Goal: Task Accomplishment & Management: Complete application form

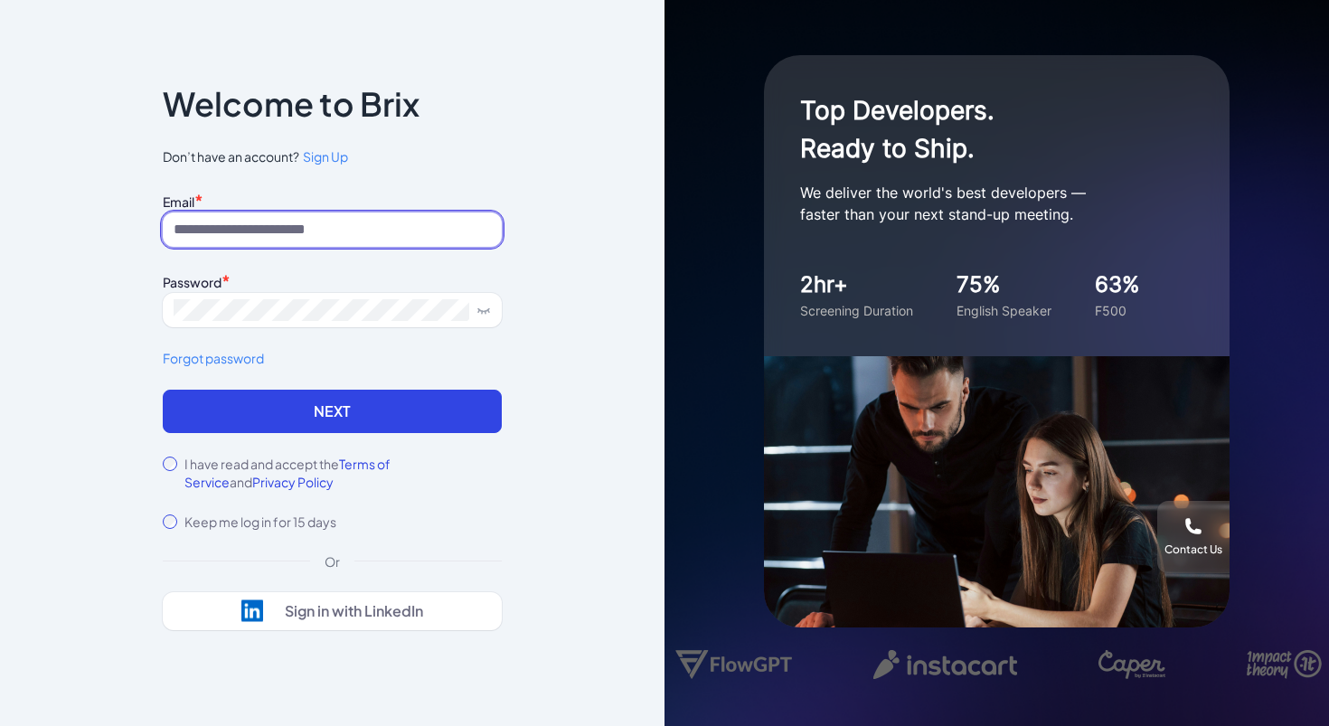
click at [342, 231] on input at bounding box center [332, 229] width 339 height 34
click at [306, 227] on input at bounding box center [332, 229] width 339 height 34
click at [353, 182] on div "Notice To proceed, please agree to the Terms of Service and Privary Policy . Ca…" at bounding box center [332, 359] width 339 height 541
click at [351, 234] on input at bounding box center [332, 229] width 339 height 34
paste input "**********"
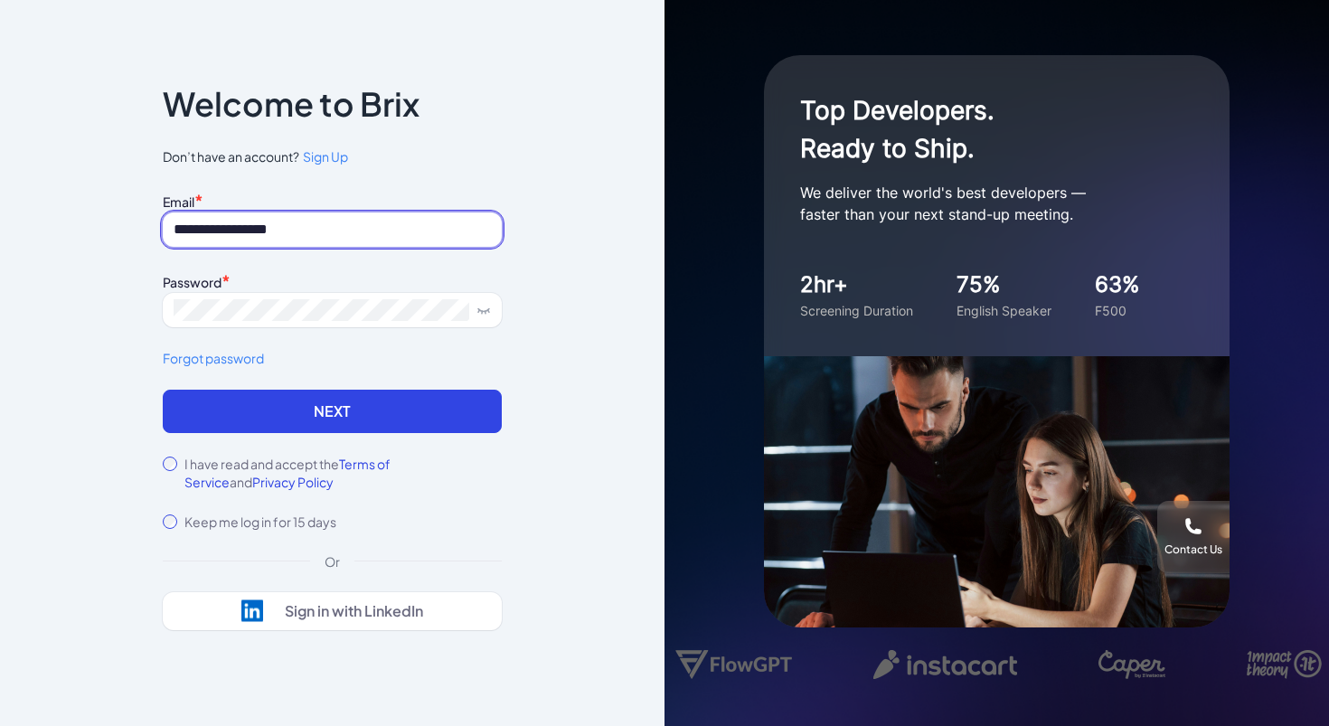
type input "**********"
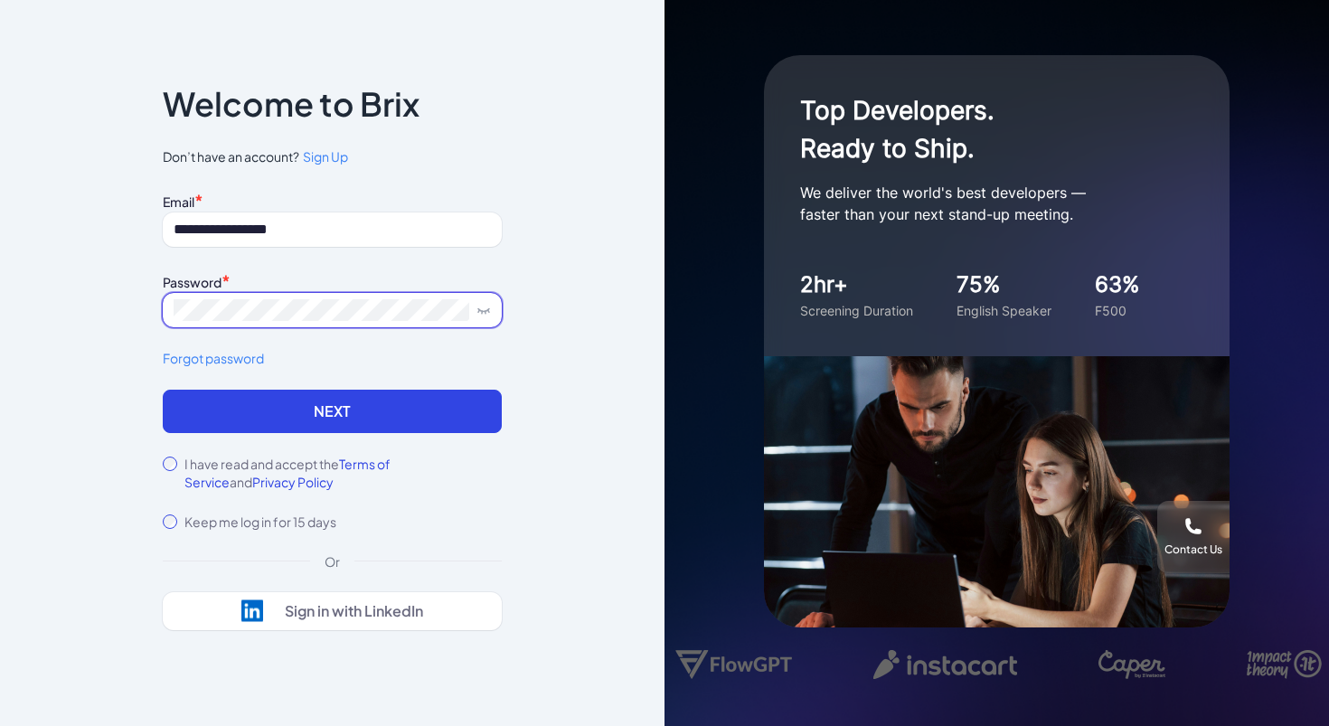
click at [267, 321] on span at bounding box center [332, 310] width 339 height 34
click at [491, 305] on span at bounding box center [332, 310] width 339 height 34
click at [488, 313] on icon at bounding box center [483, 310] width 14 height 14
click at [321, 324] on span at bounding box center [332, 310] width 339 height 34
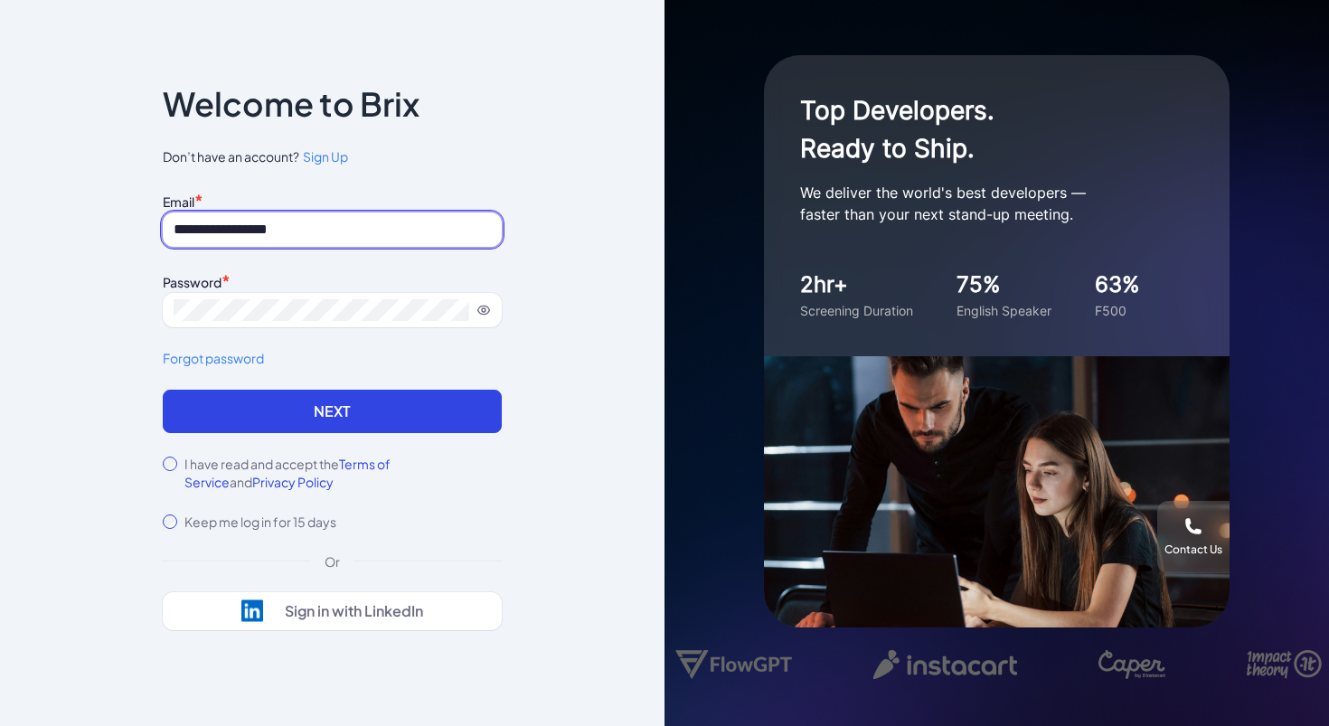
drag, startPoint x: 209, startPoint y: 229, endPoint x: 156, endPoint y: 230, distance: 52.4
click at [156, 230] on div "**********" at bounding box center [332, 364] width 397 height 664
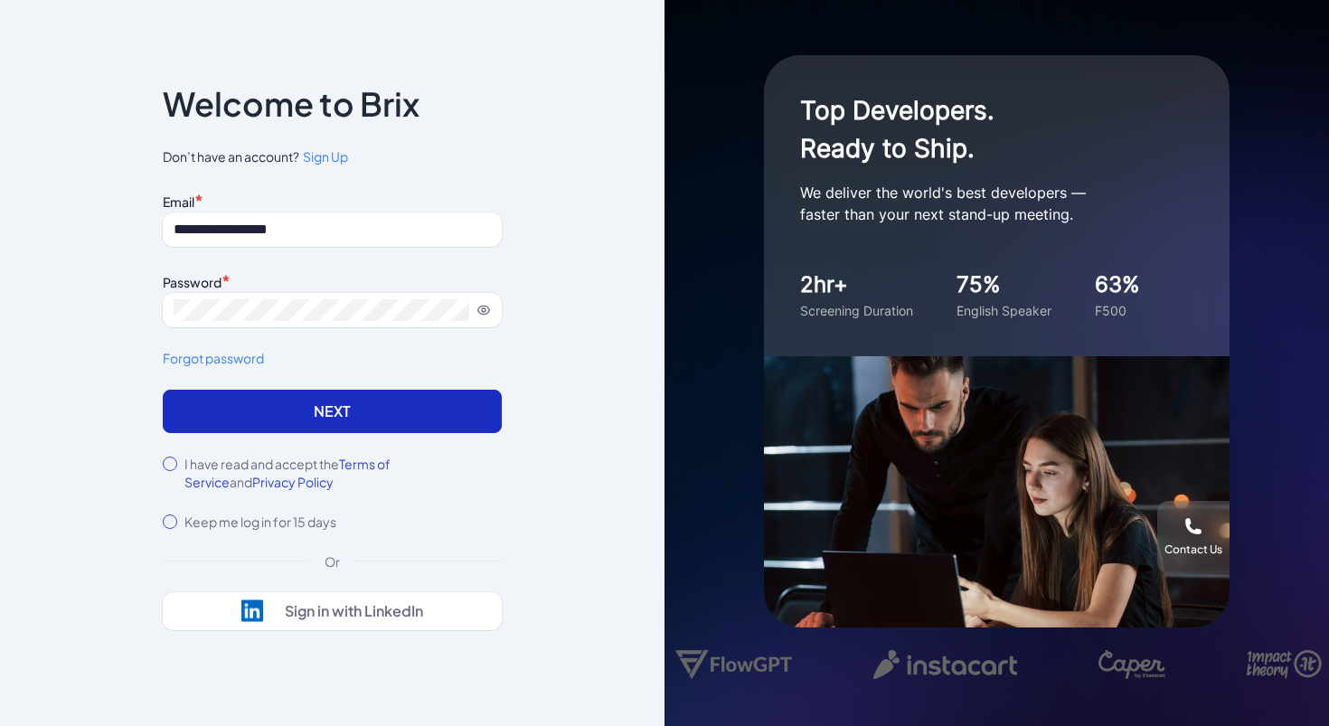
click at [224, 429] on button "Next" at bounding box center [332, 411] width 339 height 43
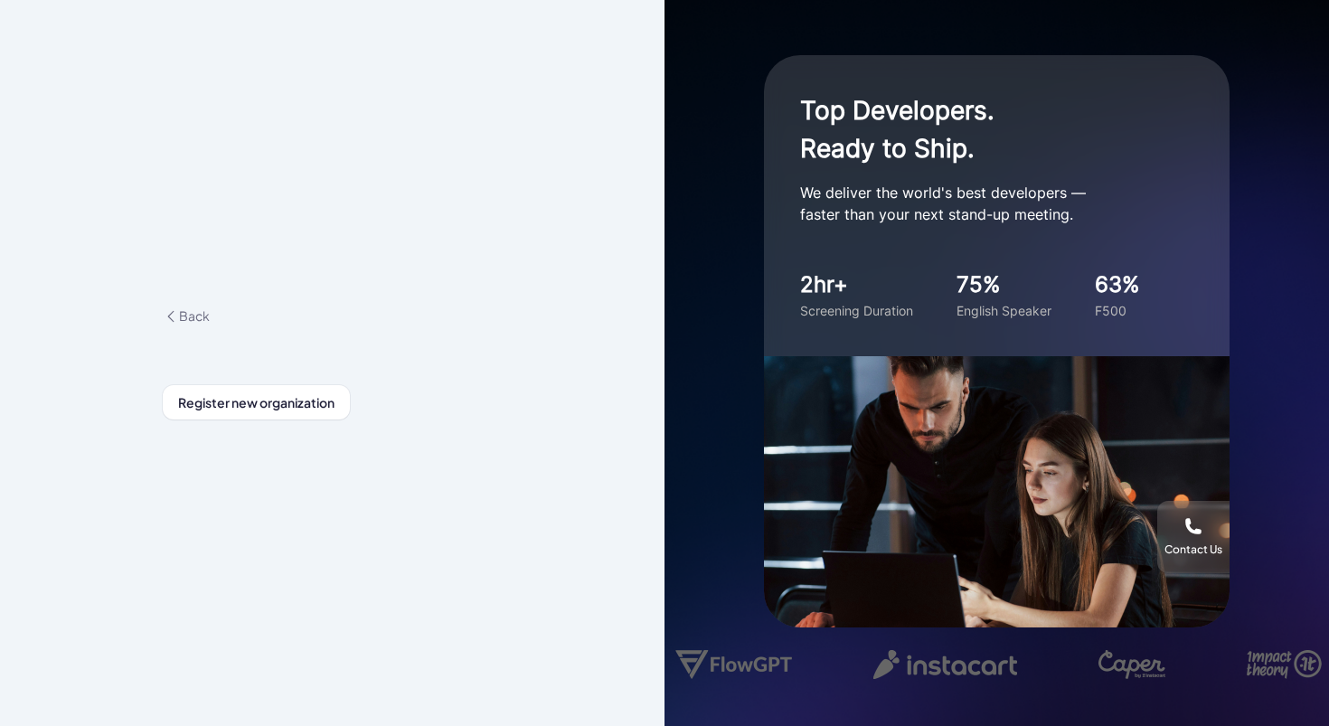
click at [440, 325] on div "Back Register new organization" at bounding box center [332, 362] width 339 height 113
click at [290, 404] on span "Register new organization" at bounding box center [256, 402] width 156 height 16
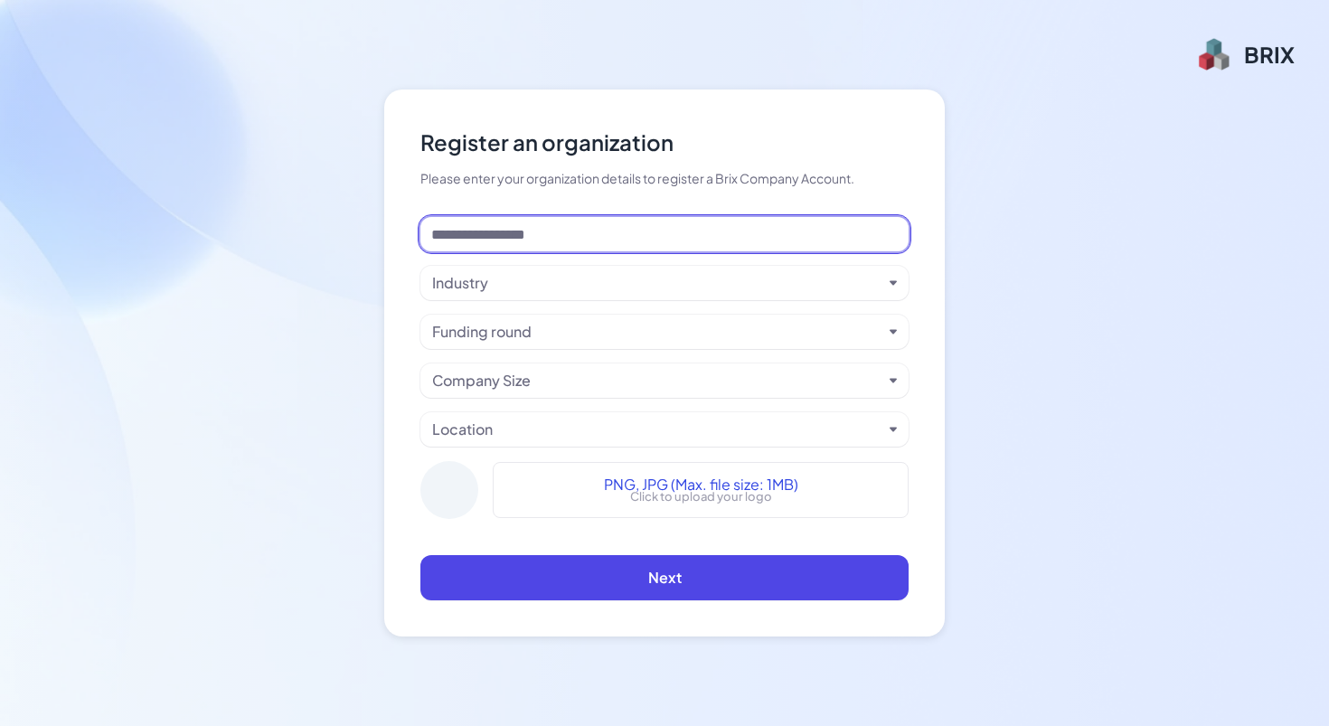
click at [560, 228] on input at bounding box center [664, 234] width 488 height 34
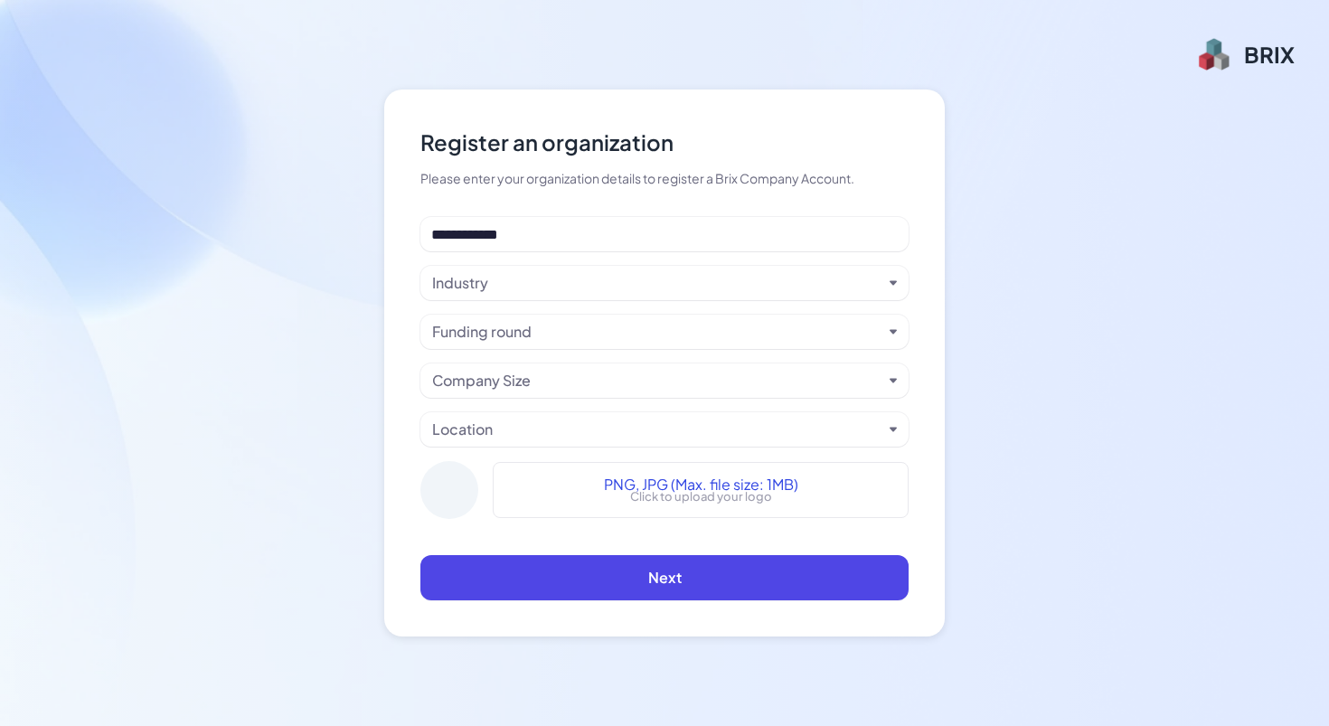
click at [525, 294] on div "Industry" at bounding box center [664, 283] width 488 height 34
click at [534, 277] on div "Industry" at bounding box center [657, 283] width 450 height 22
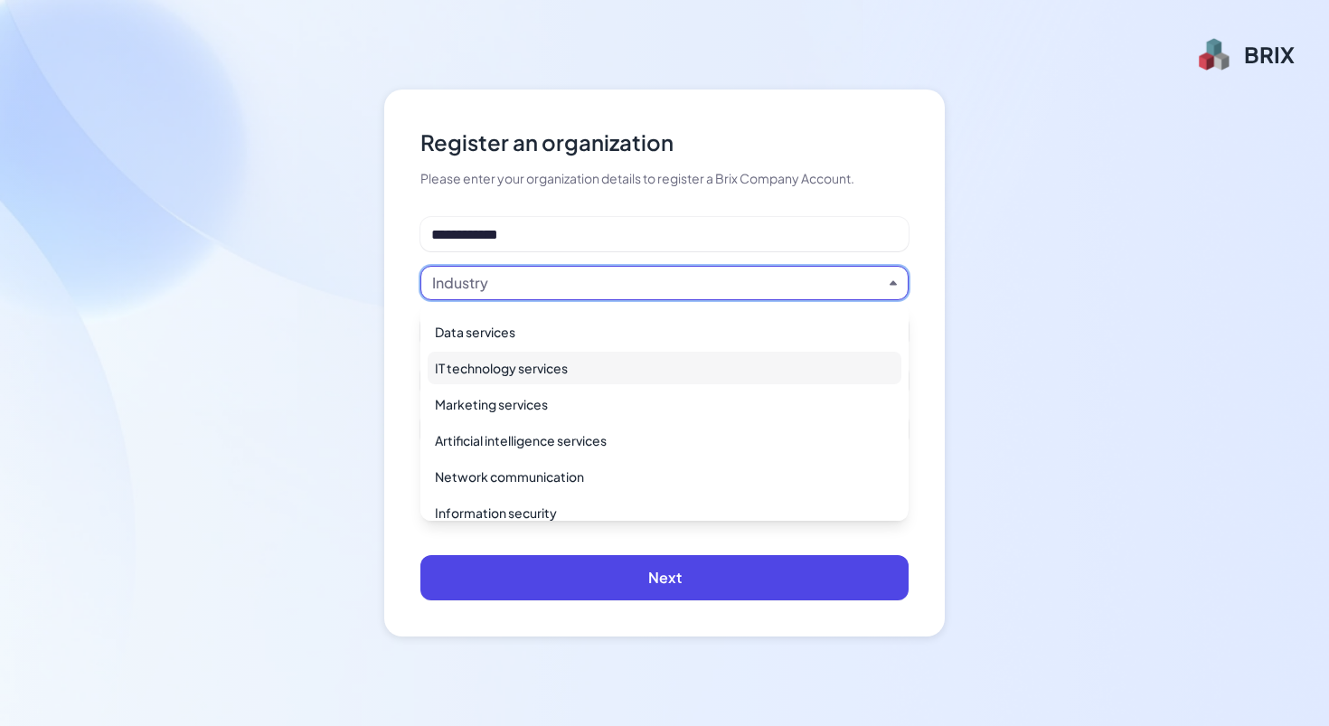
scroll to position [353, 0]
click at [522, 374] on div "IT technology services" at bounding box center [665, 371] width 474 height 33
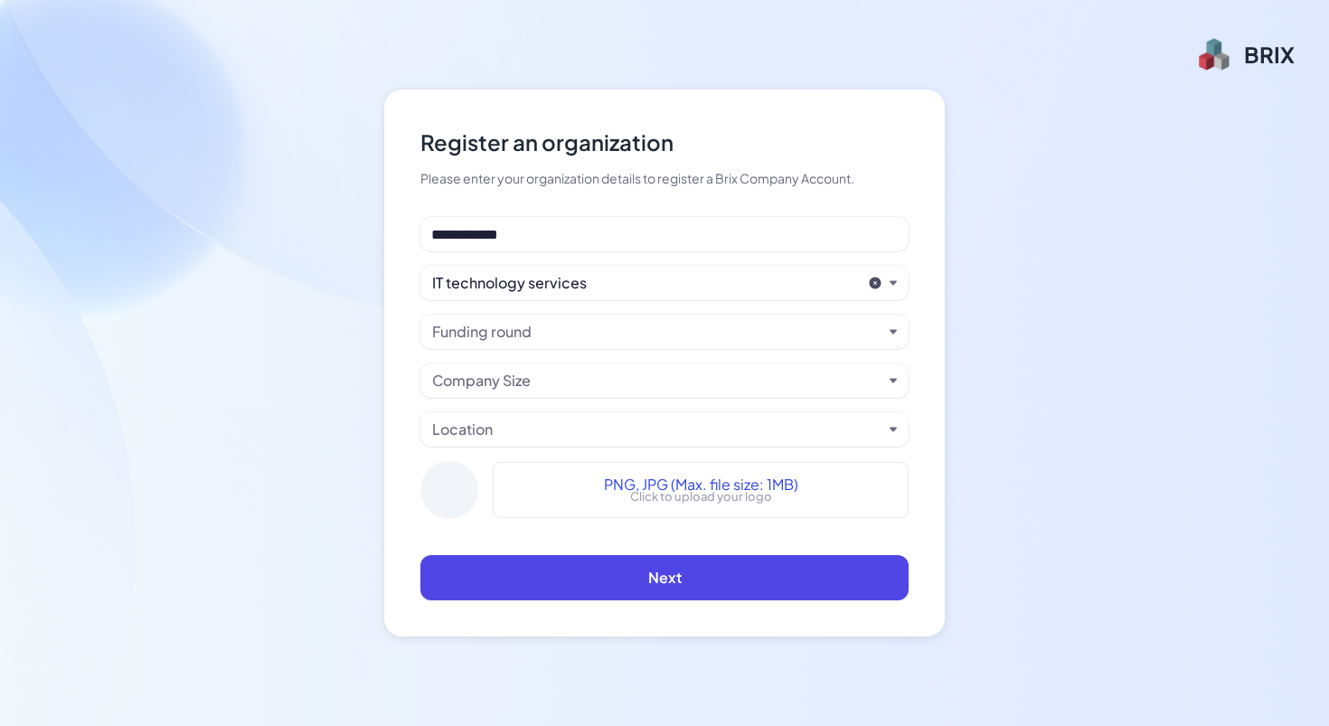
click at [501, 315] on div "Funding round" at bounding box center [664, 332] width 488 height 34
click at [501, 325] on div "Funding round" at bounding box center [481, 332] width 99 height 22
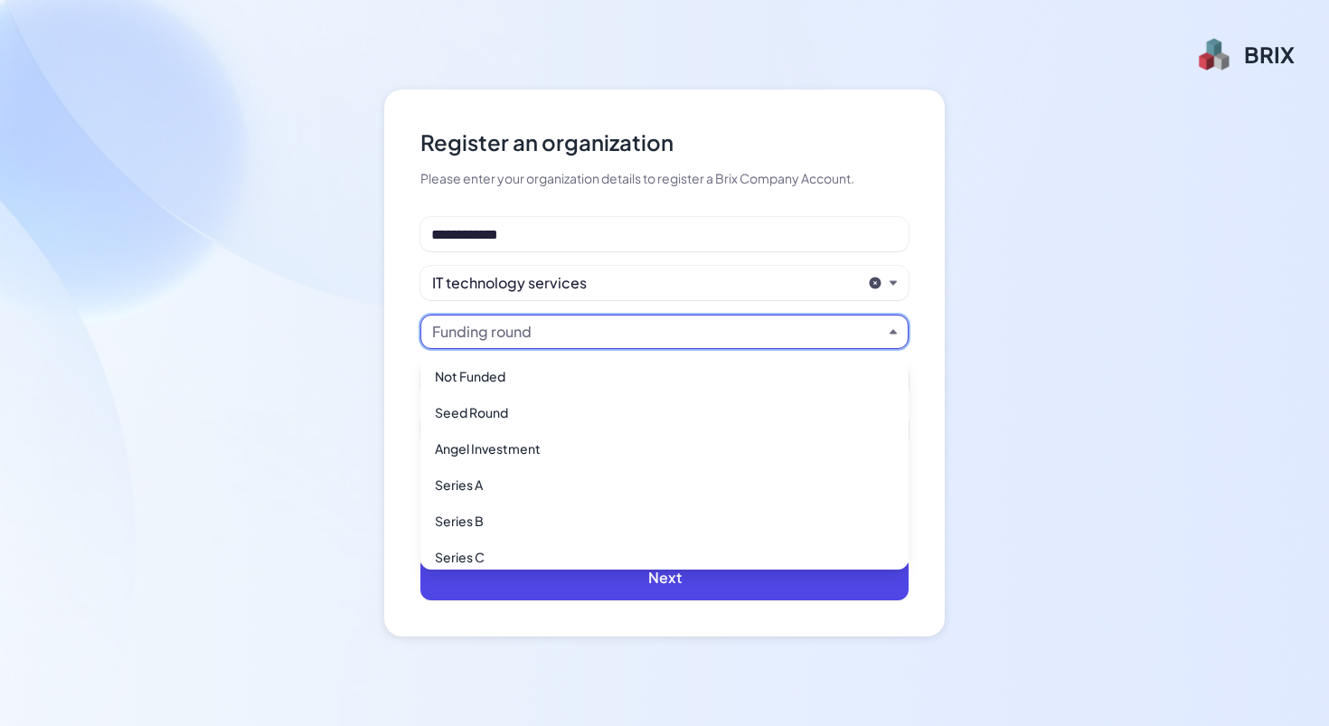
scroll to position [83, 0]
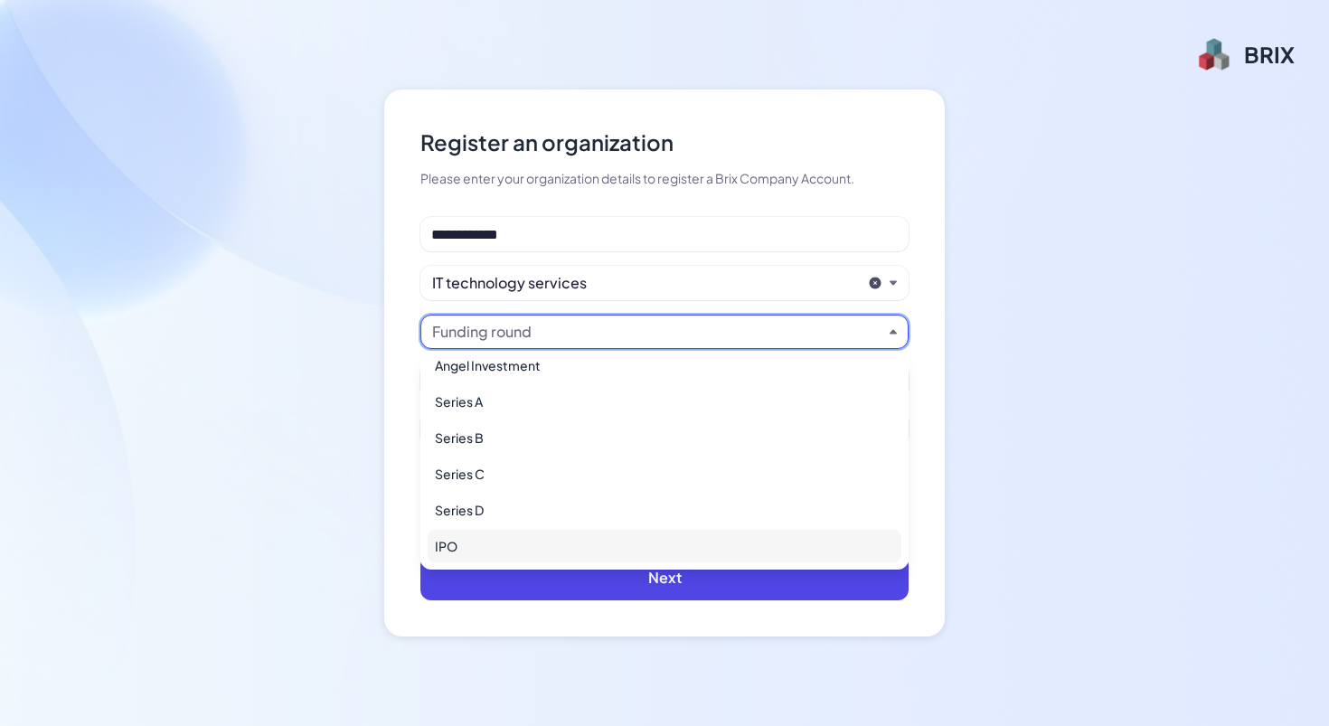
click at [480, 542] on div "IPO" at bounding box center [665, 546] width 474 height 33
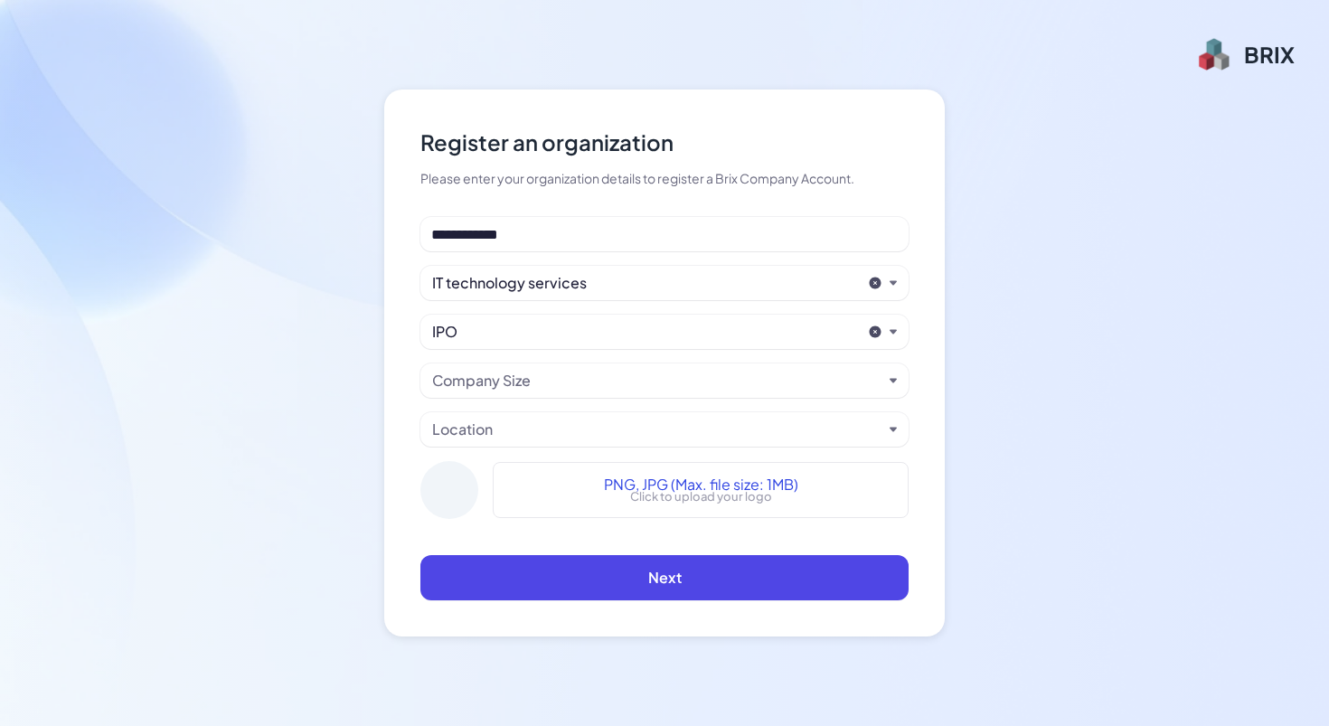
click at [560, 385] on div "Company Size" at bounding box center [657, 381] width 450 height 22
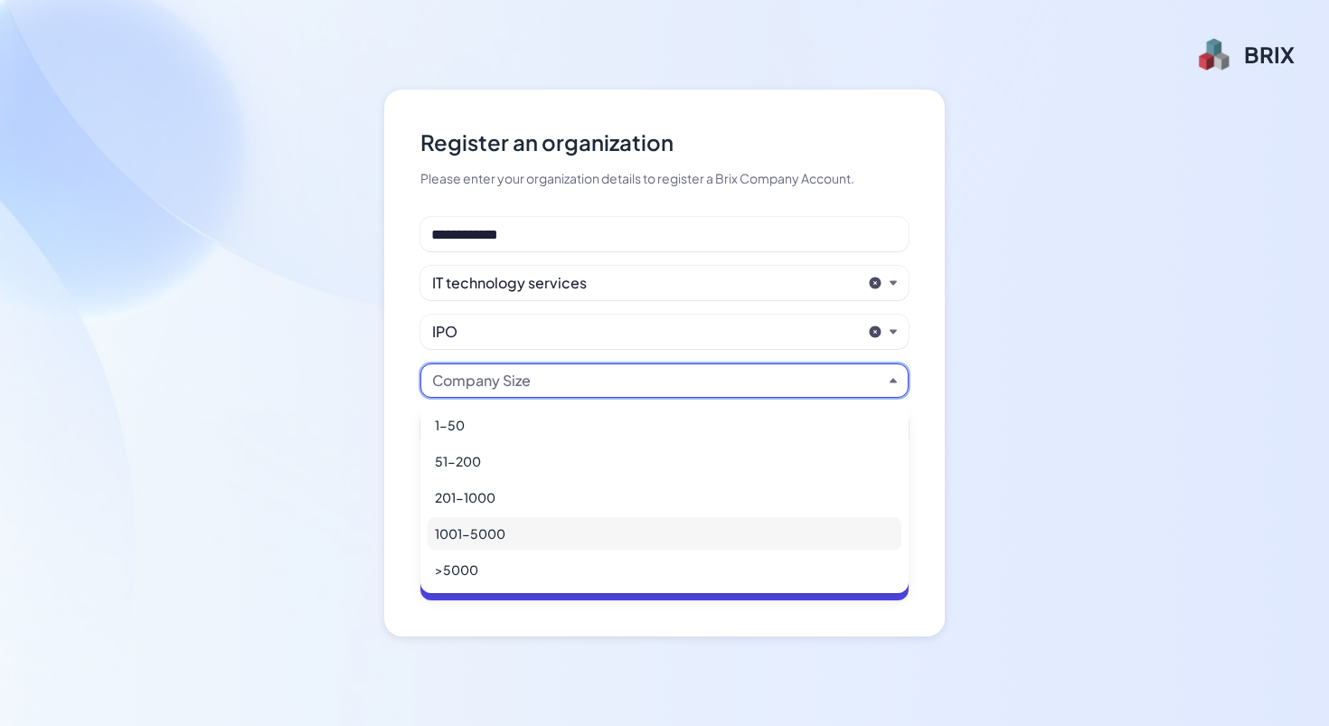
click at [493, 541] on div "1001-5000" at bounding box center [665, 533] width 474 height 33
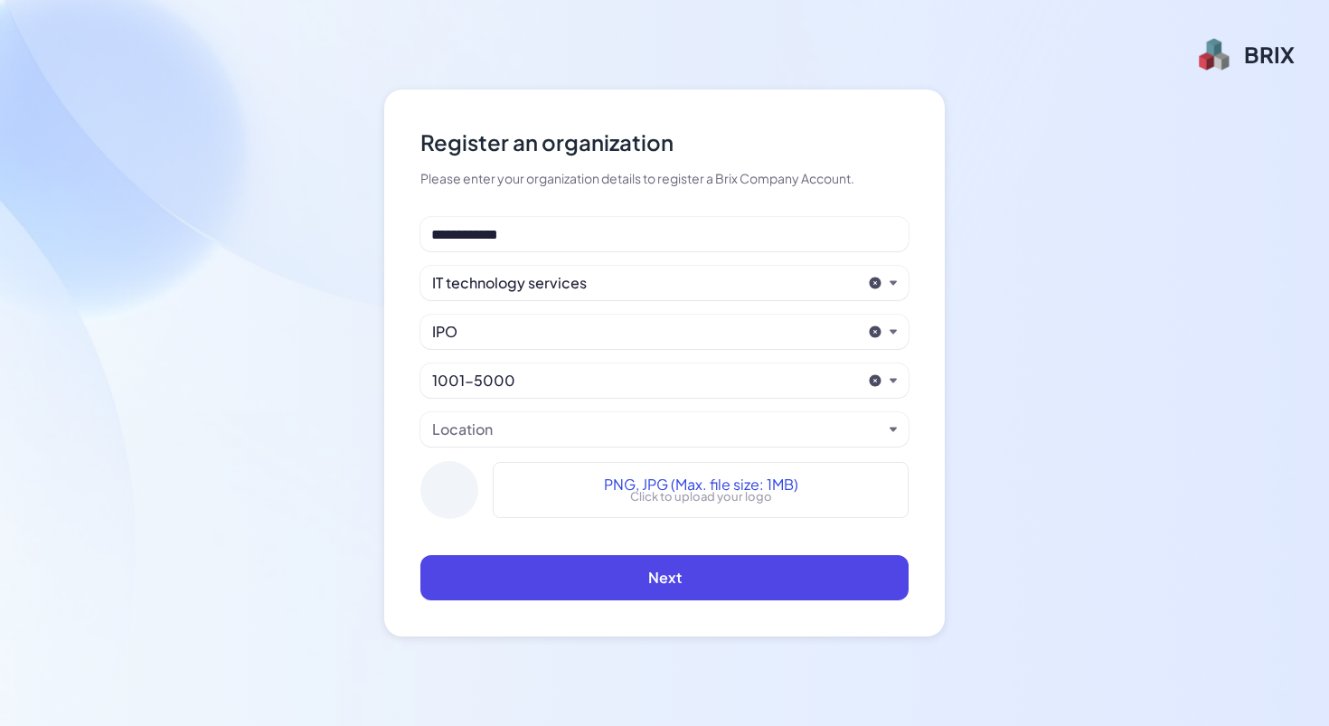
click at [480, 429] on div "Location" at bounding box center [462, 430] width 61 height 22
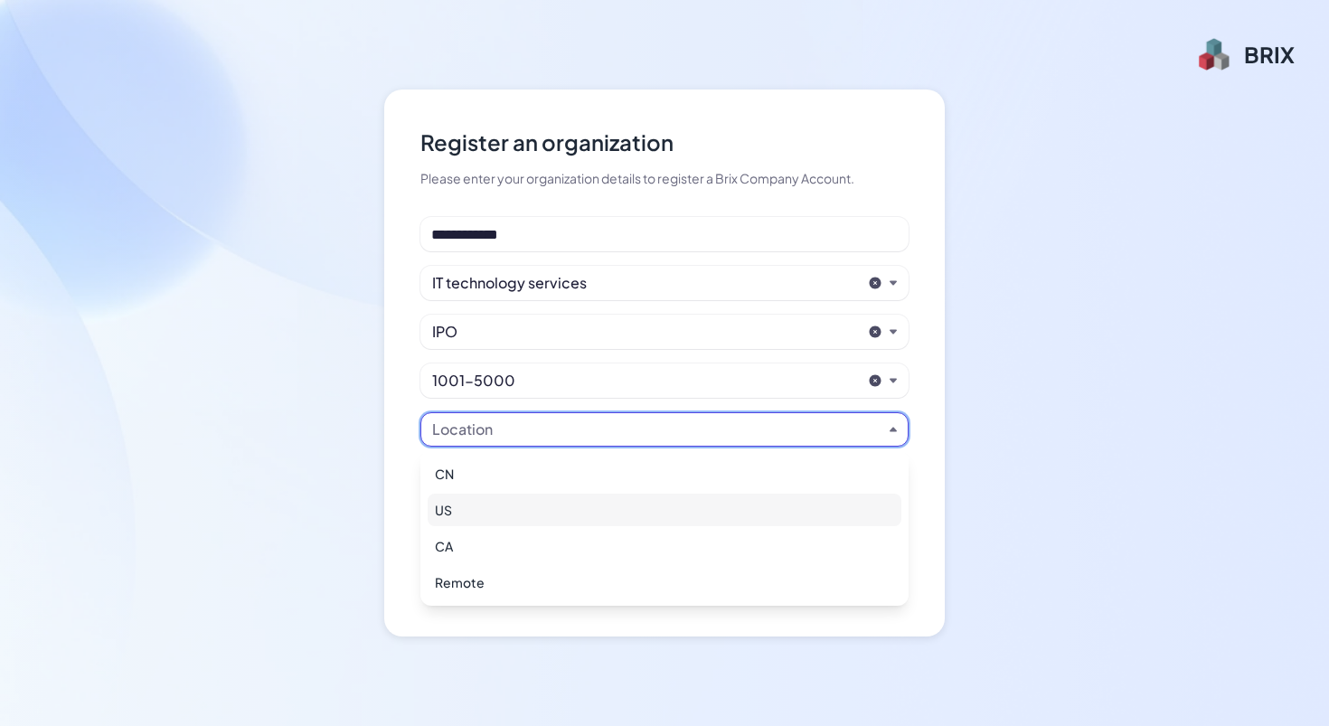
click at [468, 499] on div "US" at bounding box center [665, 510] width 474 height 33
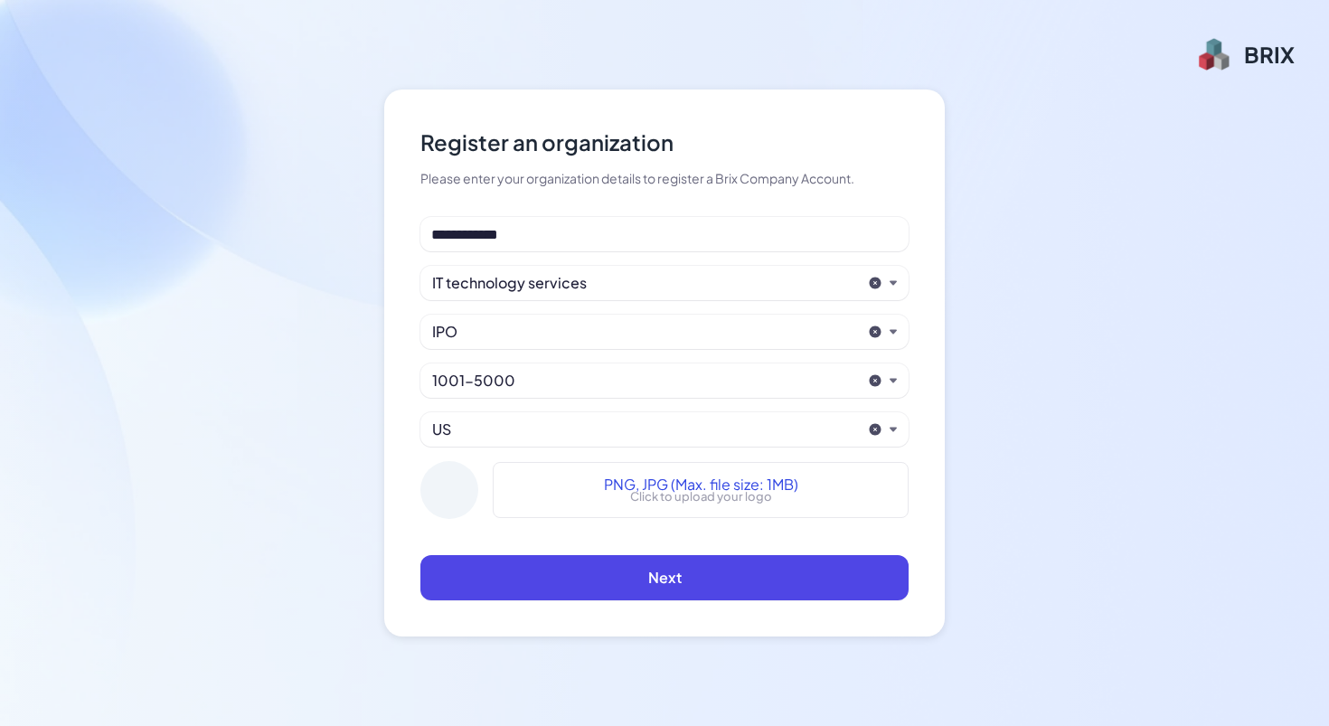
click at [673, 463] on div "PNG, JPG (Max. file size: 1MB) Click to upload your logo" at bounding box center [701, 490] width 416 height 56
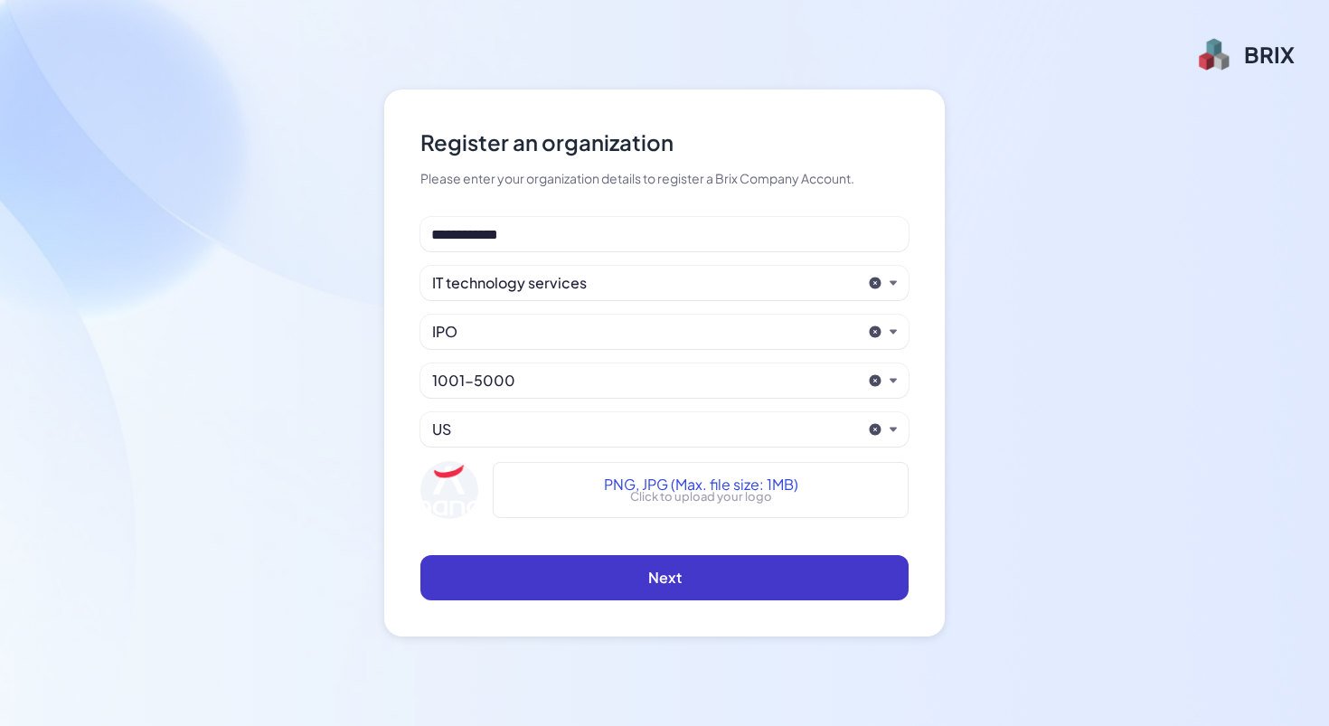
click at [692, 582] on button "Next" at bounding box center [664, 577] width 488 height 45
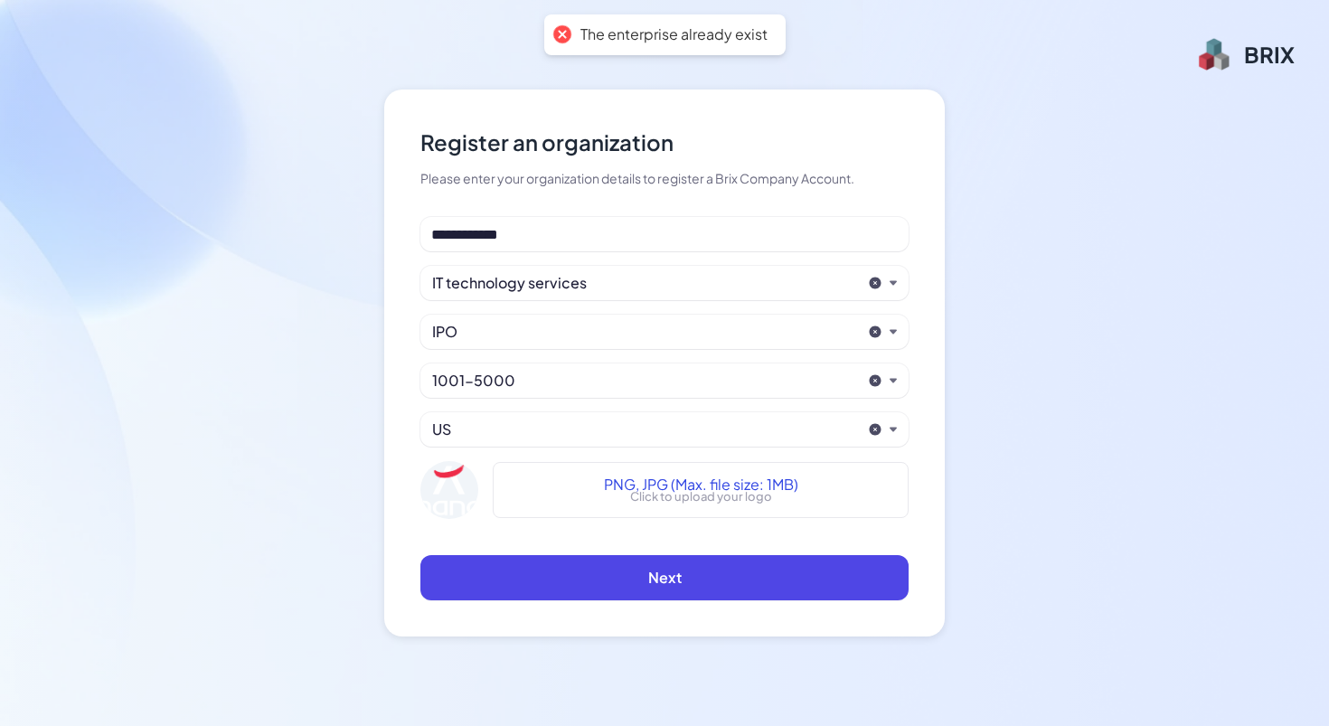
click at [548, 256] on div "**********" at bounding box center [664, 375] width 488 height 316
click at [551, 245] on input "**********" at bounding box center [664, 234] width 488 height 34
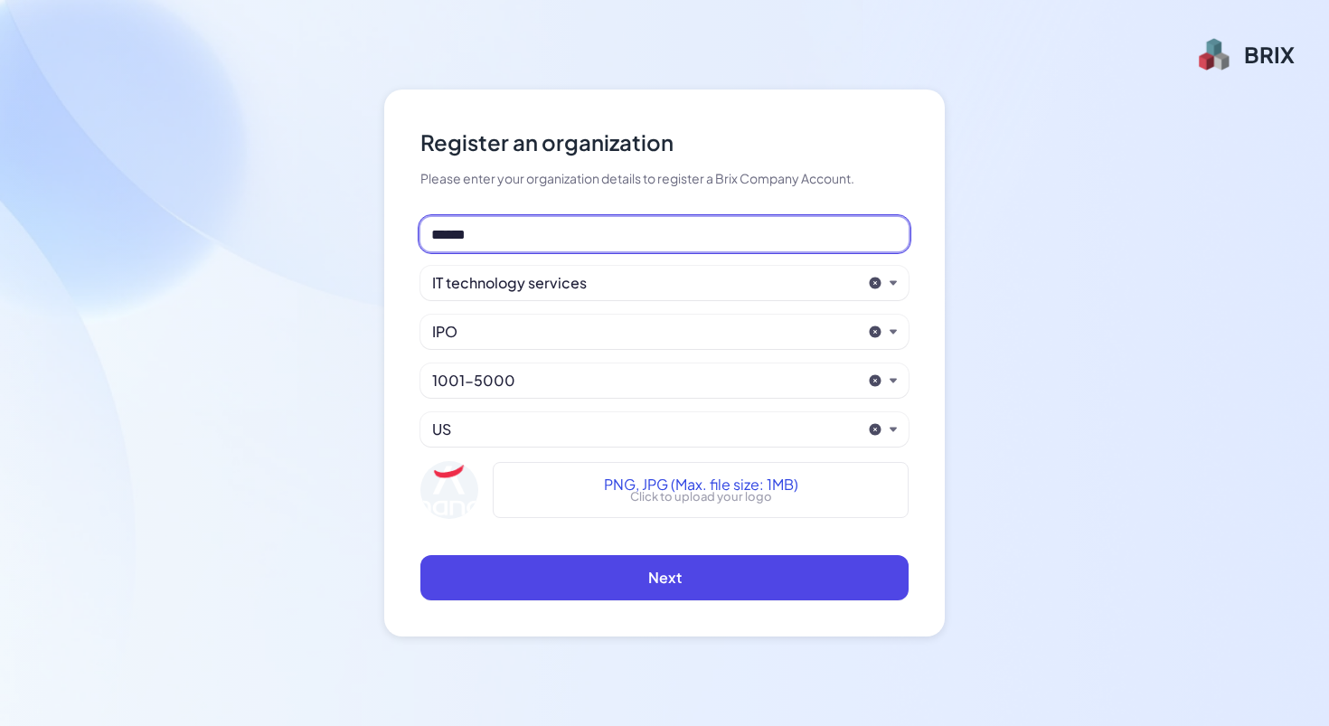
type input "******"
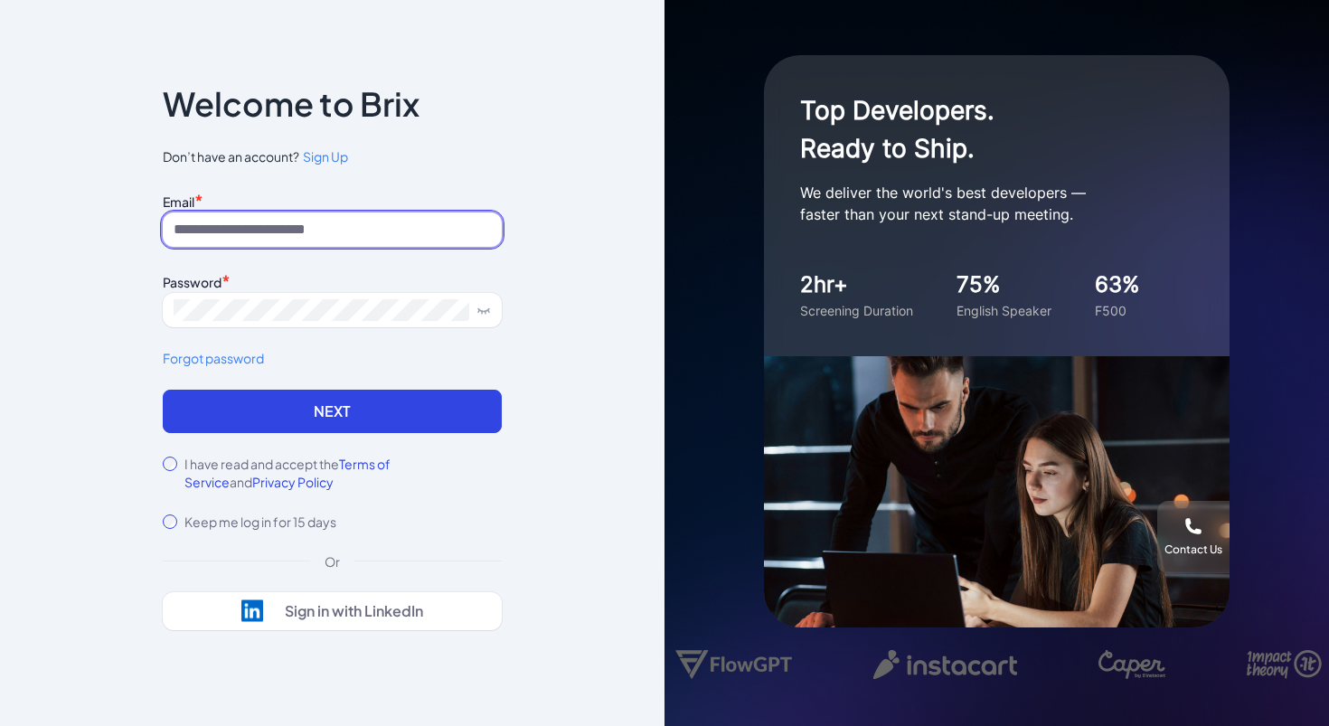
click at [332, 232] on input at bounding box center [332, 229] width 339 height 34
paste input "**********"
drag, startPoint x: 248, startPoint y: 232, endPoint x: 157, endPoint y: 231, distance: 90.4
click at [157, 231] on div "**********" at bounding box center [332, 364] width 397 height 664
type input "**********"
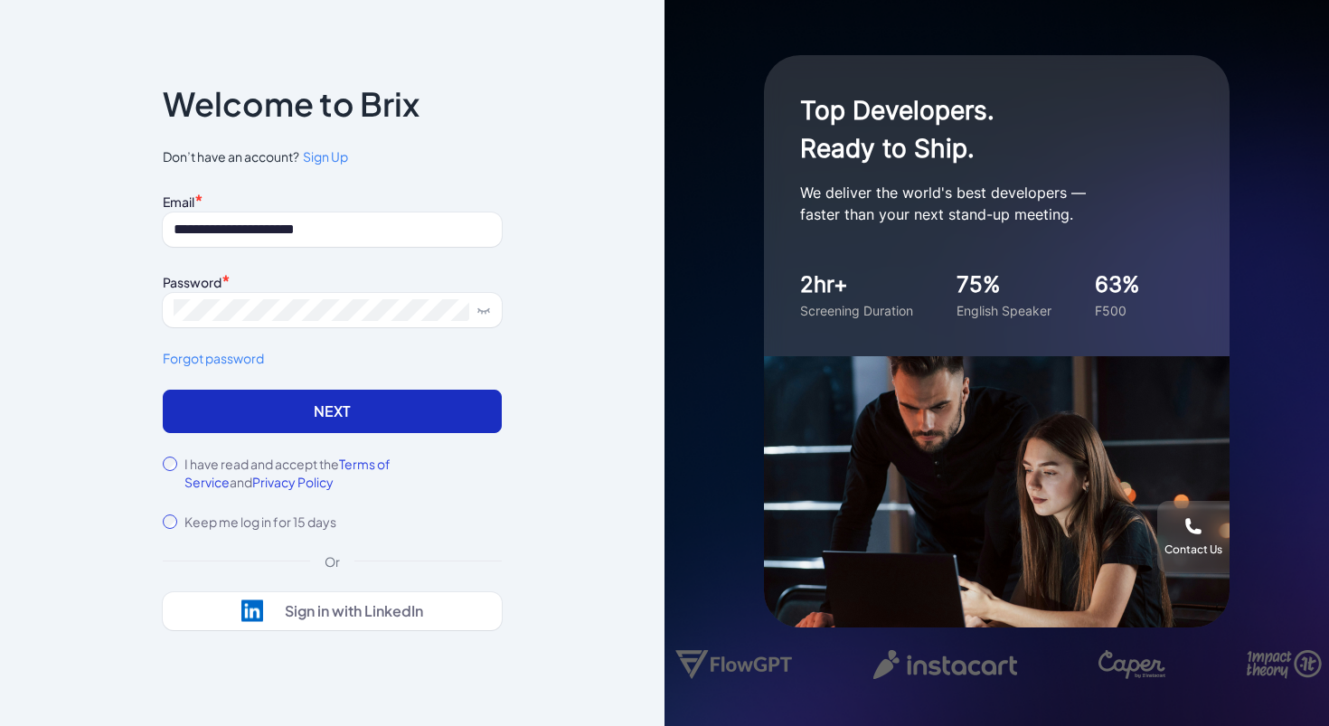
click at [244, 412] on button "Next" at bounding box center [332, 411] width 339 height 43
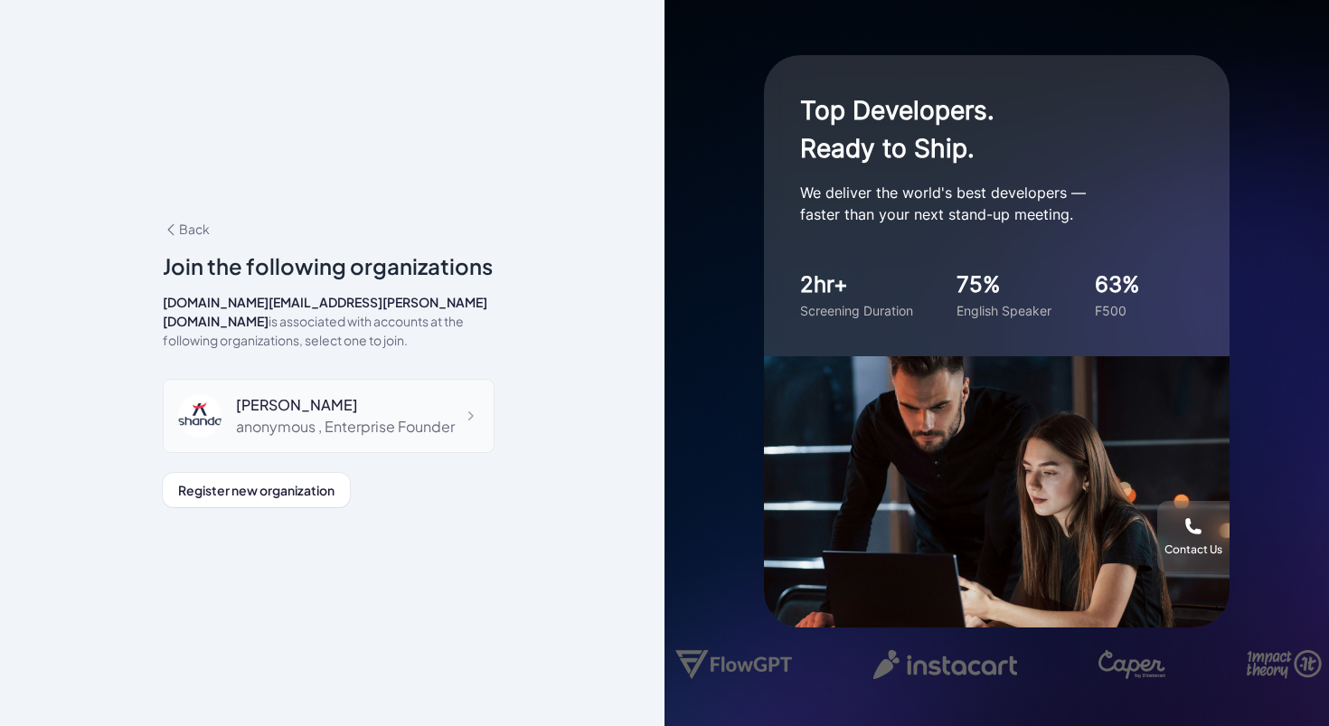
click at [400, 417] on div "anonymous , Enterprise Founder" at bounding box center [345, 427] width 219 height 22
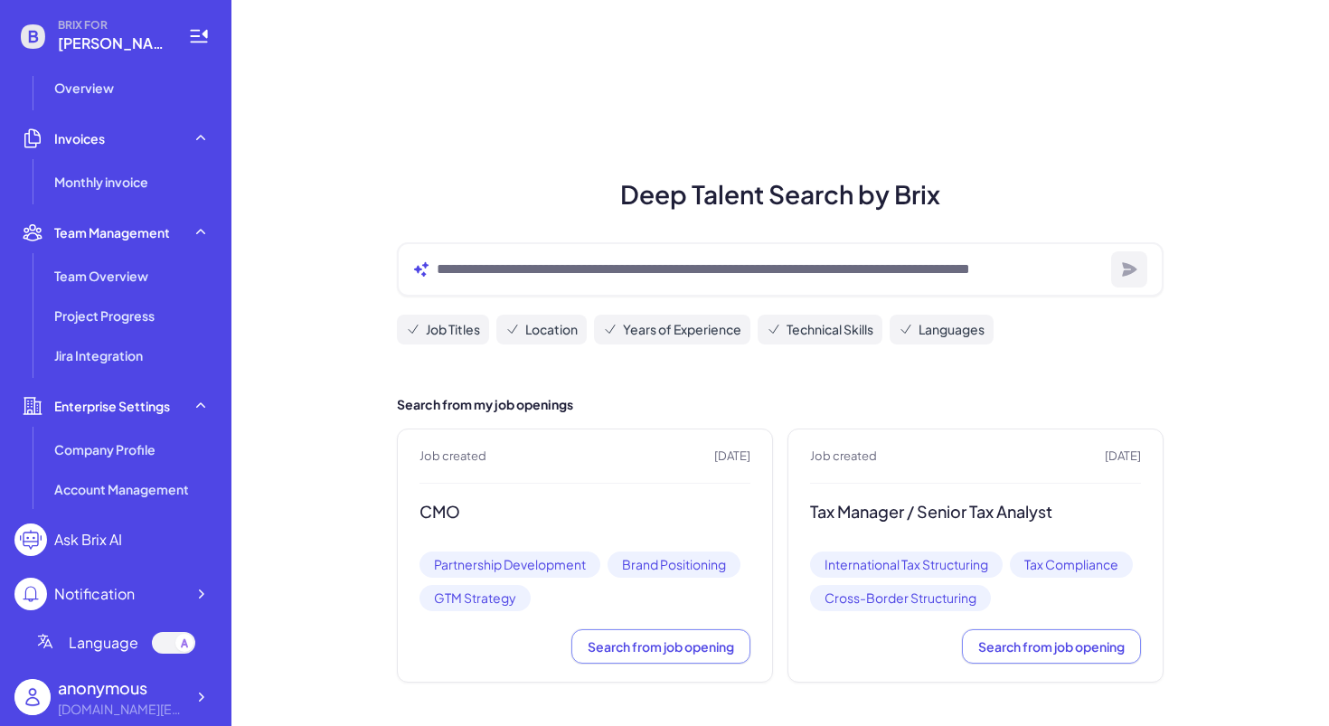
scroll to position [519, 0]
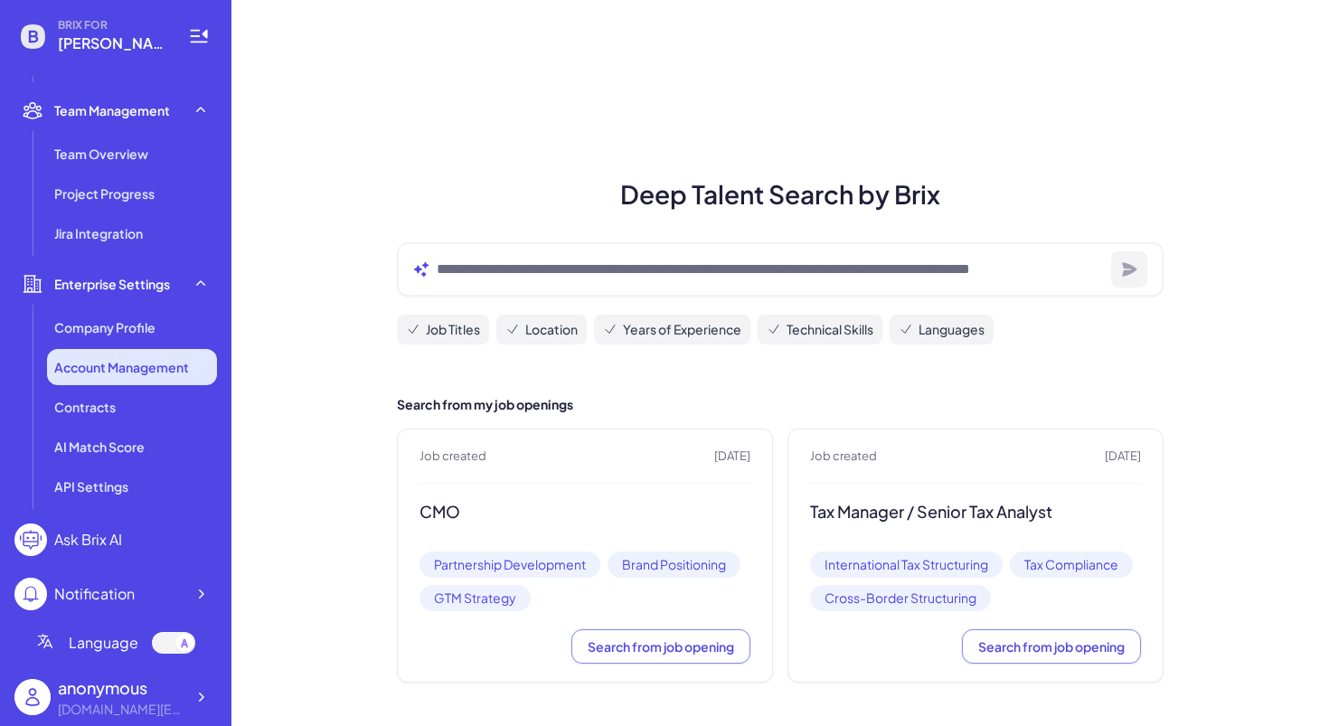
click at [131, 370] on span "Account Management" at bounding box center [121, 367] width 135 height 18
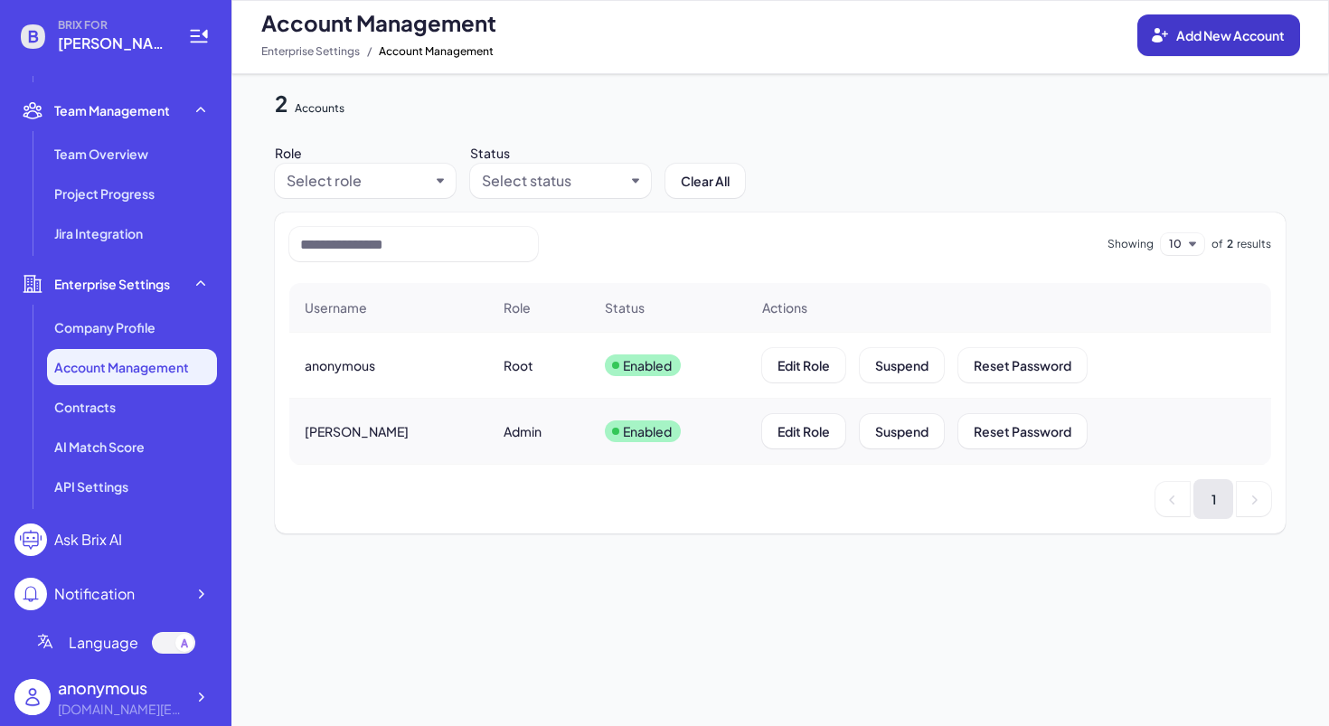
click at [1245, 27] on span "Add New Account" at bounding box center [1230, 35] width 108 height 16
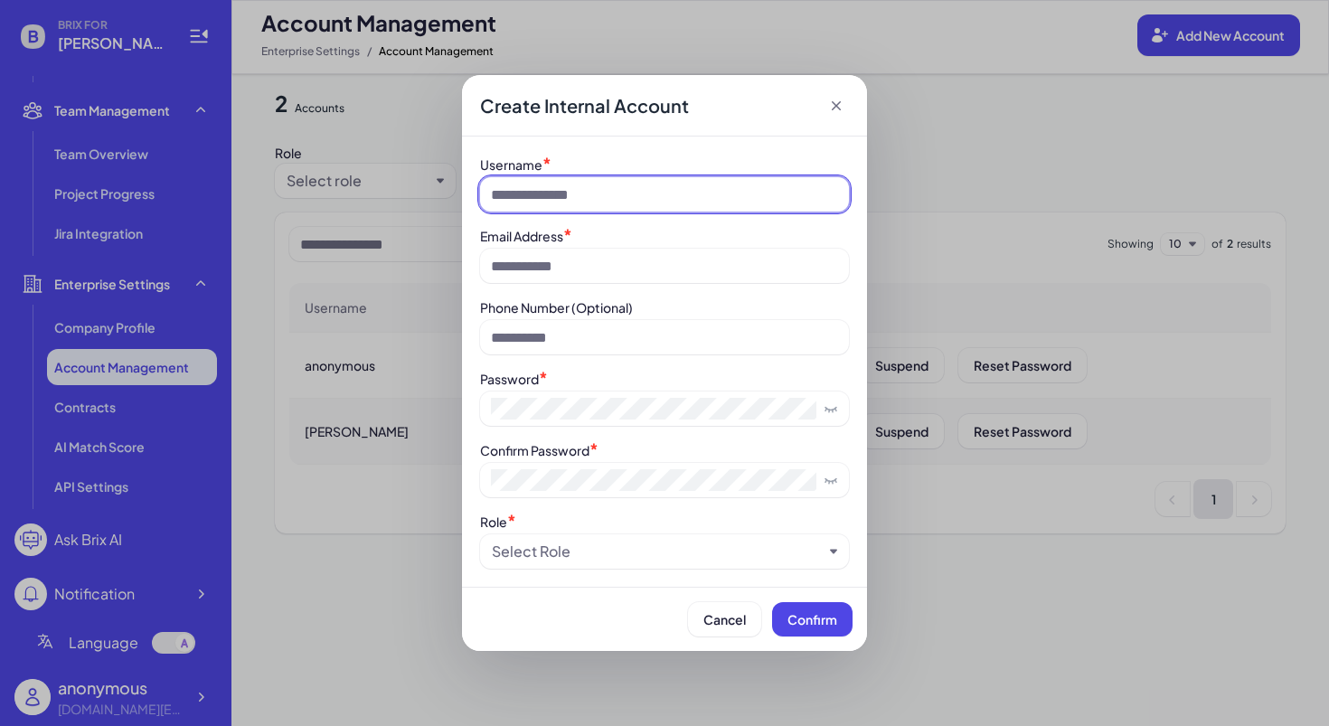
click at [588, 207] on input at bounding box center [664, 194] width 369 height 34
type input "**********"
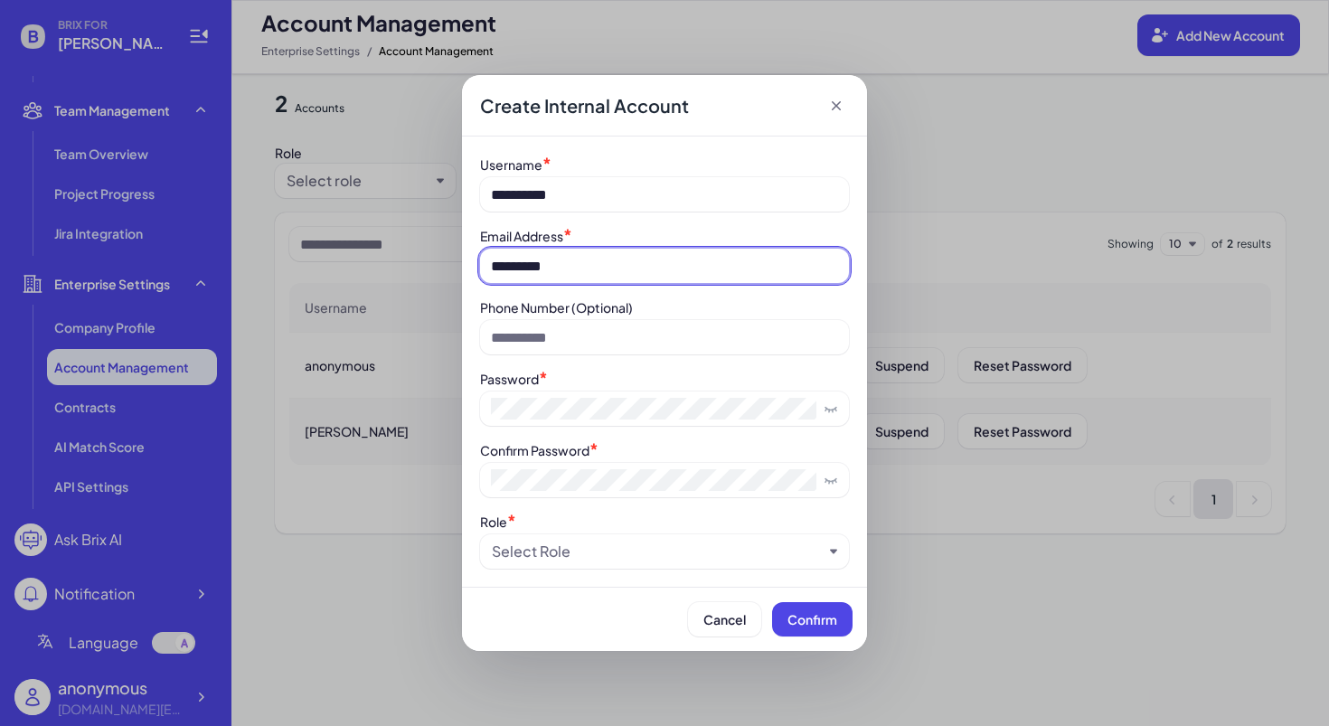
type input "**********"
click at [509, 555] on div "Select Role" at bounding box center [531, 552] width 79 height 22
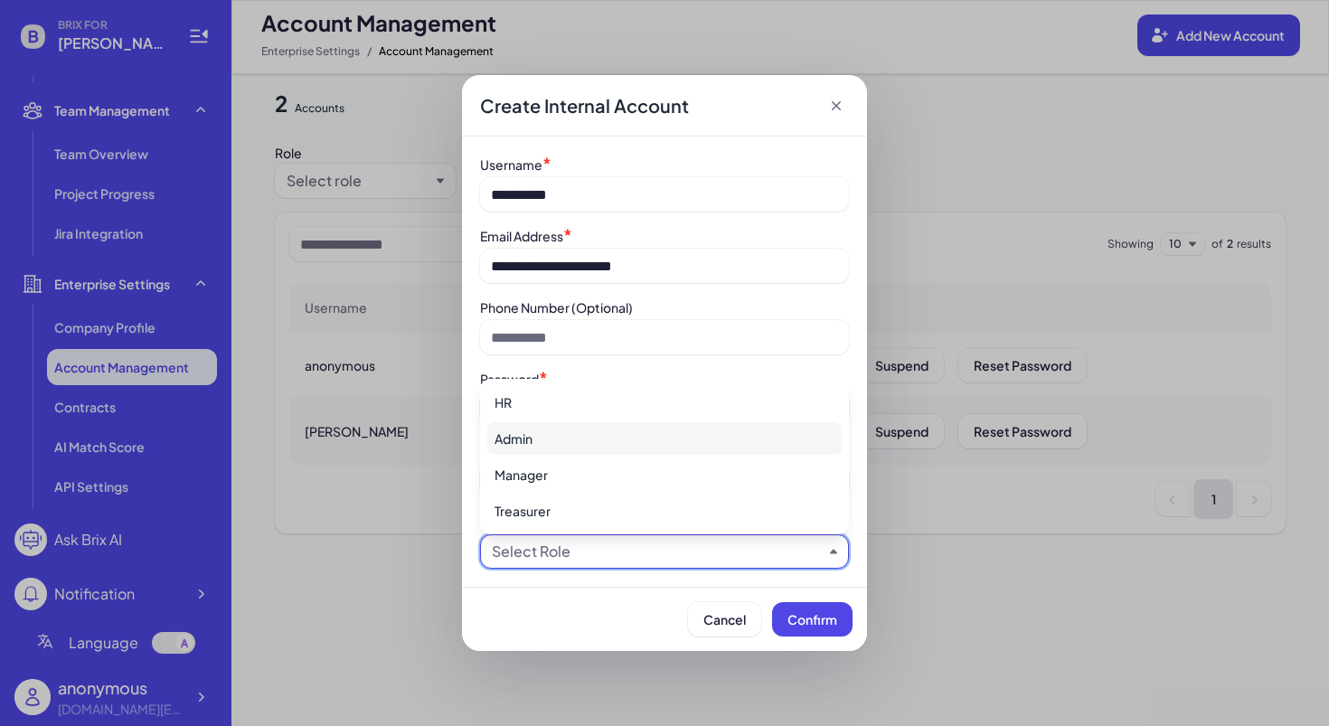
click at [547, 439] on div "Admin" at bounding box center [664, 438] width 354 height 33
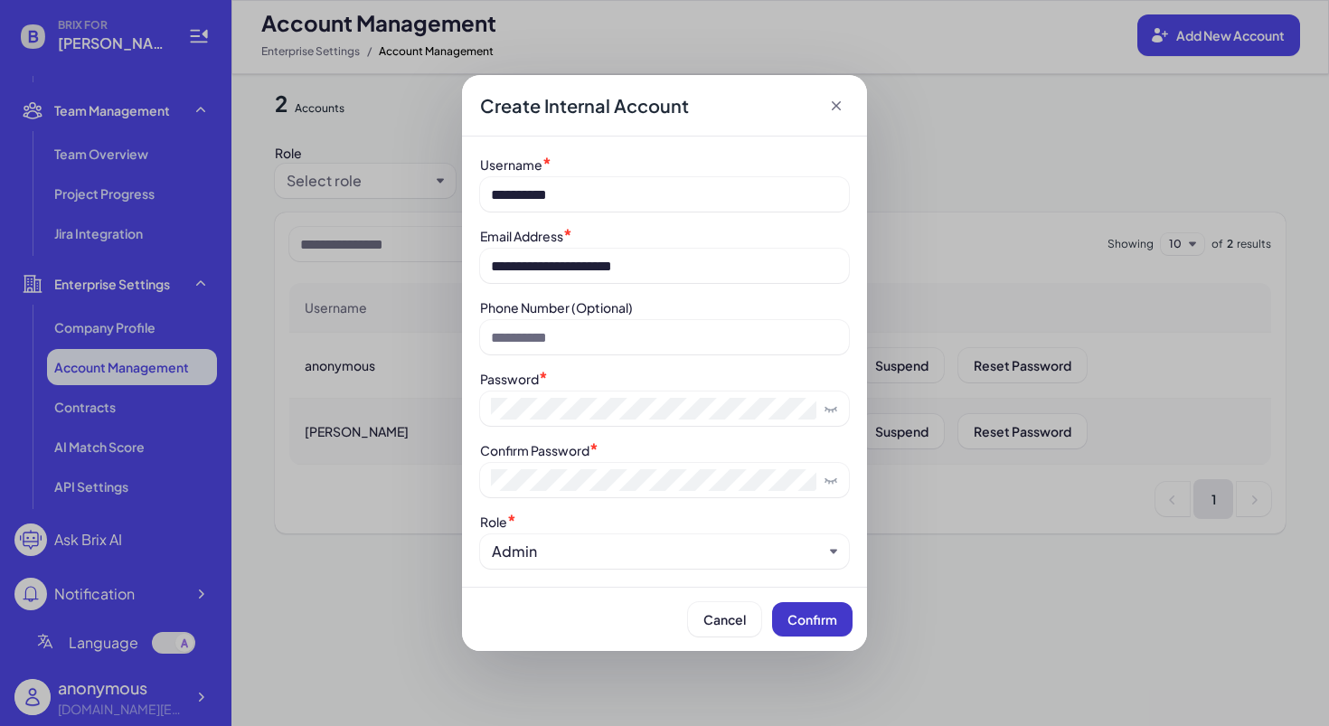
click at [797, 621] on span "Confirm" at bounding box center [812, 619] width 50 height 16
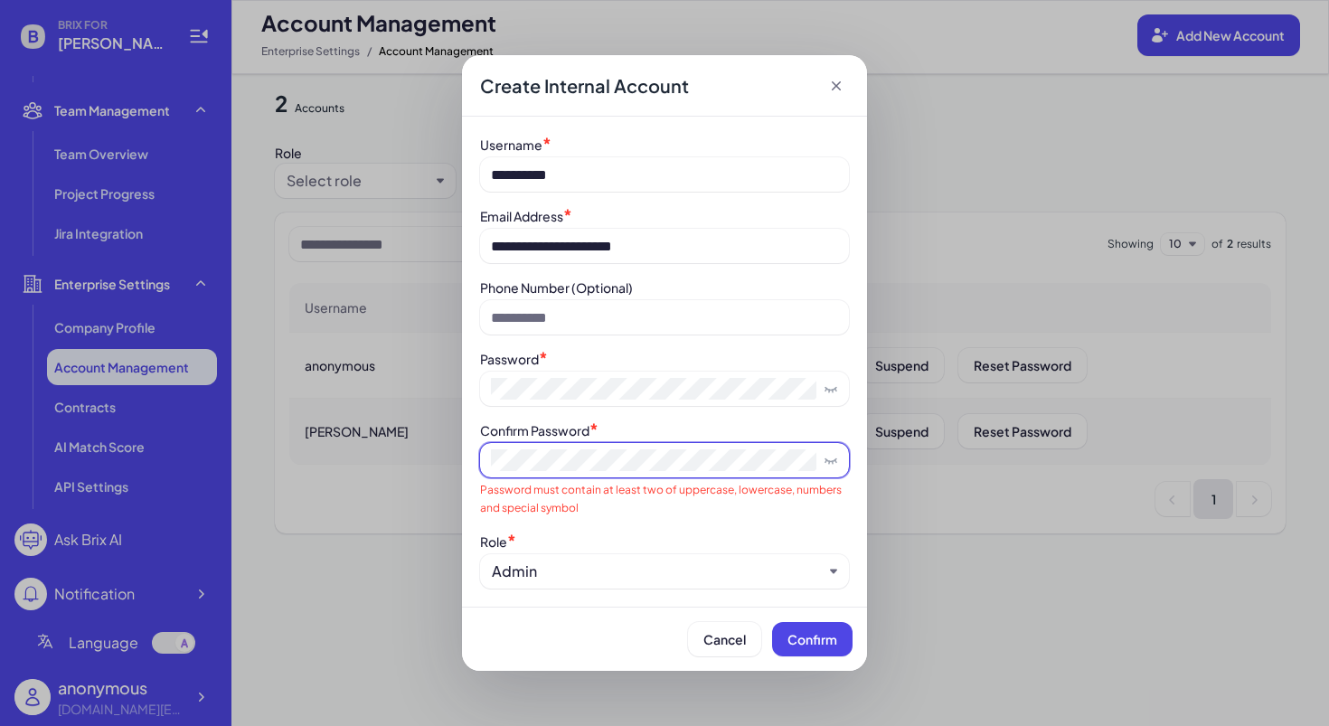
click at [827, 390] on icon at bounding box center [830, 389] width 11 height 3
click at [816, 470] on span at bounding box center [664, 460] width 369 height 34
click at [827, 470] on span at bounding box center [664, 460] width 369 height 34
click at [840, 462] on span at bounding box center [664, 460] width 369 height 34
click at [831, 458] on icon at bounding box center [831, 460] width 14 height 14
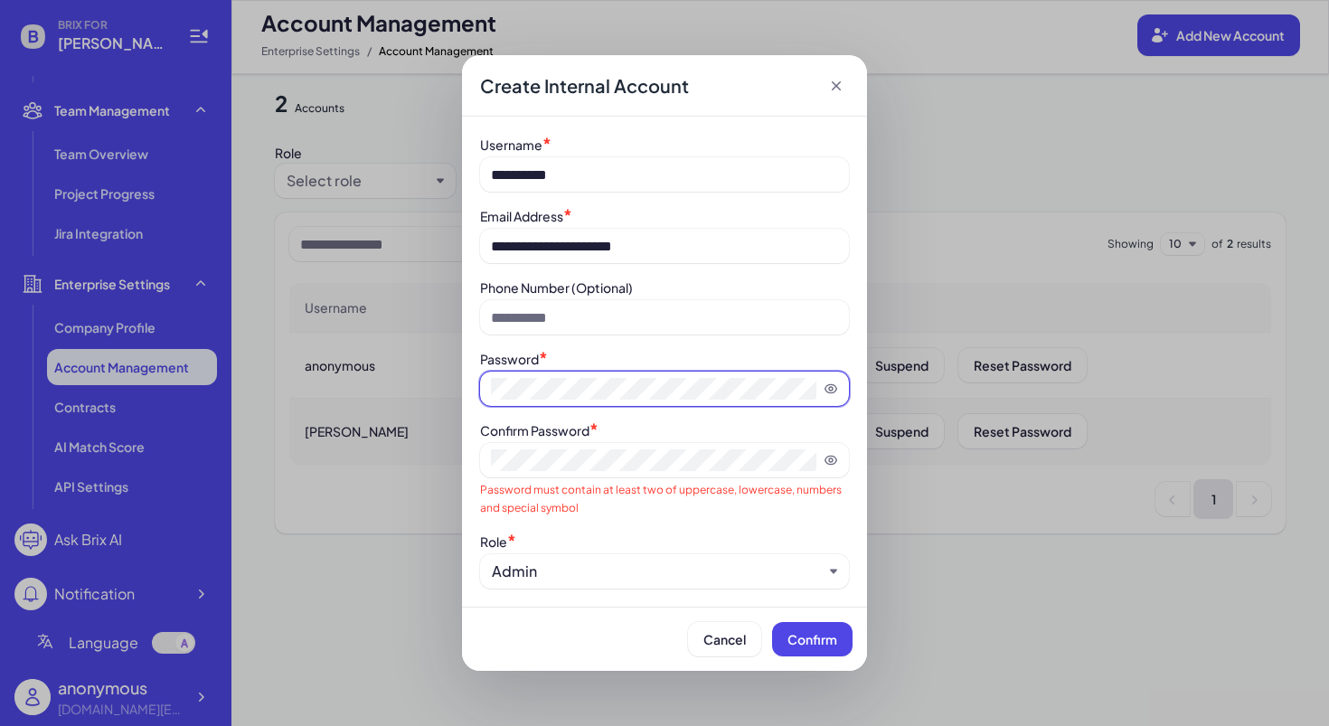
click at [615, 372] on span at bounding box center [664, 389] width 369 height 34
click at [798, 654] on button "Confirm" at bounding box center [812, 639] width 80 height 34
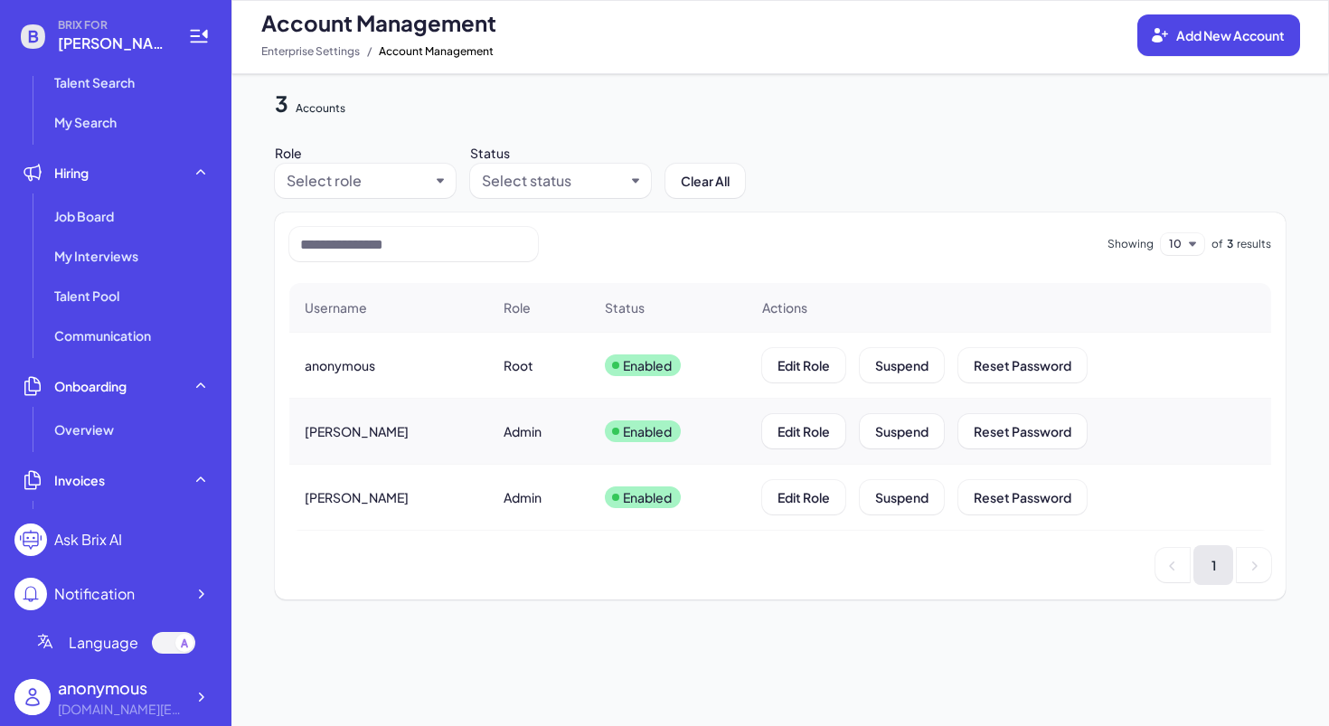
scroll to position [52, 0]
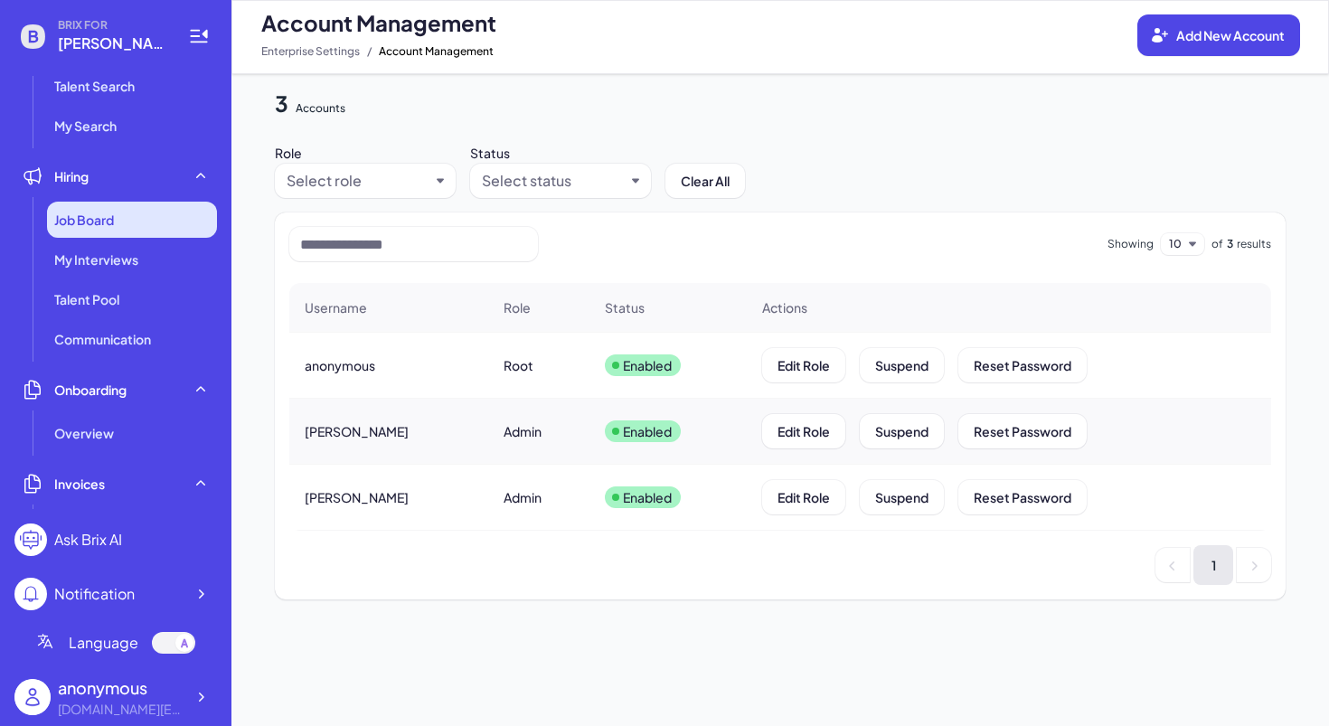
click at [105, 216] on span "Job Board" at bounding box center [84, 220] width 60 height 18
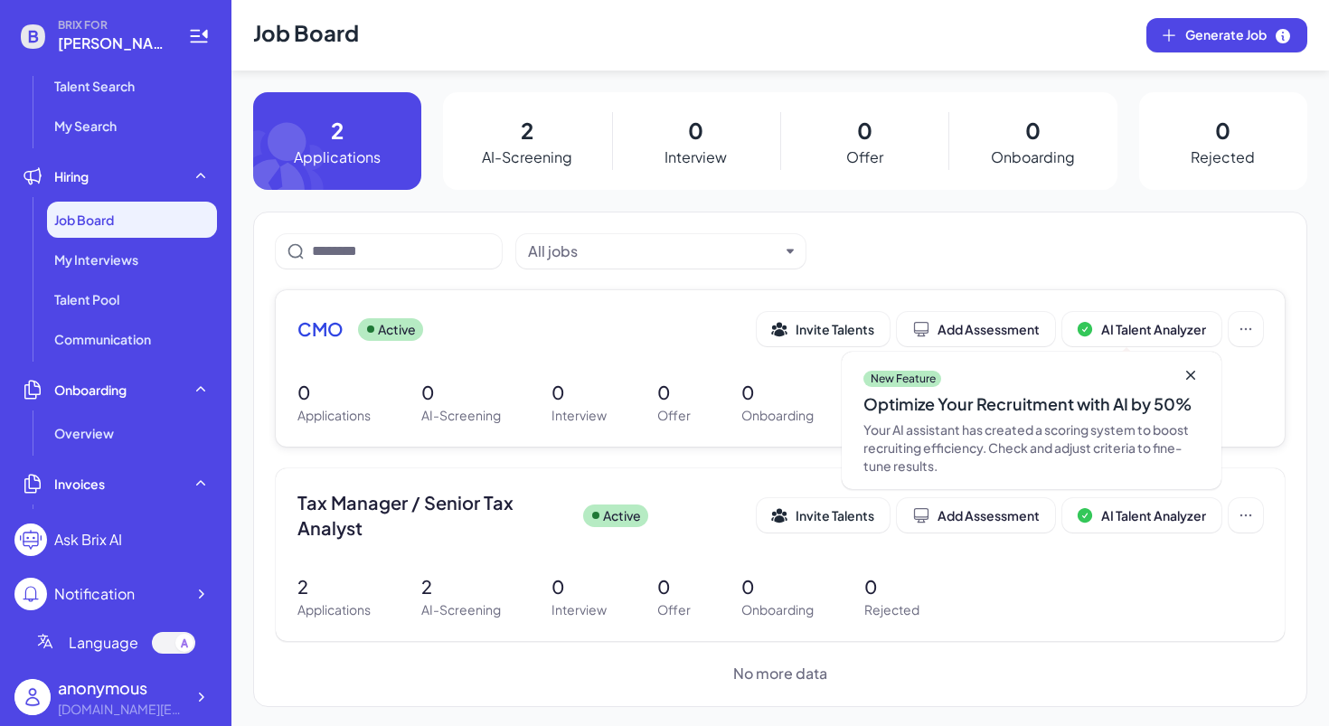
click at [1187, 377] on icon at bounding box center [1190, 375] width 9 height 9
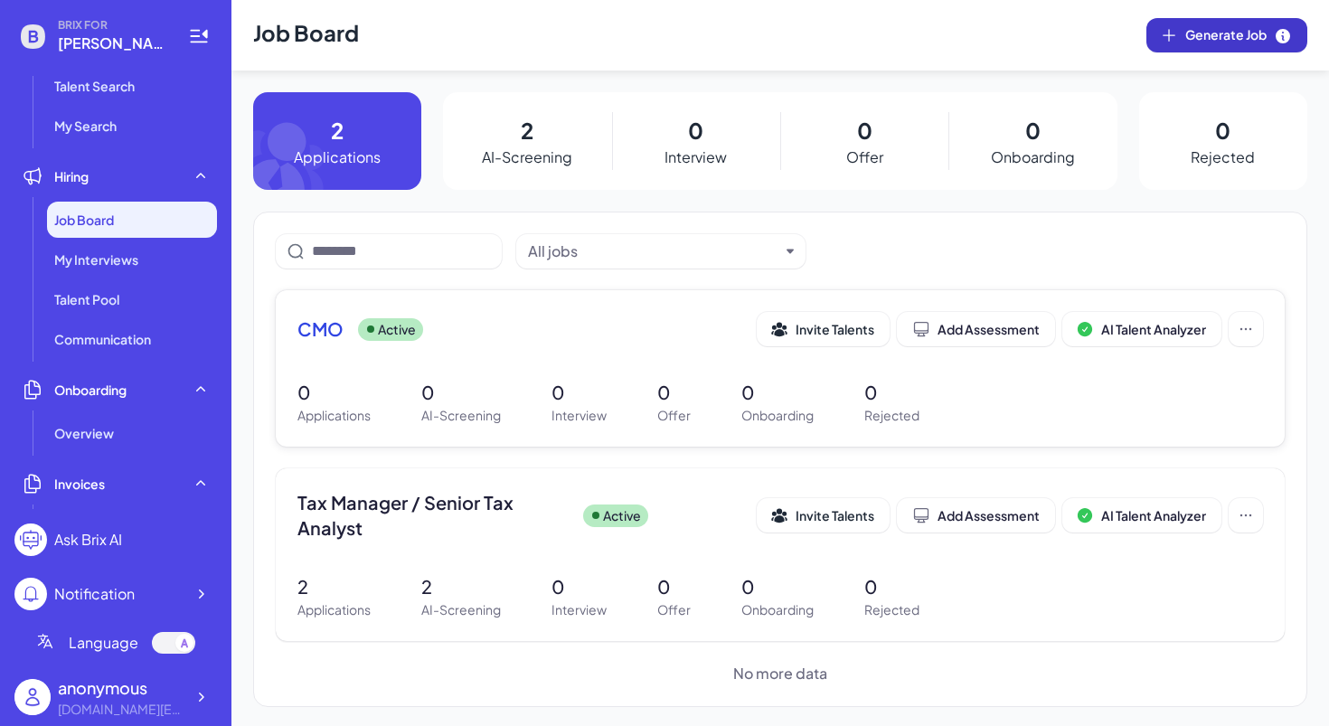
click at [1200, 31] on span "Generate Job" at bounding box center [1238, 35] width 107 height 20
click at [172, 237] on ul "Job Board My Interviews Talent Pool Communication" at bounding box center [115, 279] width 202 height 155
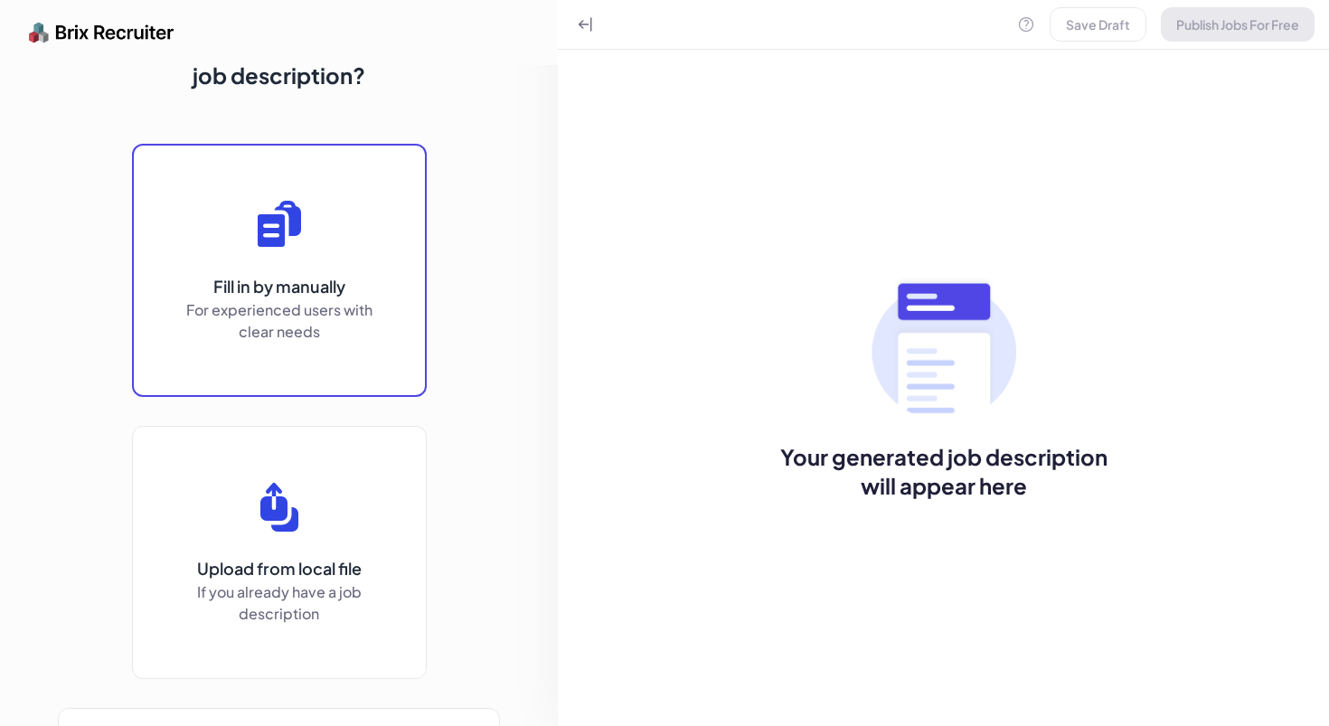
scroll to position [24, 0]
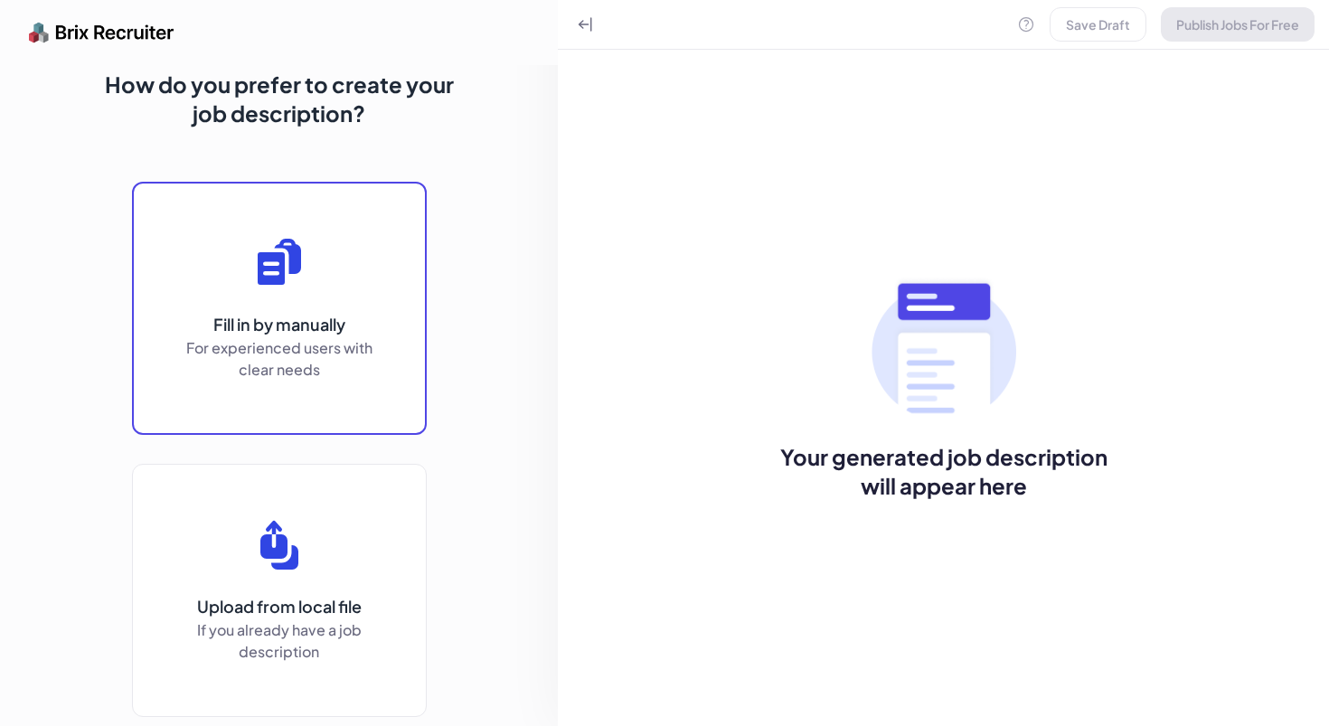
click at [378, 347] on p "For experienced users with clear needs" at bounding box center [279, 358] width 199 height 43
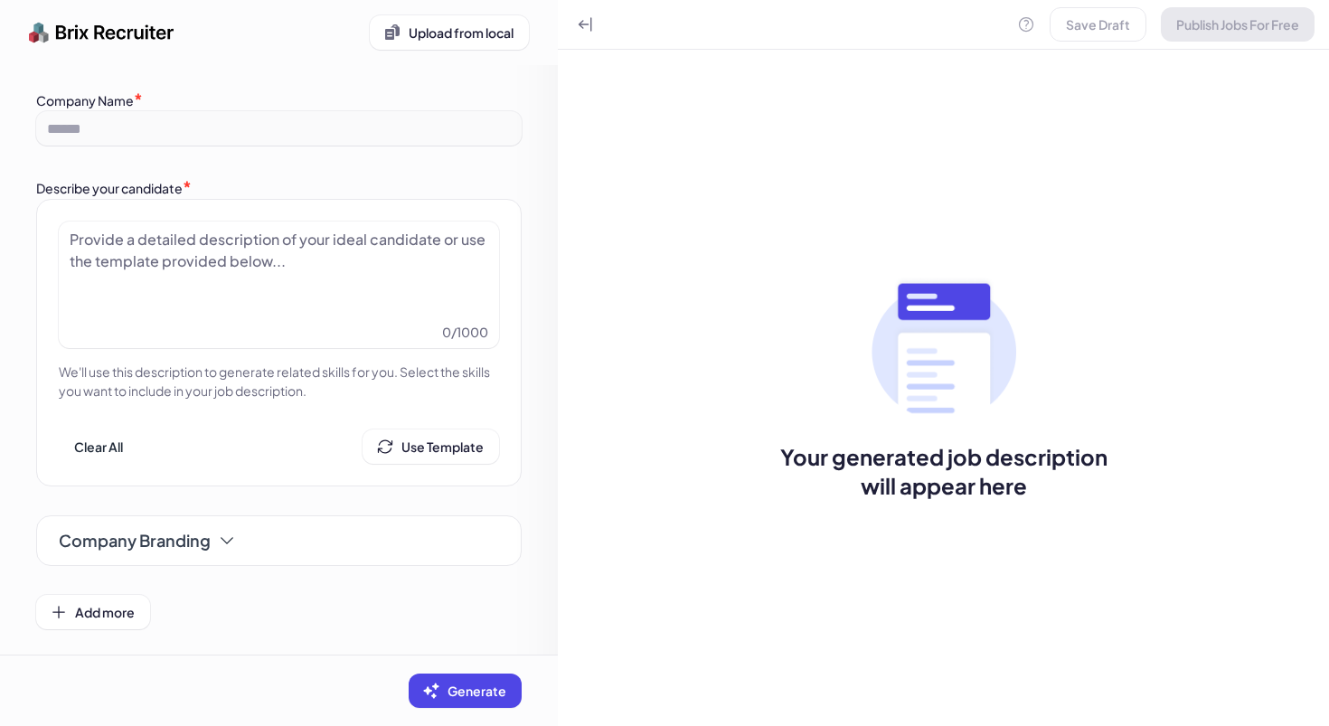
scroll to position [18, 0]
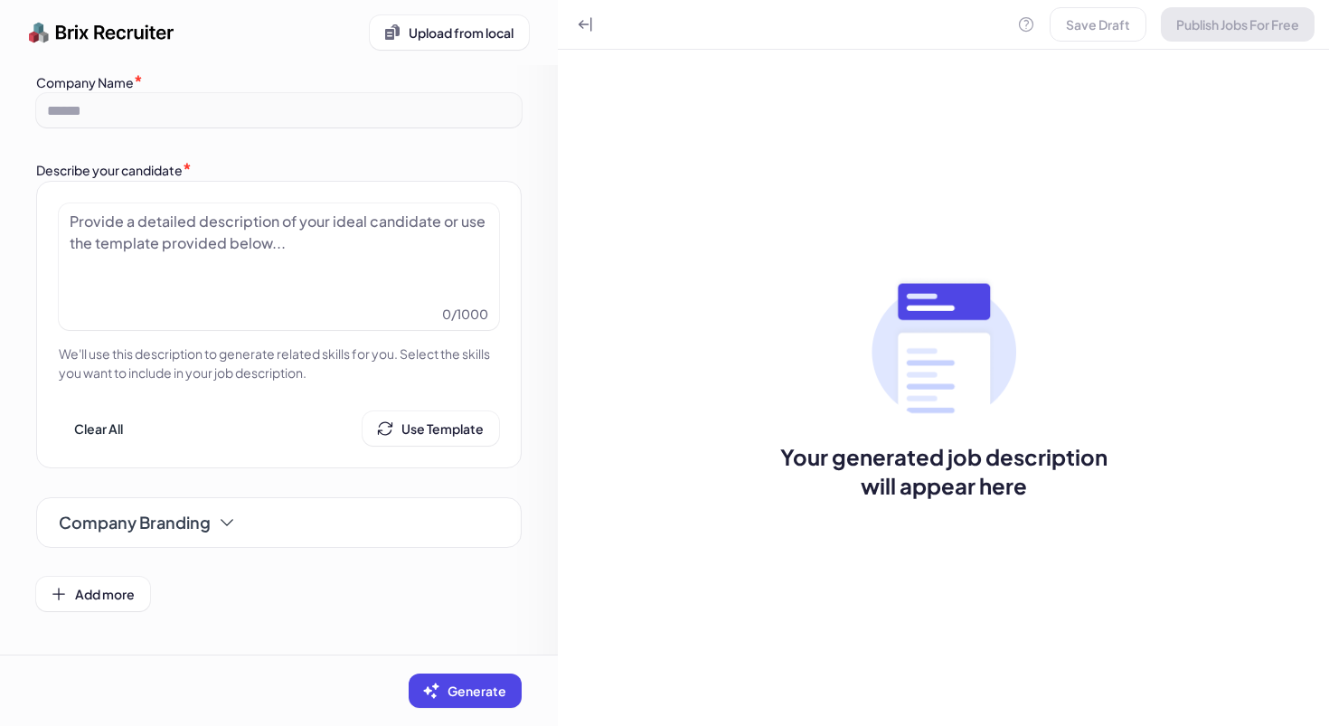
click at [136, 280] on div at bounding box center [279, 256] width 419 height 90
paste div
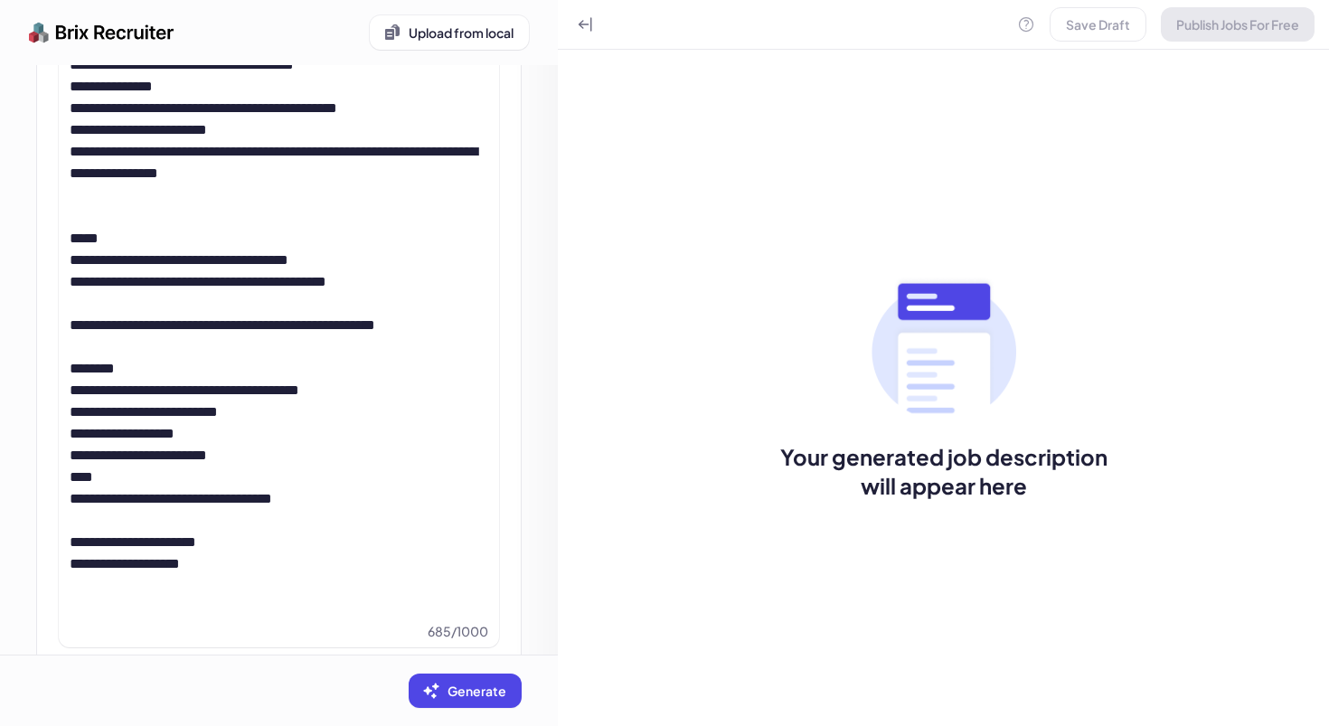
scroll to position [622, 0]
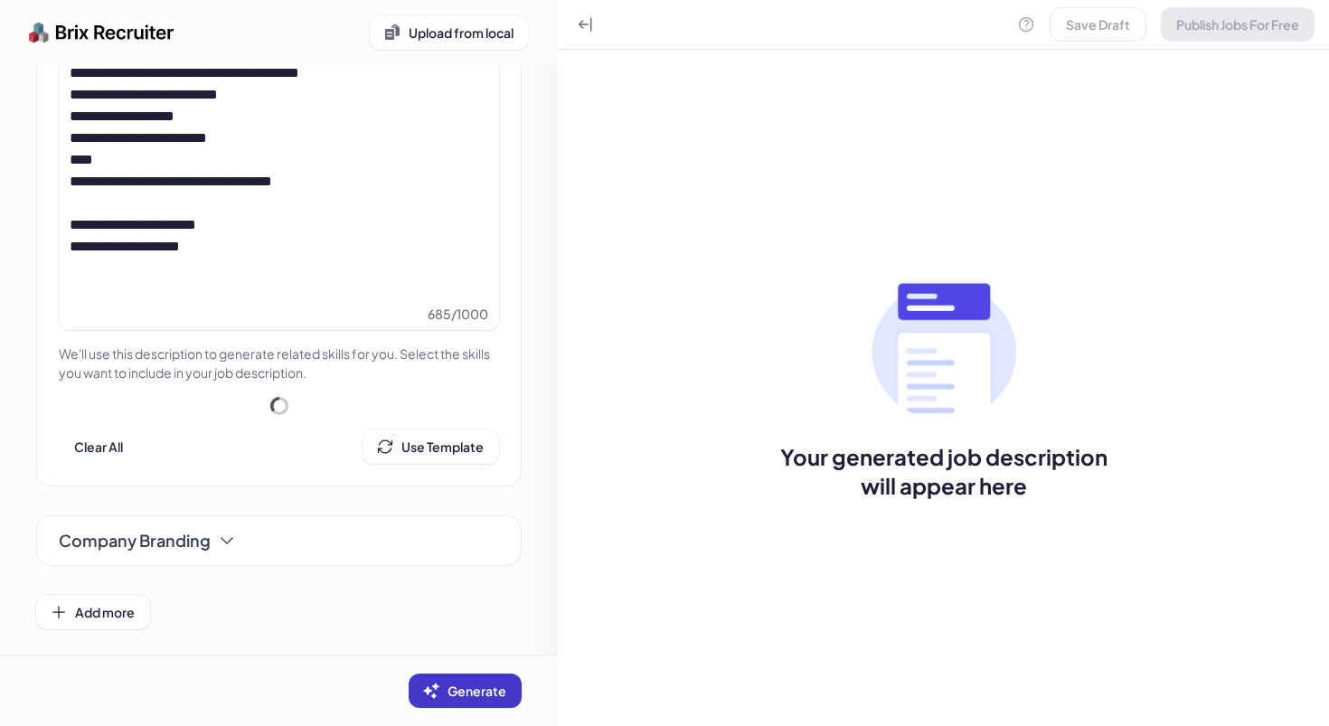
click at [466, 692] on span "Generate" at bounding box center [476, 691] width 59 height 16
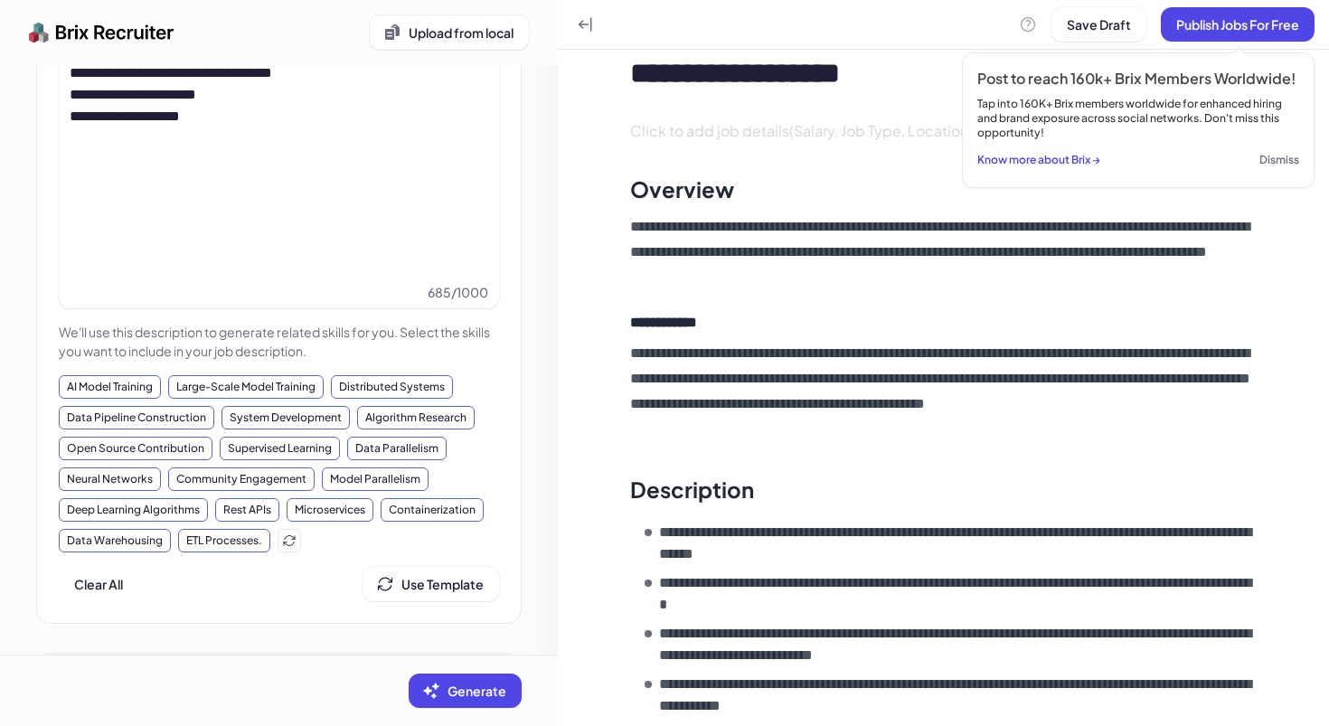
scroll to position [62, 0]
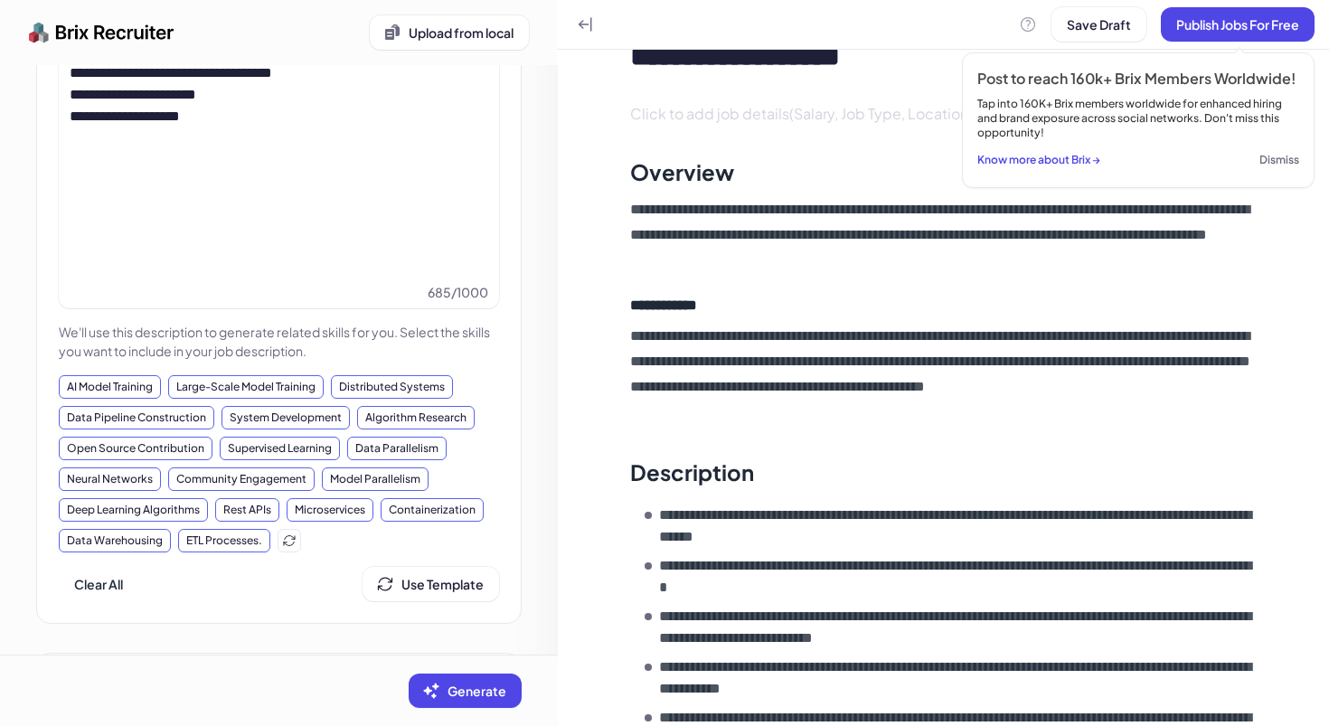
click at [1287, 163] on button "Dismiss" at bounding box center [1279, 159] width 40 height 25
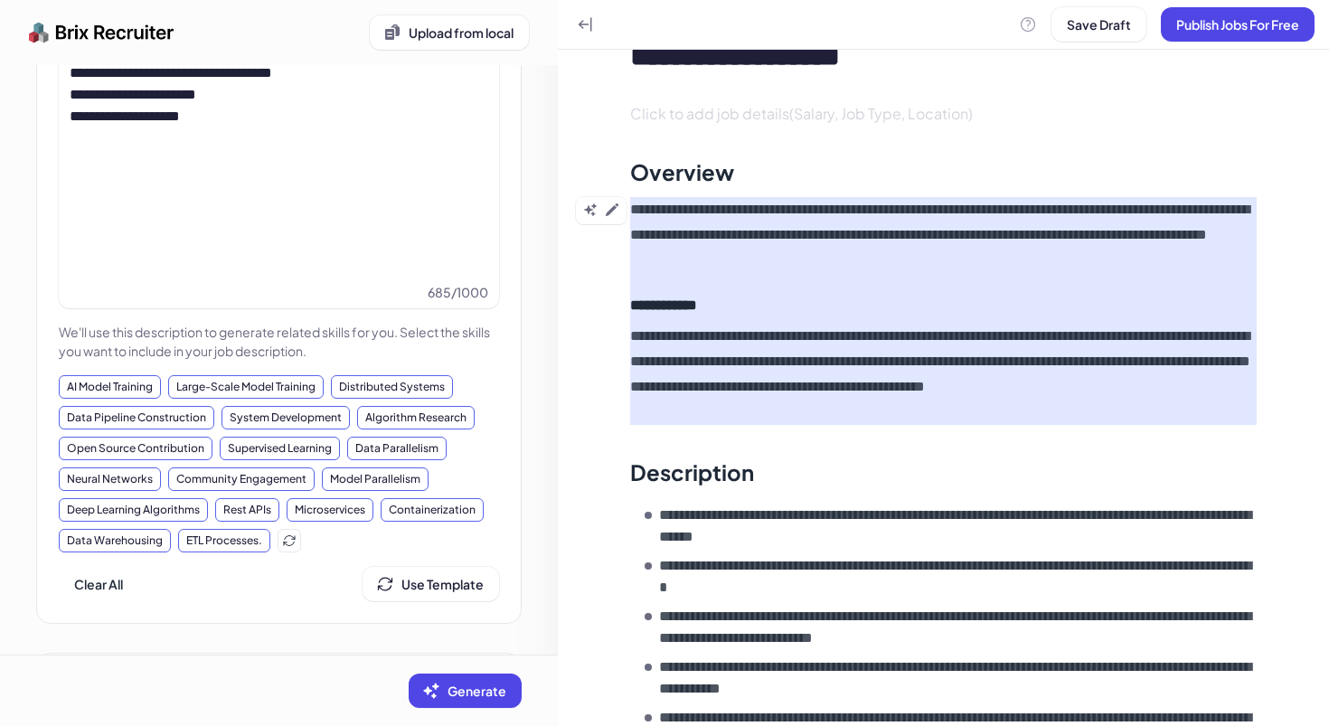
scroll to position [34, 0]
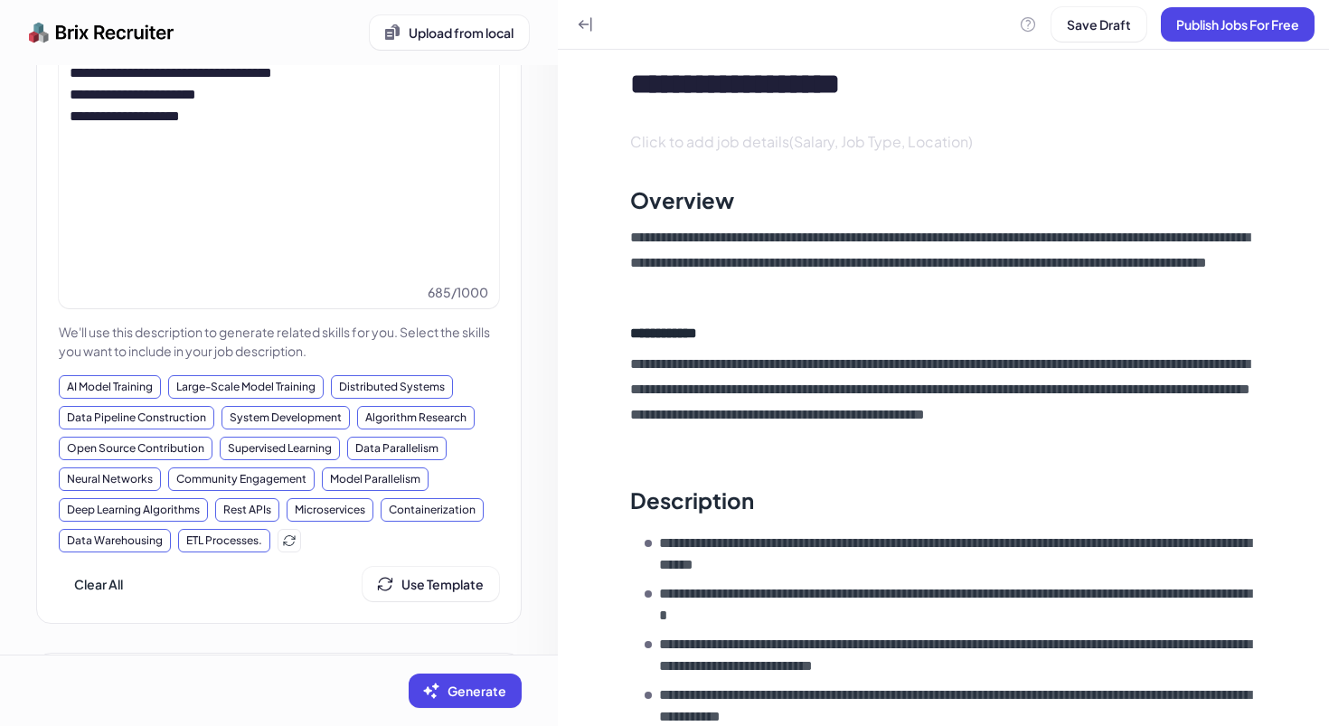
click at [725, 68] on div "**********" at bounding box center [957, 84] width 655 height 36
click at [656, 86] on div "**********" at bounding box center [957, 84] width 655 height 36
drag, startPoint x: 812, startPoint y: 87, endPoint x: 922, endPoint y: 87, distance: 110.3
click at [921, 87] on div "**********" at bounding box center [957, 84] width 655 height 36
click at [922, 87] on div "**********" at bounding box center [957, 84] width 655 height 36
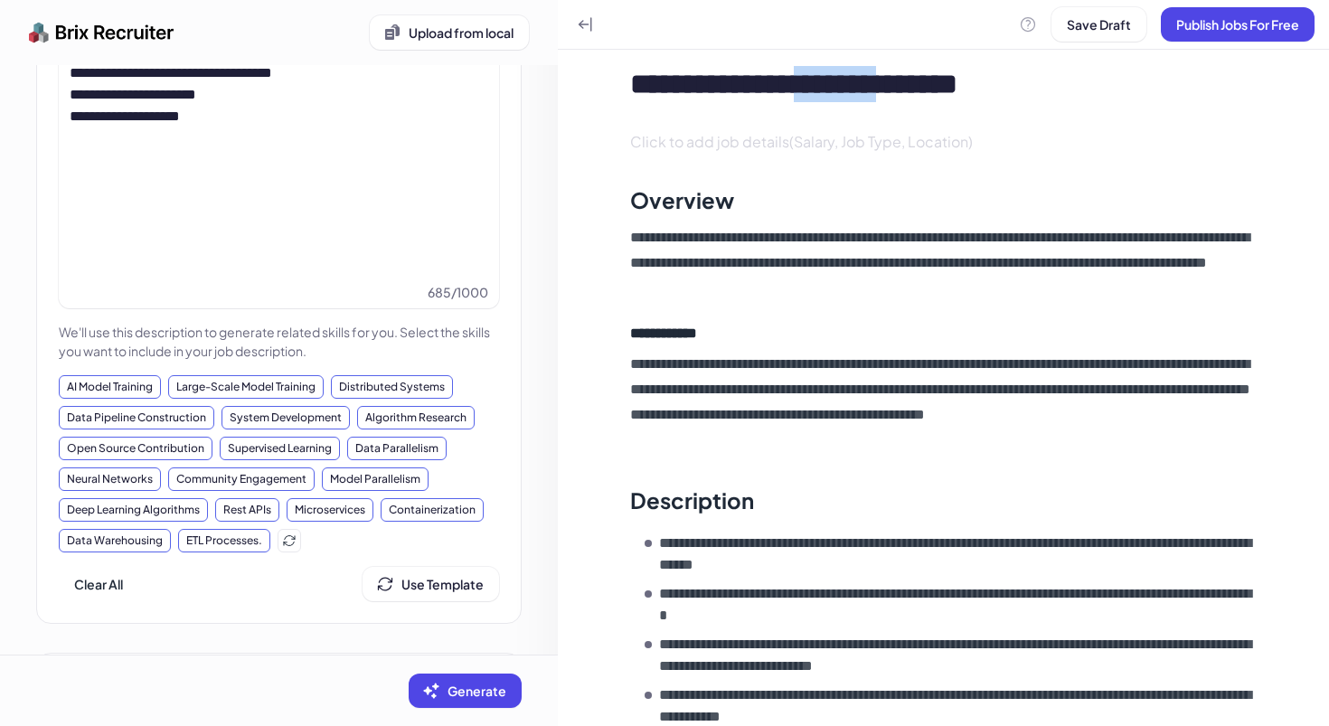
drag, startPoint x: 934, startPoint y: 88, endPoint x: 815, endPoint y: 88, distance: 118.4
click at [815, 88] on div "**********" at bounding box center [957, 84] width 655 height 36
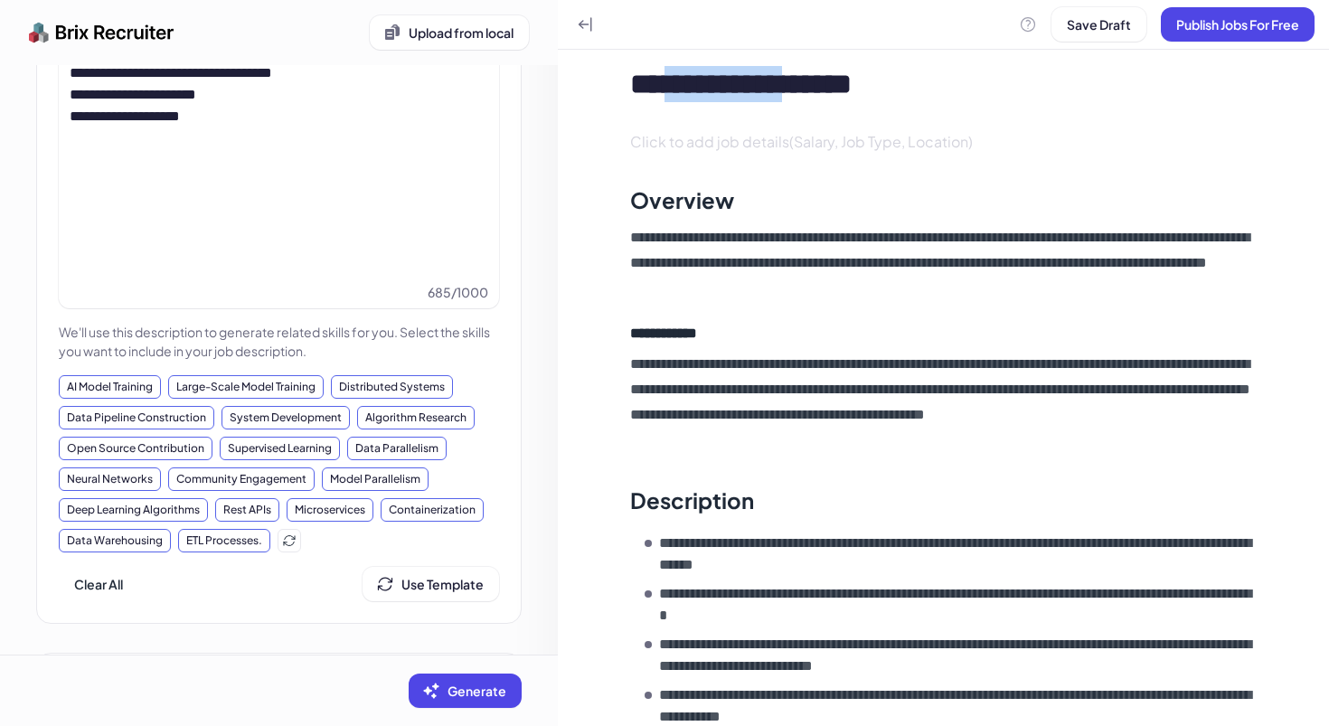
drag, startPoint x: 802, startPoint y: 84, endPoint x: 665, endPoint y: 85, distance: 136.5
click at [665, 85] on div "**********" at bounding box center [957, 84] width 655 height 36
click at [865, 110] on div "**********" at bounding box center [943, 116] width 655 height 101
click at [775, 87] on div "**********" at bounding box center [957, 84] width 655 height 36
click at [665, 87] on div "**********" at bounding box center [957, 84] width 655 height 36
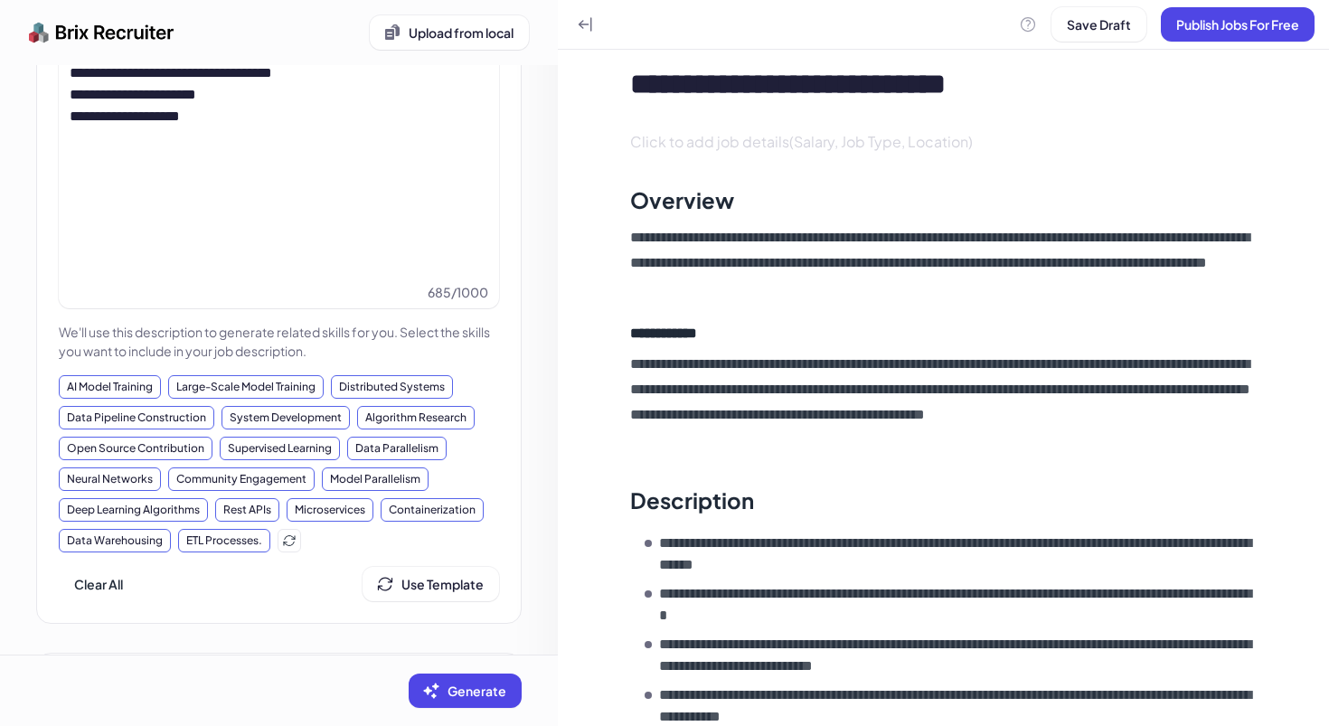
click at [910, 80] on div "**********" at bounding box center [957, 84] width 655 height 36
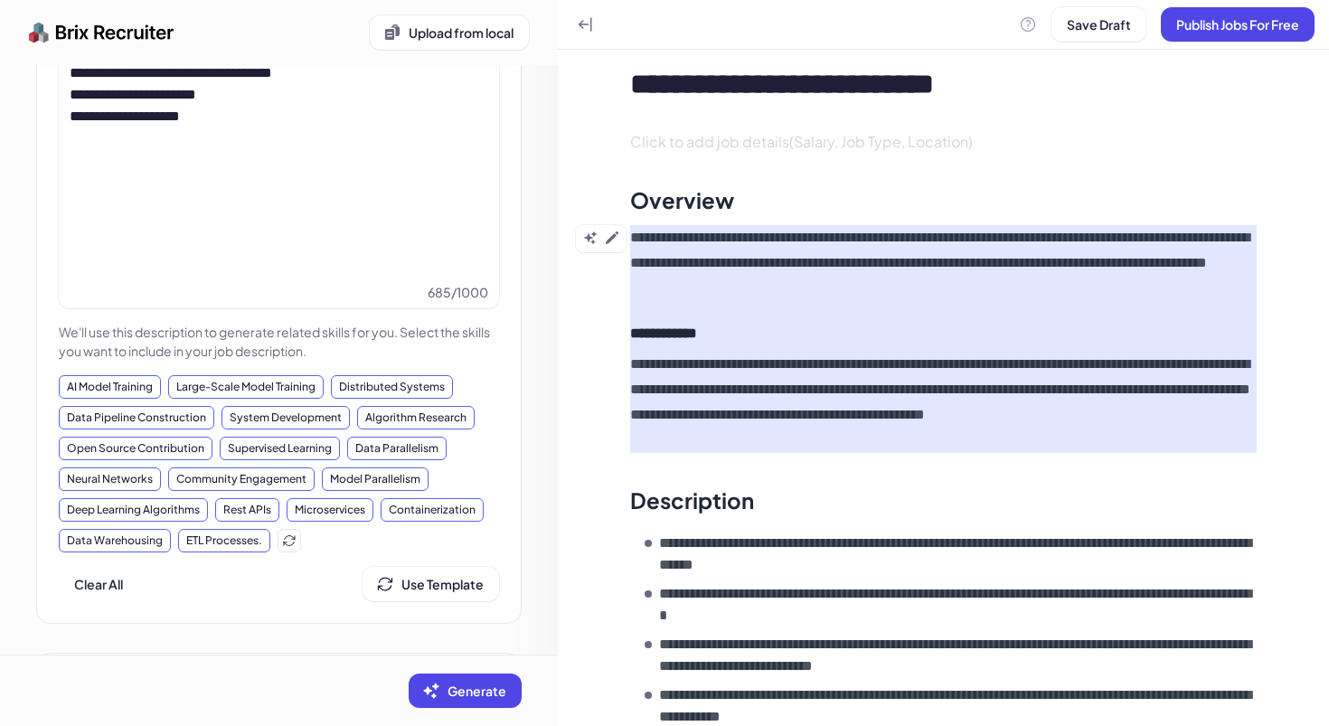
click at [926, 207] on div "Overview" at bounding box center [943, 200] width 626 height 36
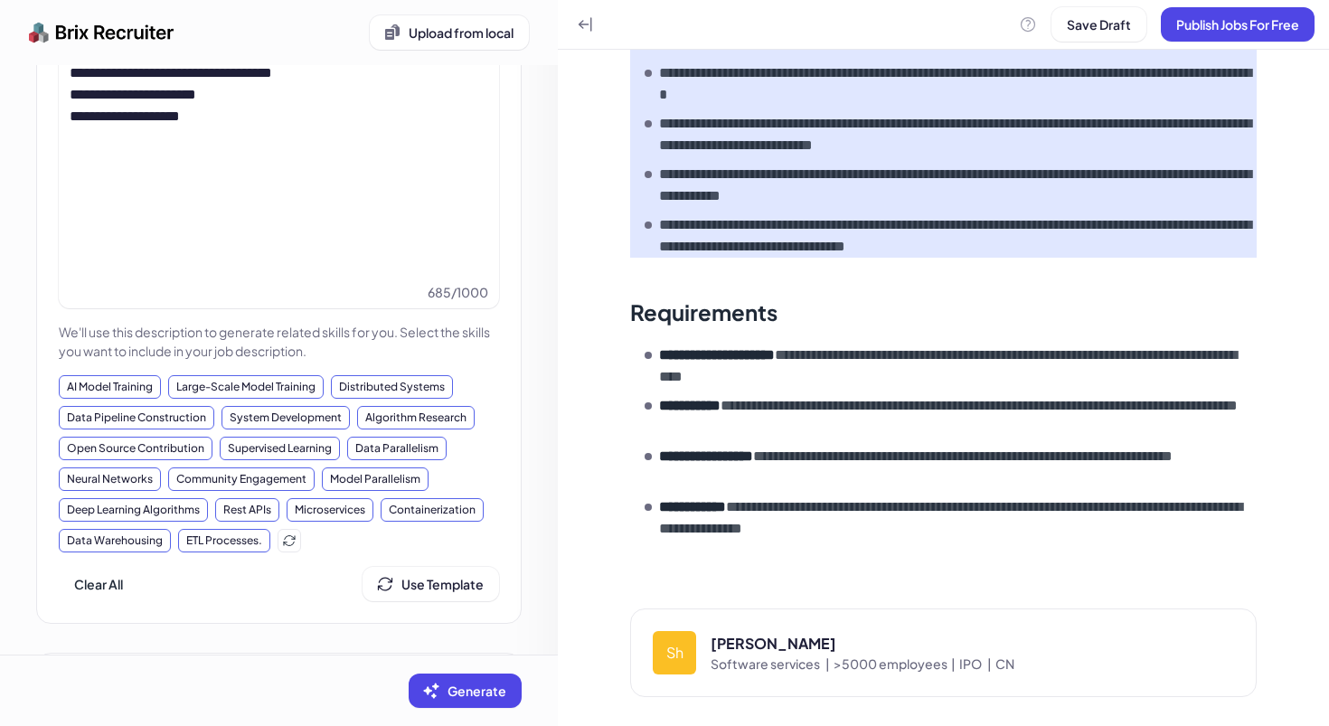
scroll to position [383, 0]
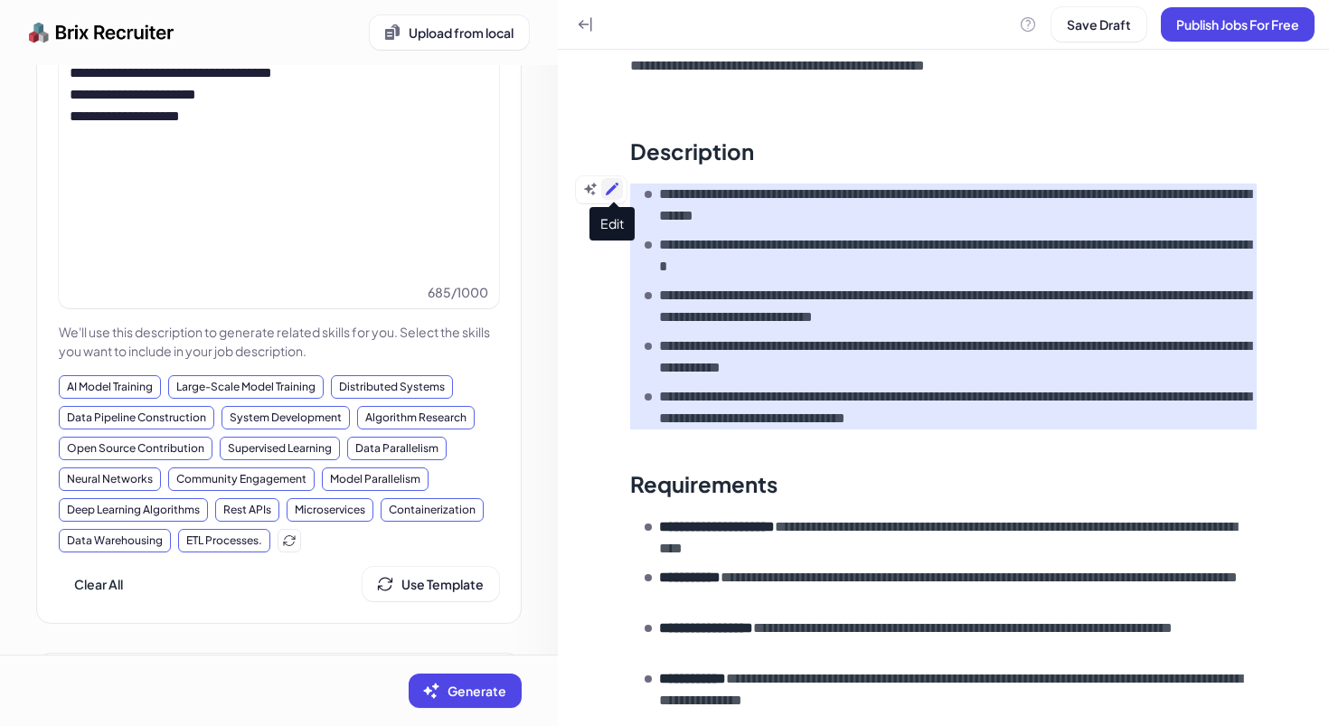
click at [610, 190] on icon at bounding box center [612, 189] width 13 height 13
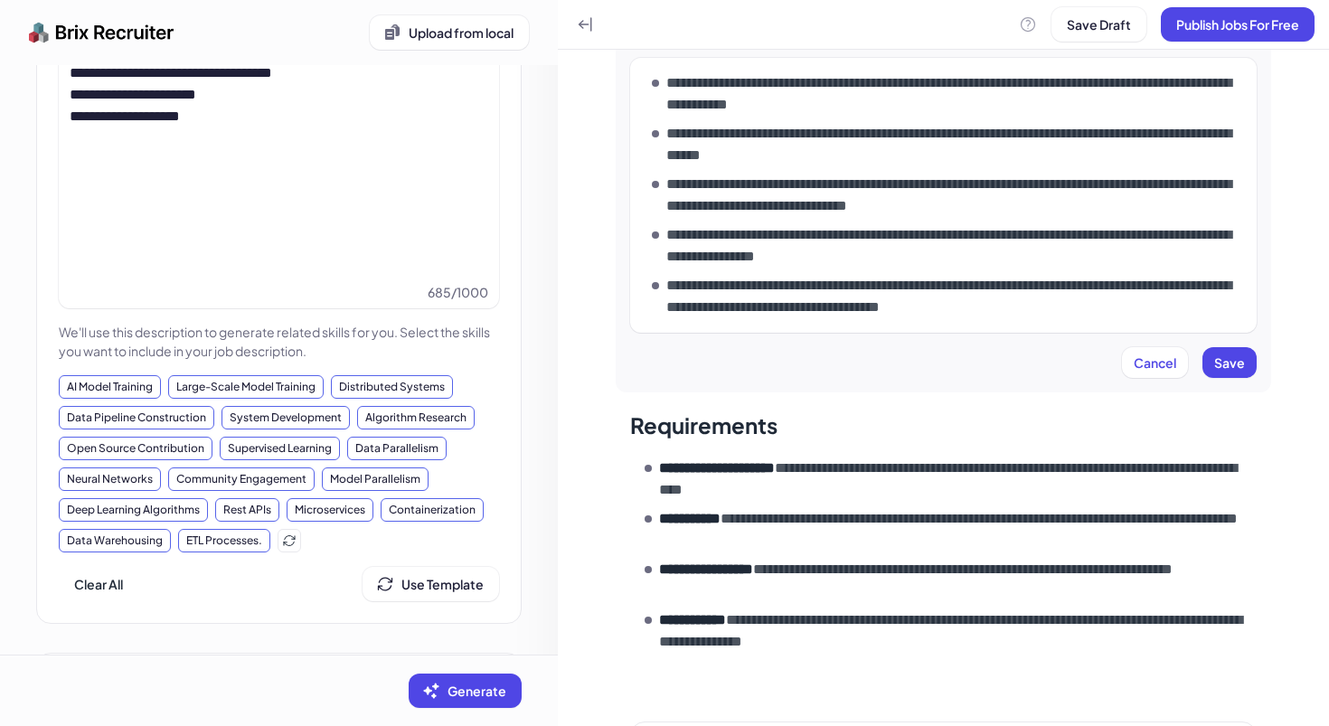
scroll to position [478, 0]
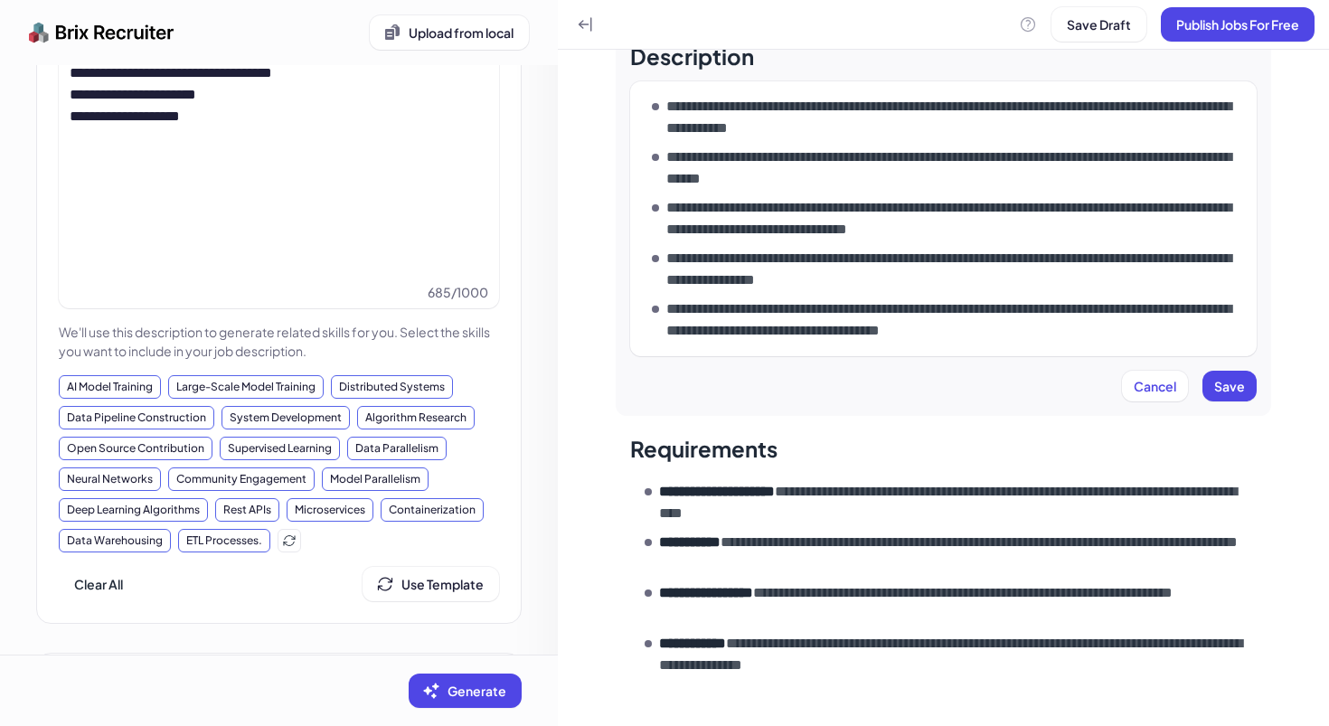
click at [1010, 244] on ul "**********" at bounding box center [951, 219] width 598 height 246
click at [1228, 395] on button "Save" at bounding box center [1229, 386] width 54 height 31
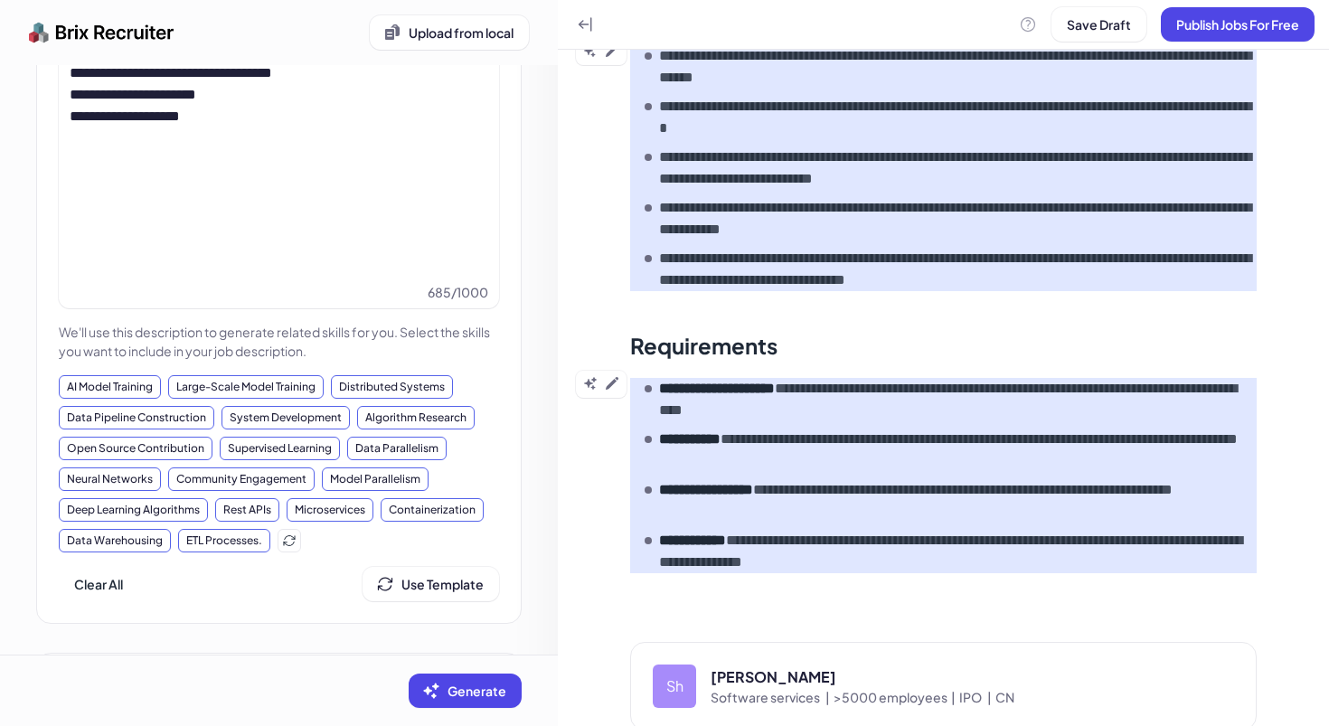
scroll to position [534, 0]
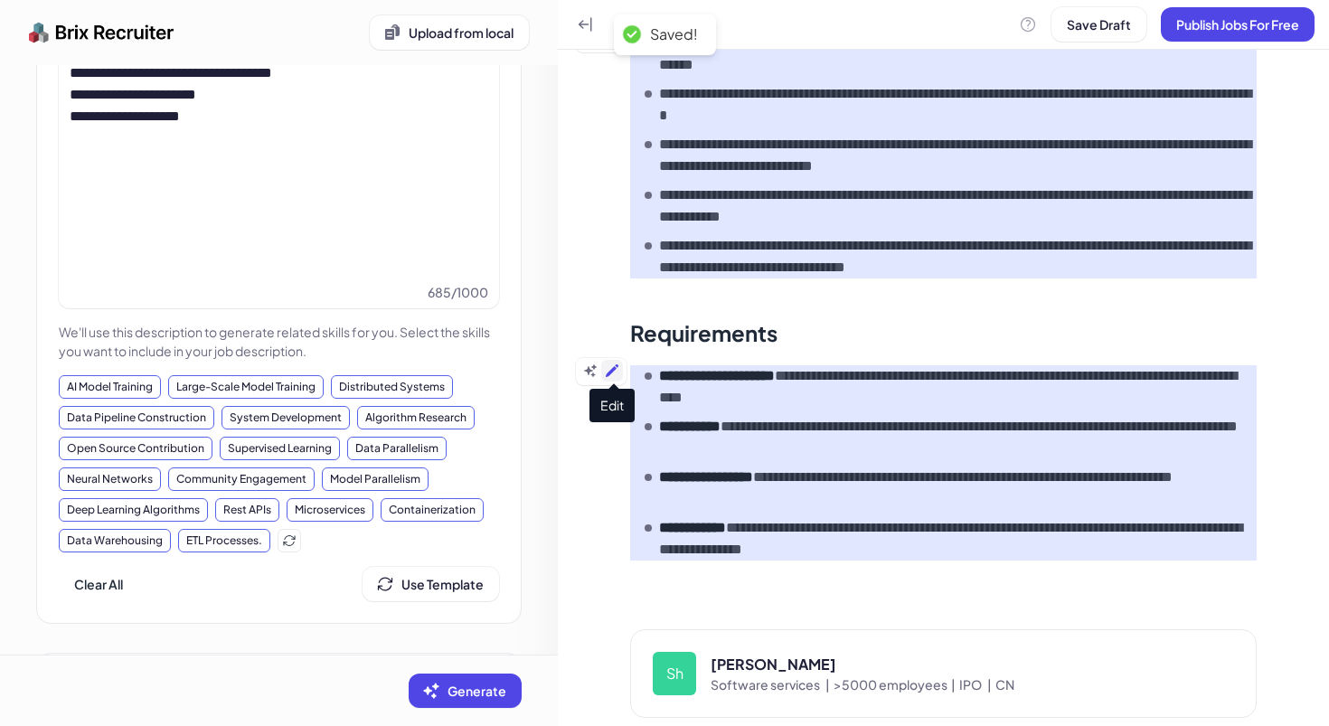
click at [617, 378] on button at bounding box center [612, 371] width 22 height 22
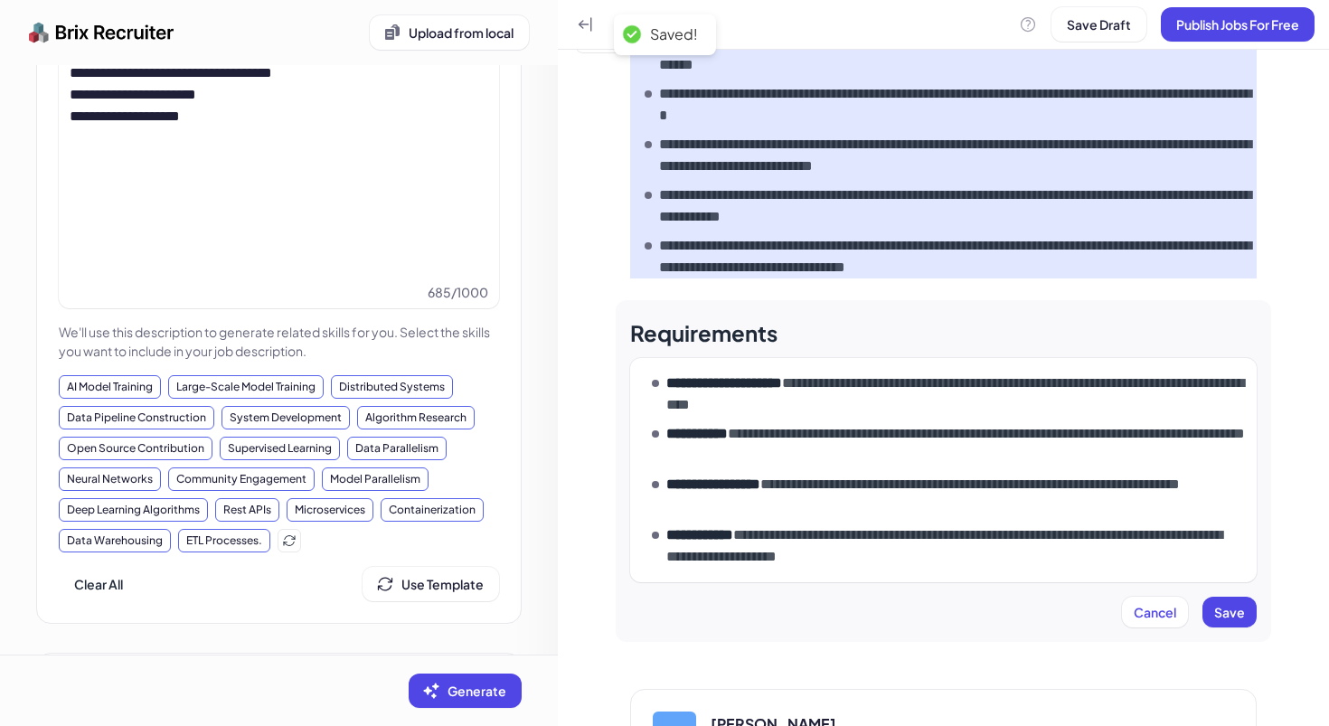
scroll to position [570, 0]
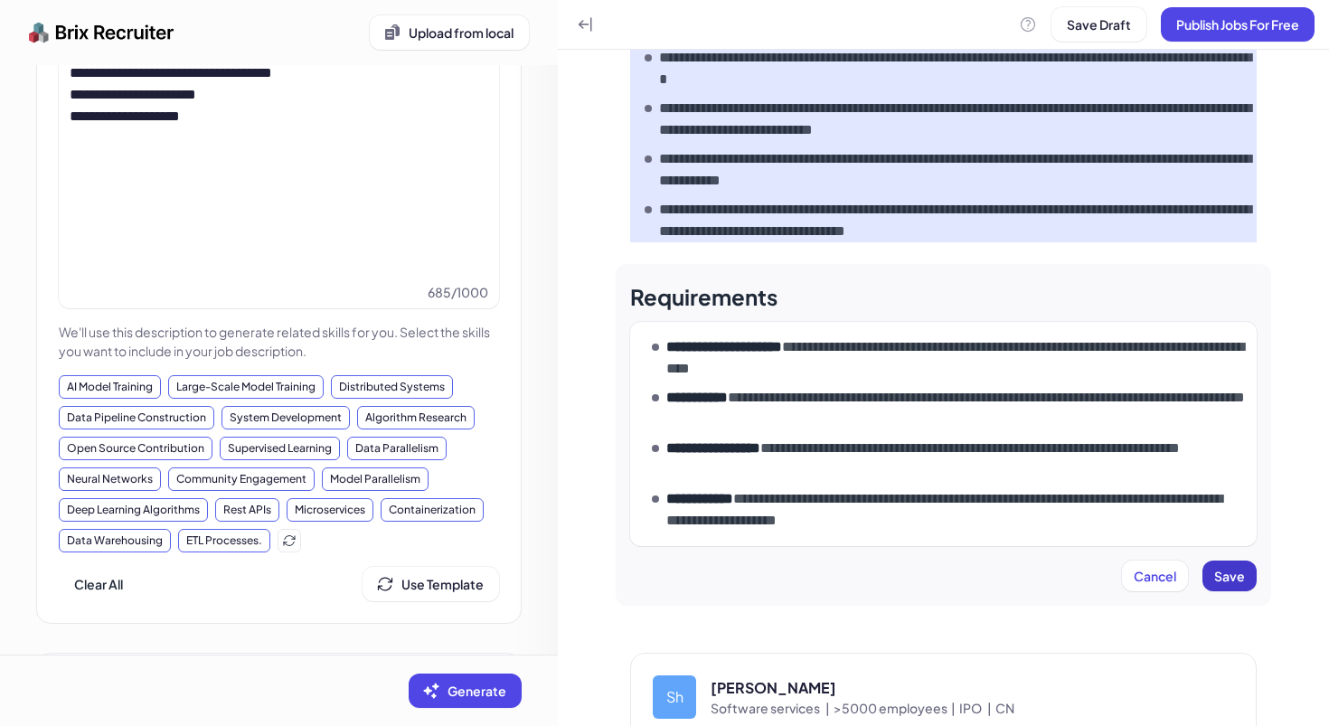
click at [1227, 579] on span "Save" at bounding box center [1229, 576] width 31 height 16
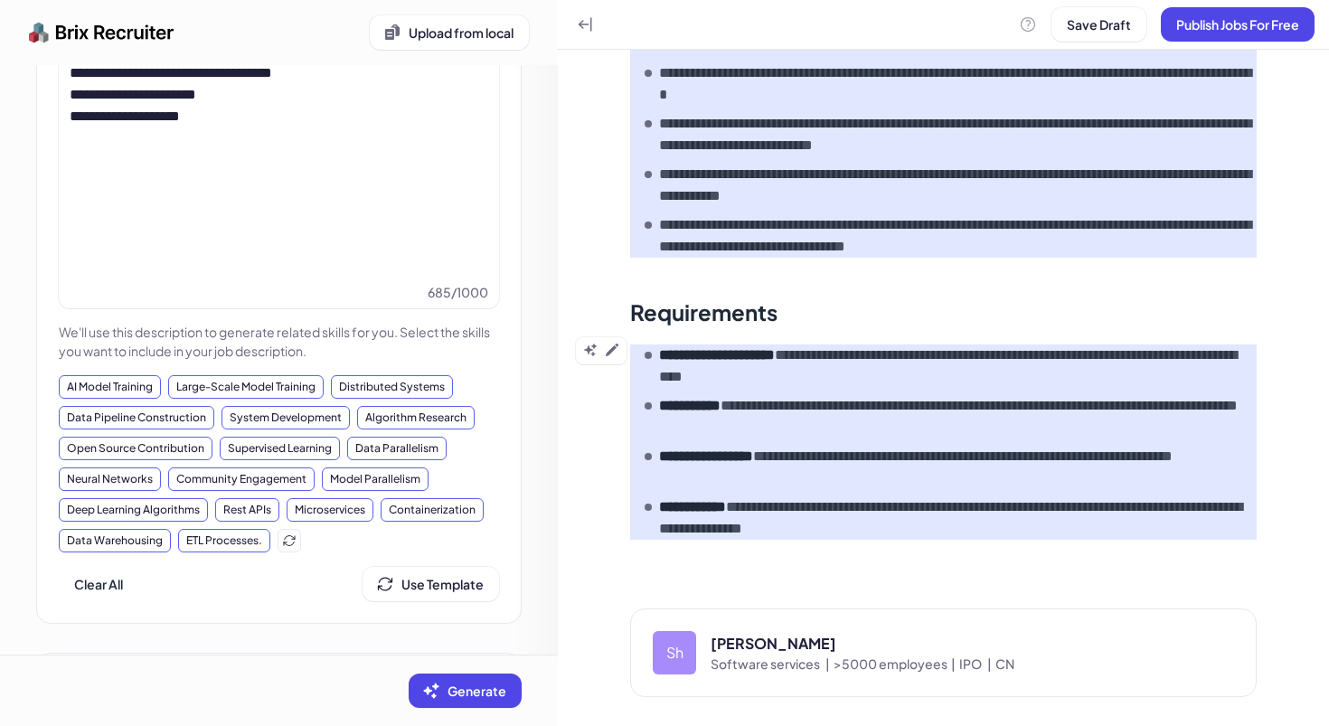
scroll to position [555, 0]
click at [721, 644] on div "Shanda" at bounding box center [972, 644] width 523 height 22
click at [757, 662] on span "Software services |" at bounding box center [772, 663] width 123 height 18
click at [1172, 618] on div "Sh Shanda Software services | >5000 employees | IPO | CN" at bounding box center [943, 652] width 626 height 89
click at [1181, 656] on div "Software services | >5000 employees | IPO | CN" at bounding box center [972, 663] width 523 height 18
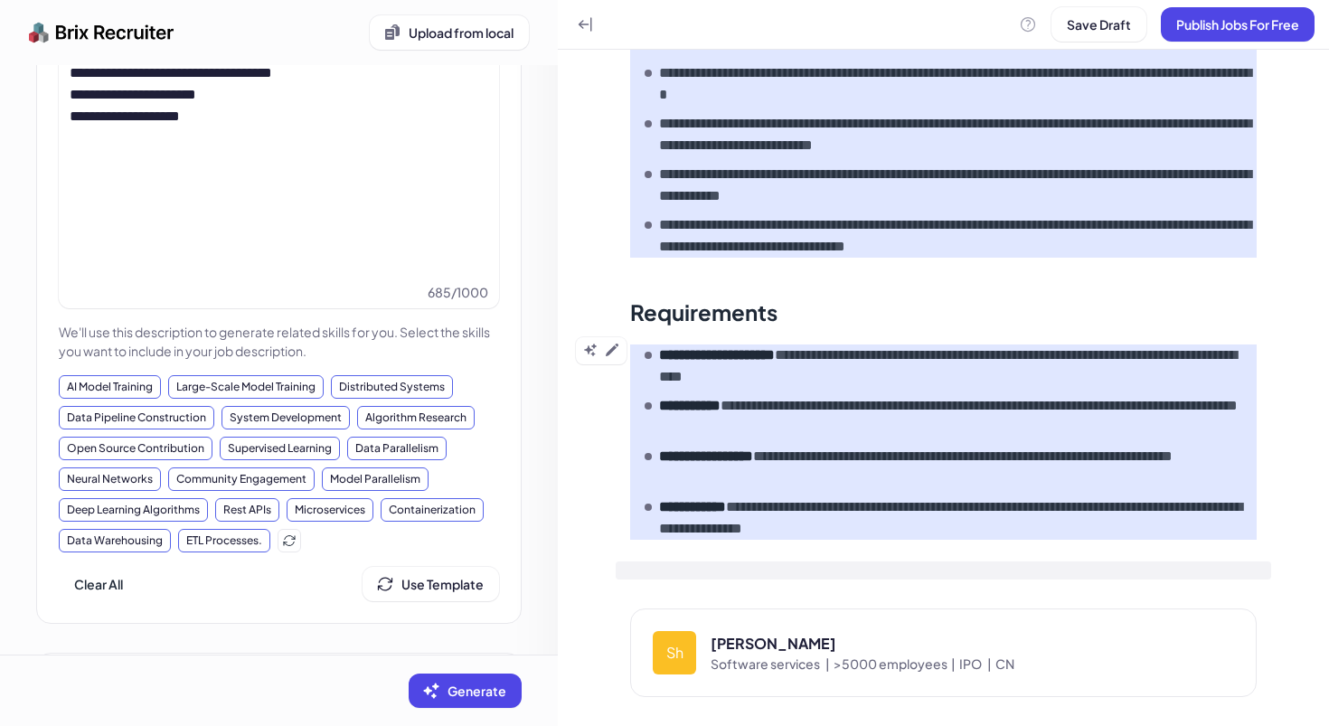
click at [851, 571] on div at bounding box center [943, 570] width 655 height 18
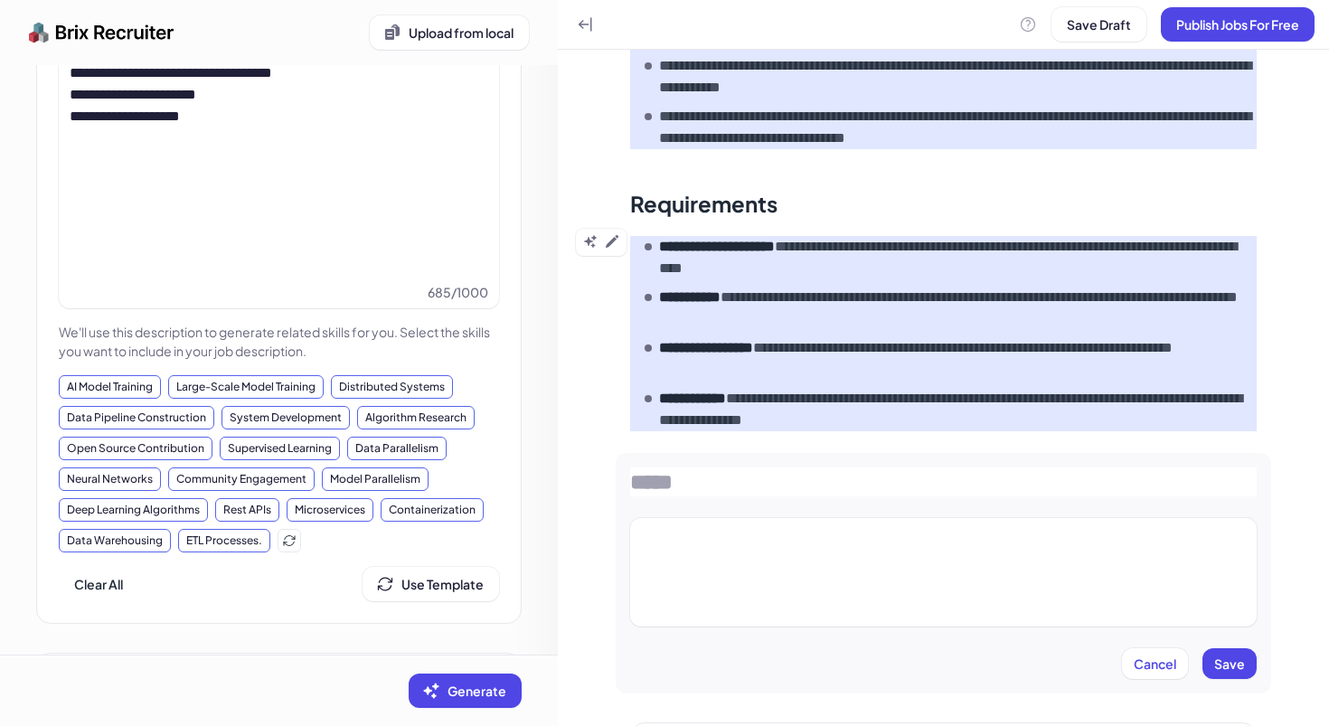
scroll to position [718, 0]
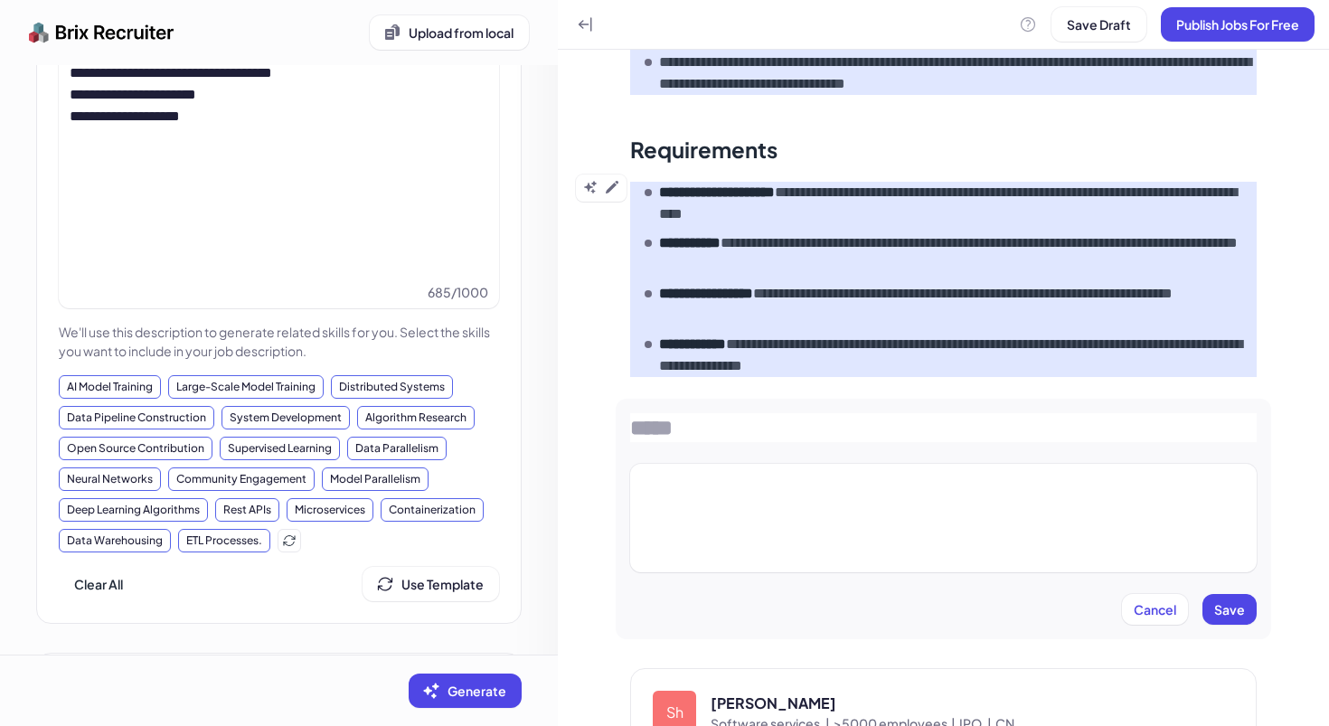
click at [918, 430] on input at bounding box center [943, 427] width 626 height 29
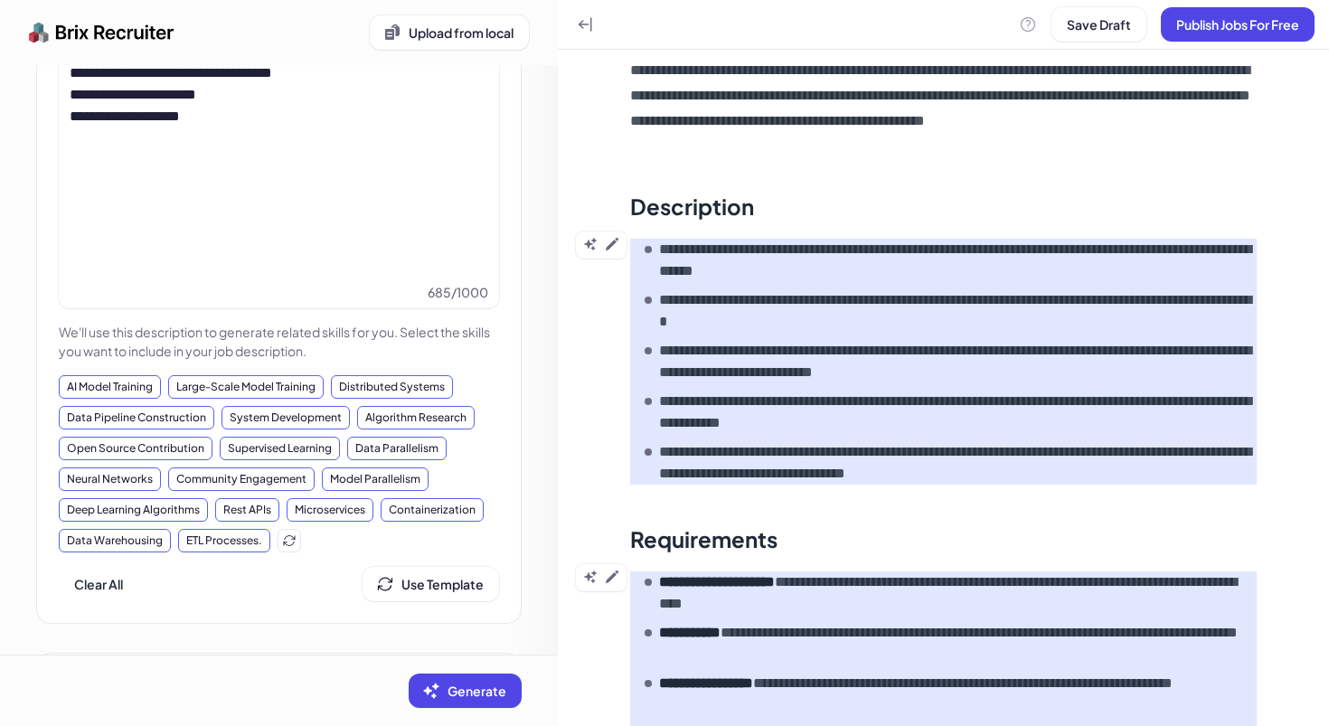
scroll to position [777, 0]
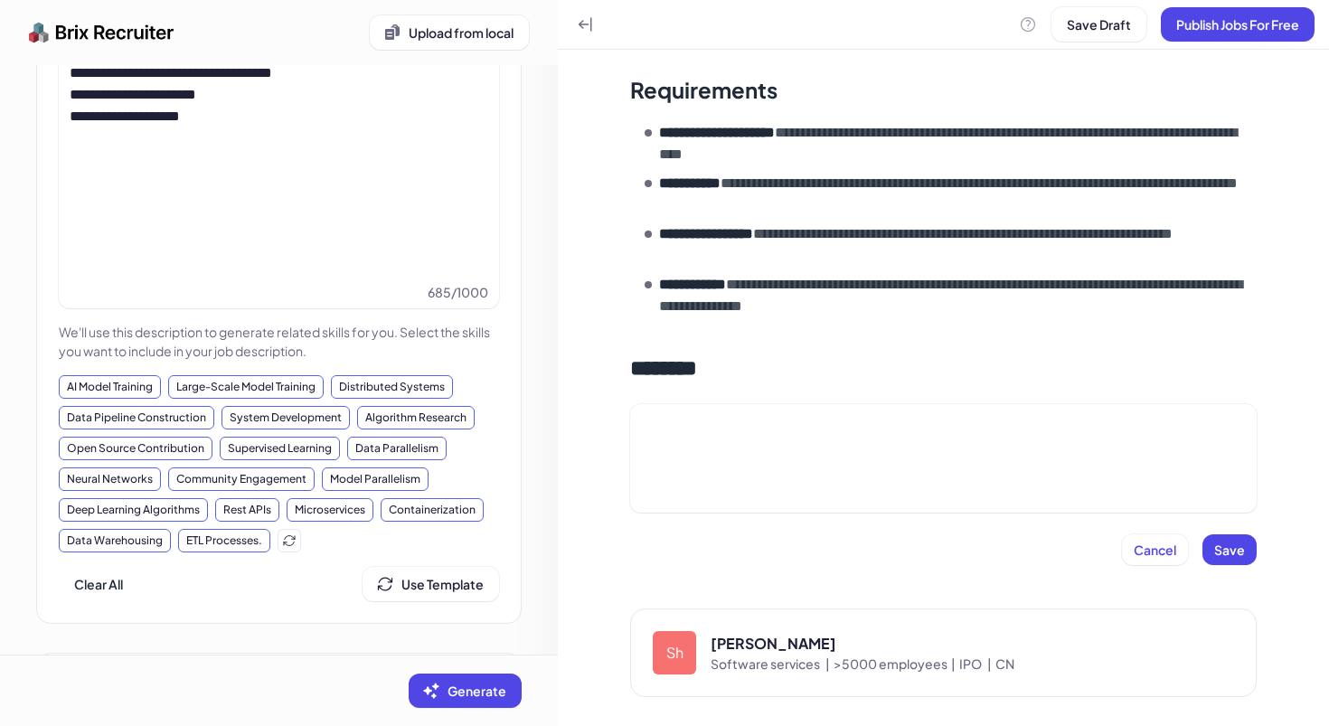
type input "********"
click at [737, 456] on div at bounding box center [943, 458] width 626 height 108
click at [744, 368] on input "********" at bounding box center [943, 367] width 626 height 29
click at [731, 409] on div at bounding box center [943, 458] width 626 height 108
click at [727, 429] on p at bounding box center [943, 423] width 612 height 25
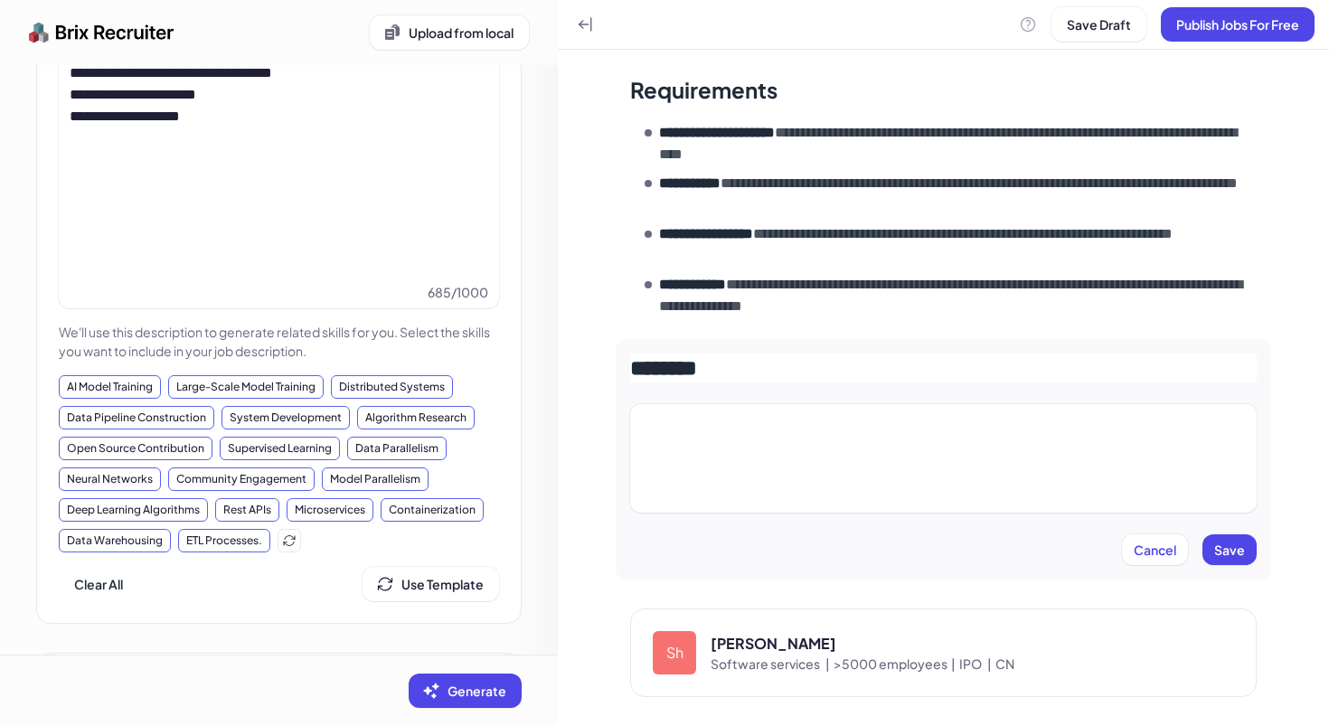
click at [727, 429] on p at bounding box center [943, 423] width 612 height 25
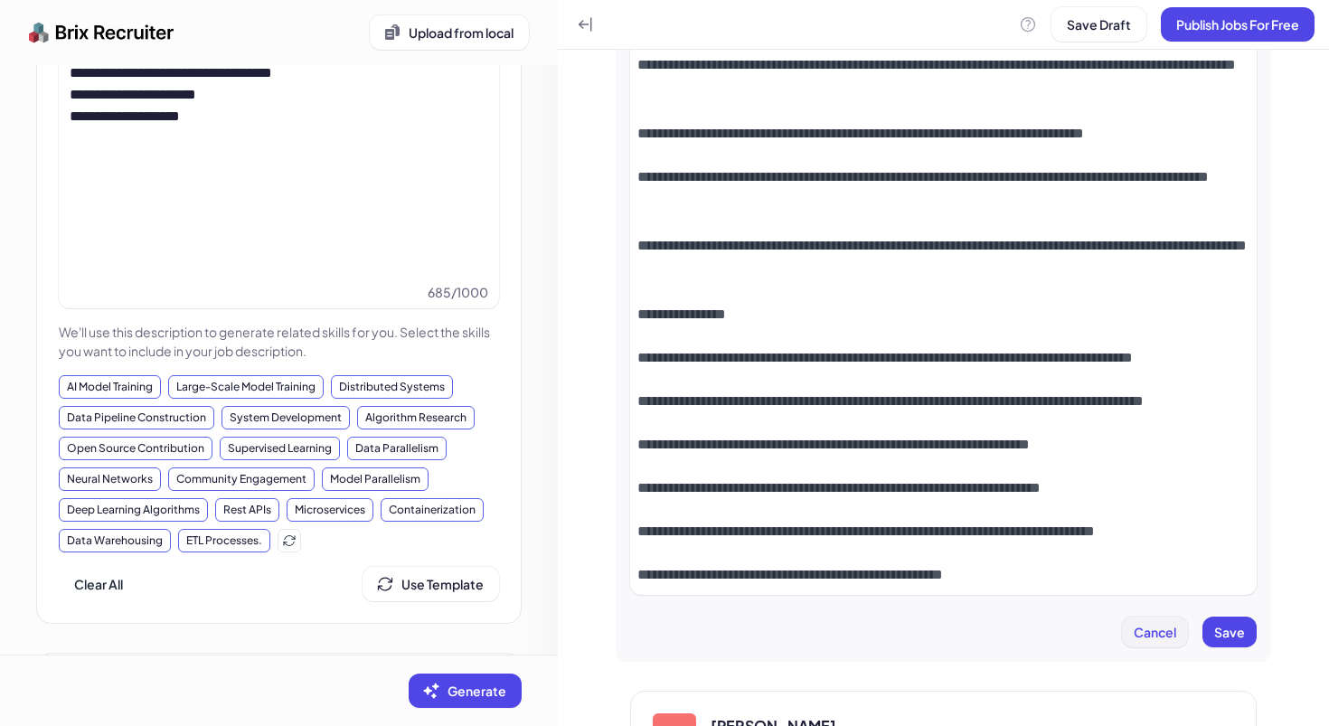
scroll to position [9469, 0]
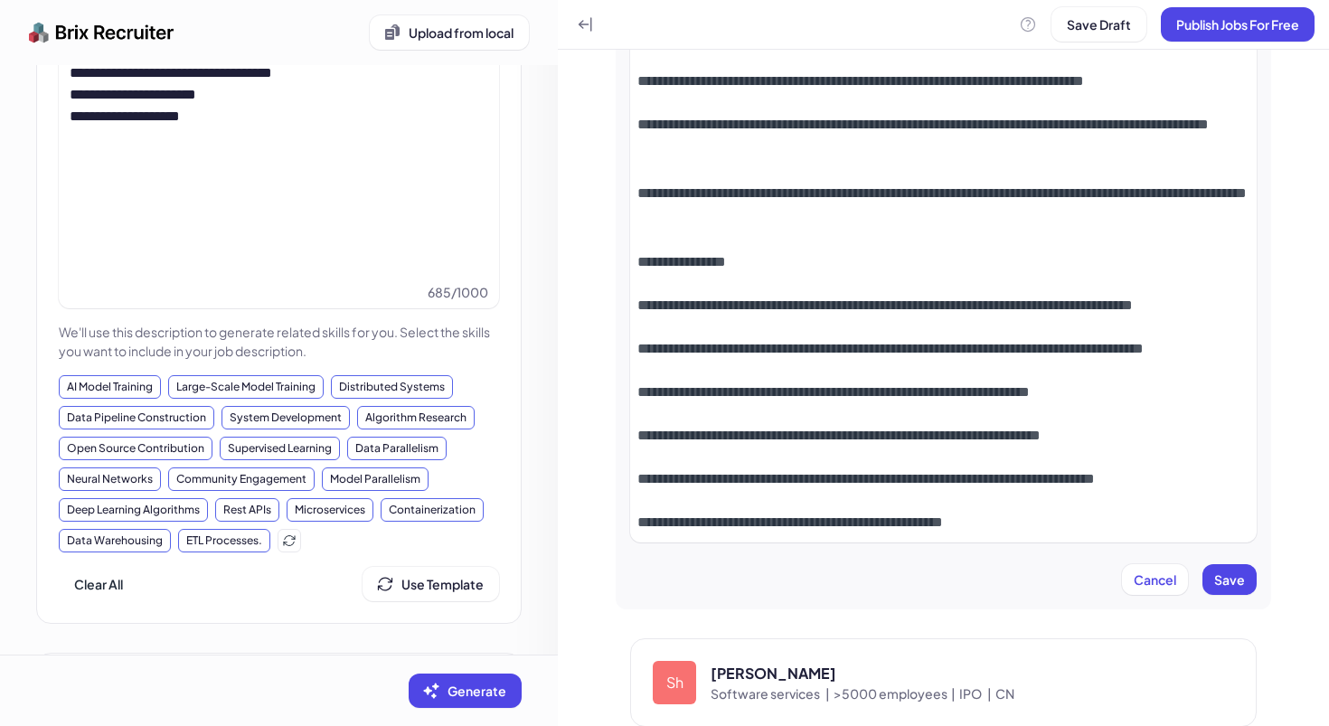
click at [836, 478] on p "**********" at bounding box center [943, 478] width 612 height 25
click at [836, 488] on p "**********" at bounding box center [943, 478] width 612 height 25
click at [834, 513] on p "**********" at bounding box center [943, 522] width 612 height 25
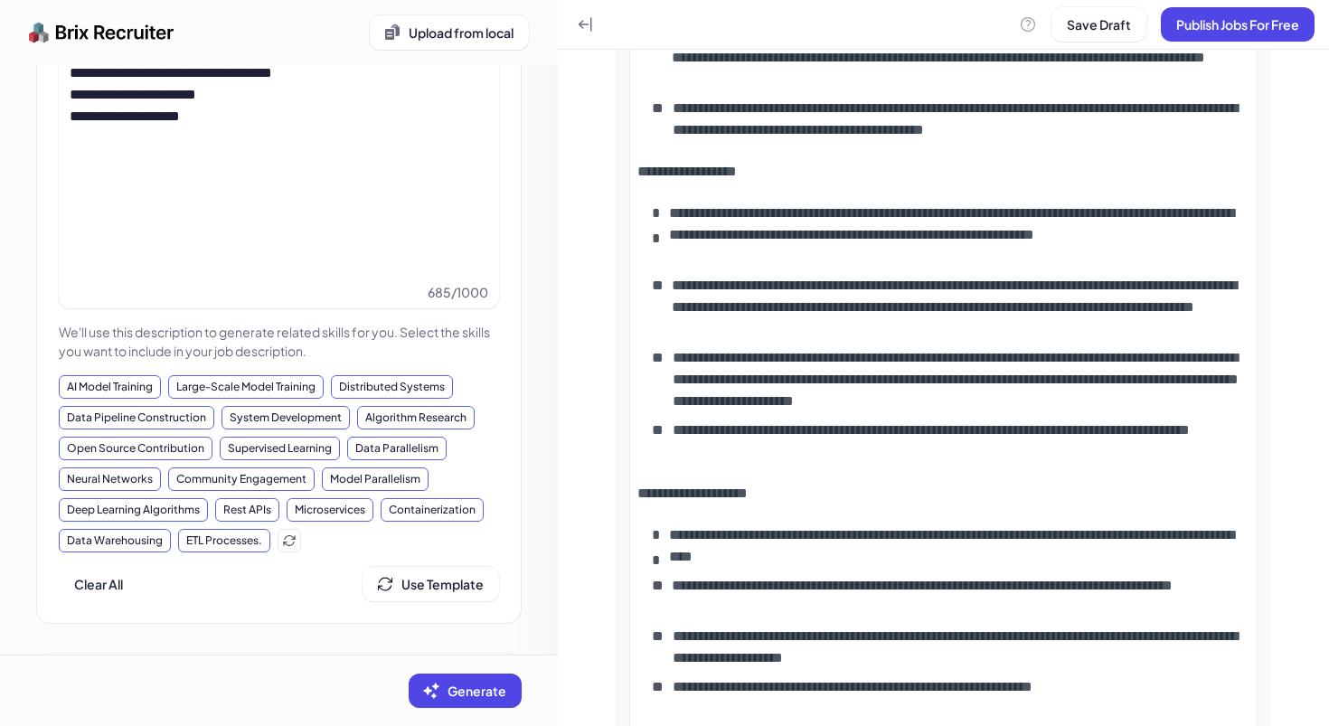
scroll to position [9499, 0]
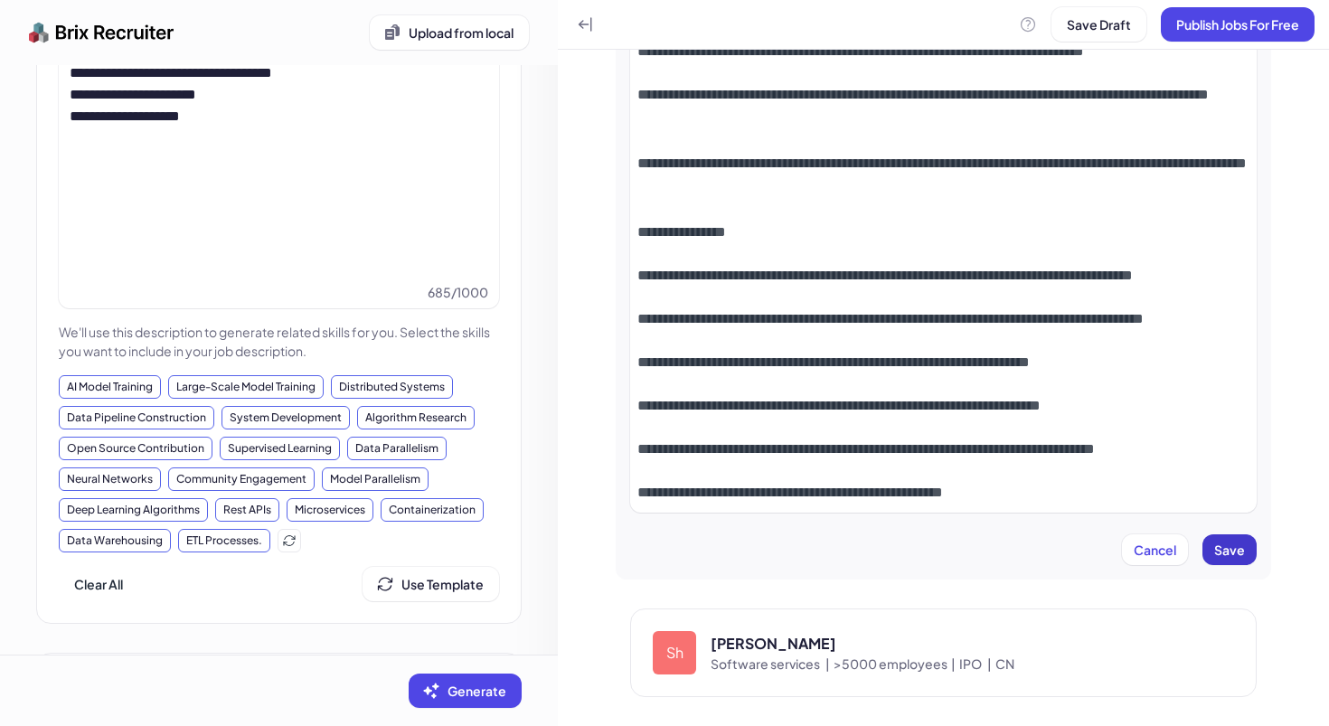
click at [1221, 551] on span "Save" at bounding box center [1229, 549] width 31 height 16
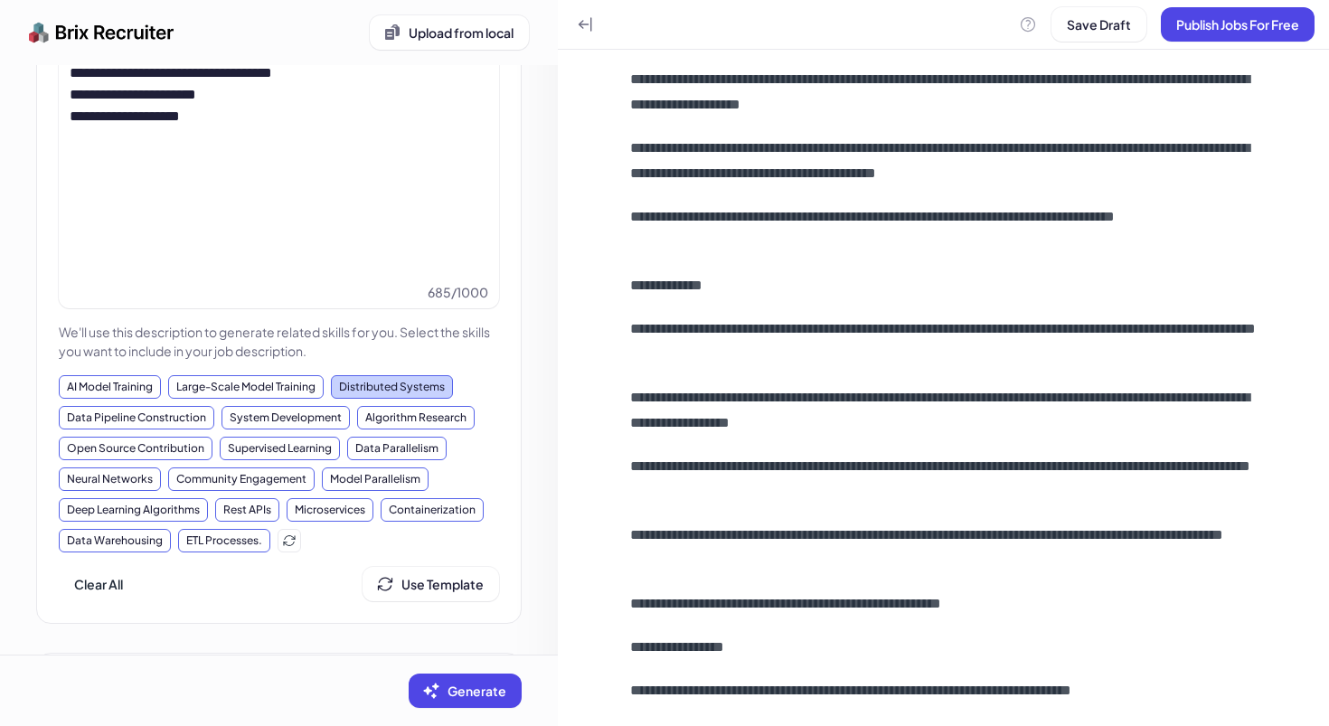
scroll to position [0, 0]
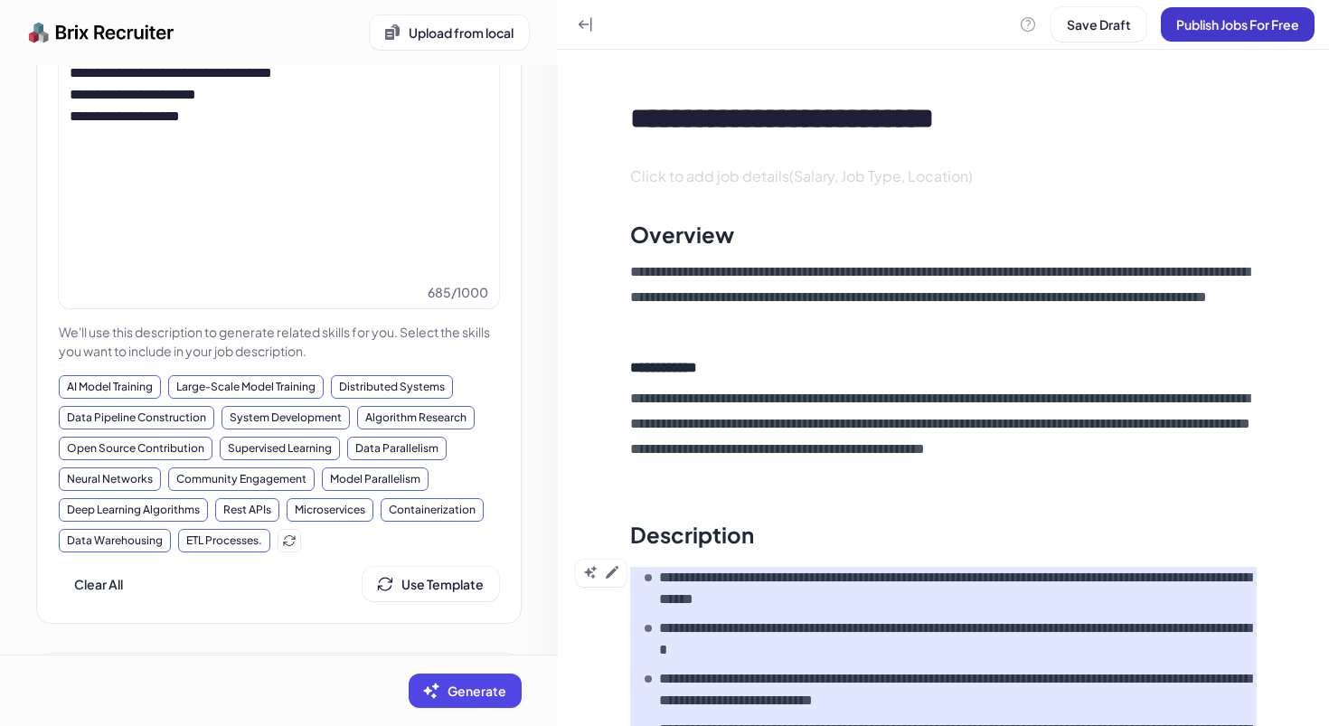
click at [1236, 26] on span "Publish Jobs For Free" at bounding box center [1237, 24] width 123 height 16
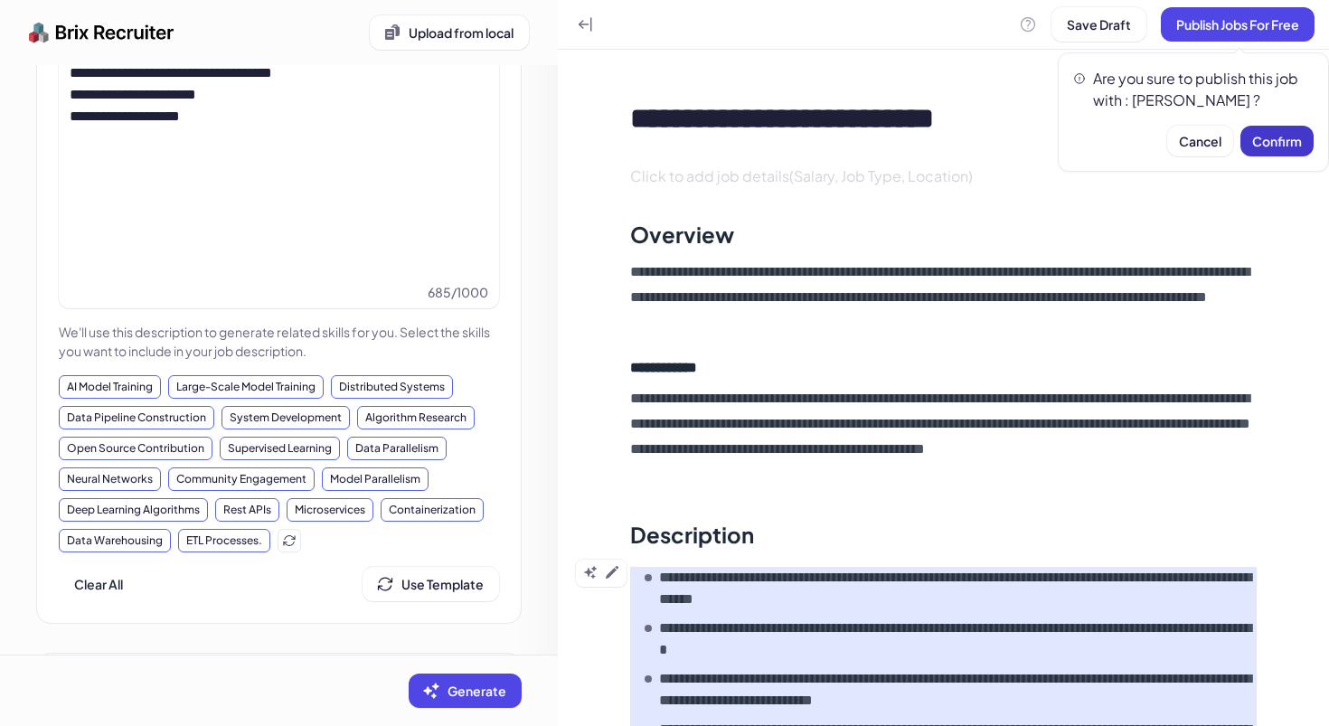
click at [1303, 148] on button "Confirm" at bounding box center [1276, 141] width 73 height 31
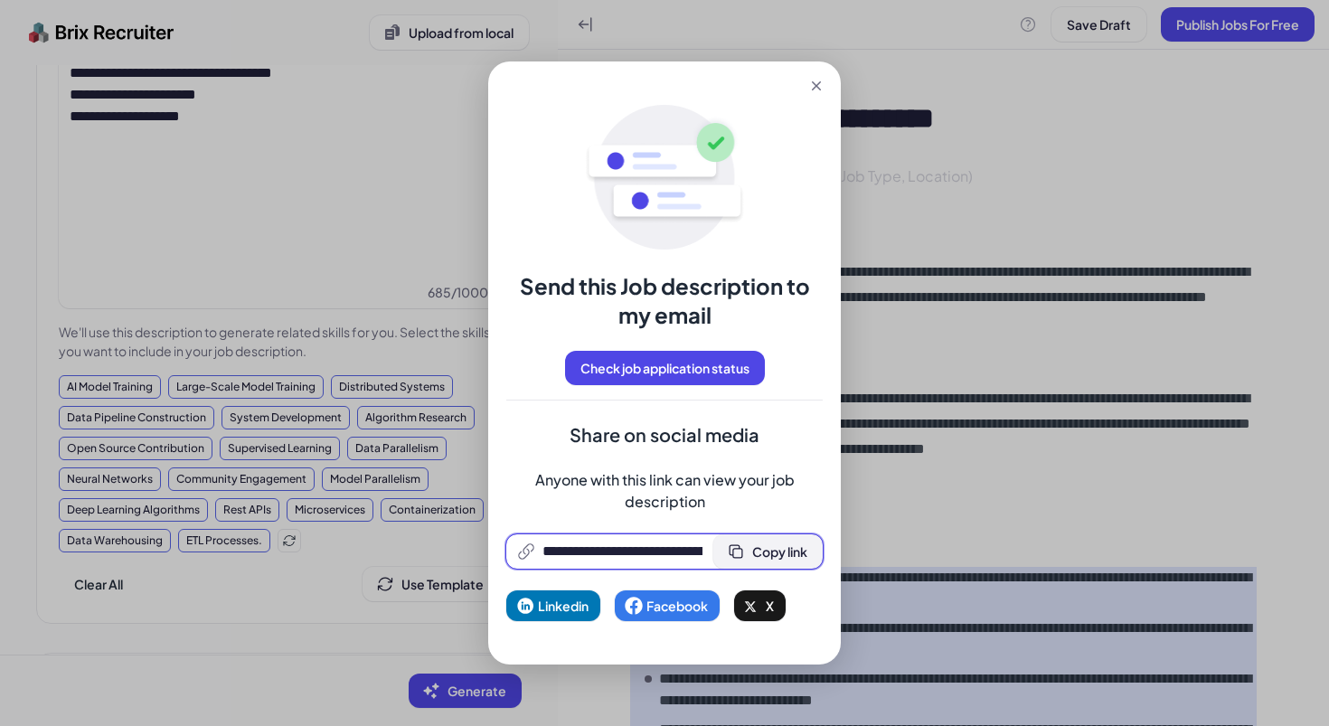
scroll to position [0, 371]
click at [771, 561] on button "Copy link" at bounding box center [767, 551] width 109 height 34
click at [821, 89] on icon at bounding box center [816, 86] width 18 height 18
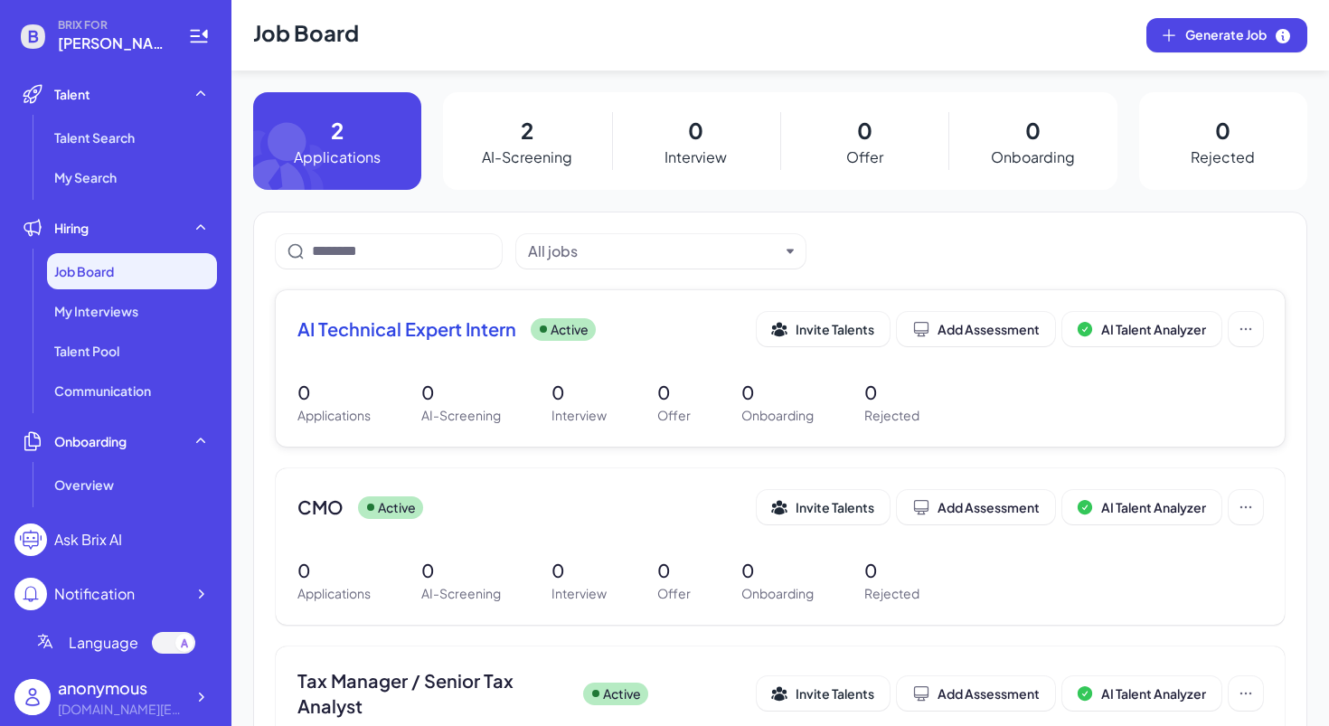
click at [417, 325] on span "AI Technical Expert Intern" at bounding box center [406, 328] width 219 height 25
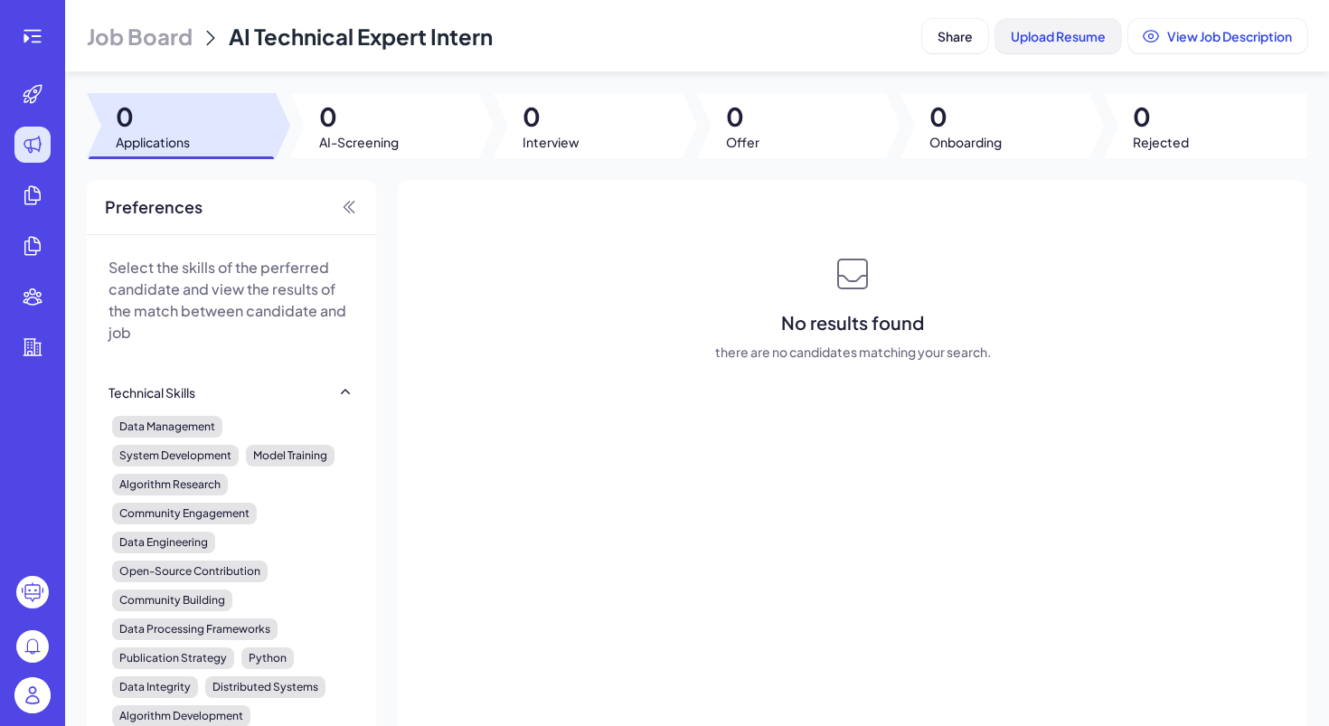
click at [1073, 36] on span "Upload Resume" at bounding box center [1058, 36] width 95 height 16
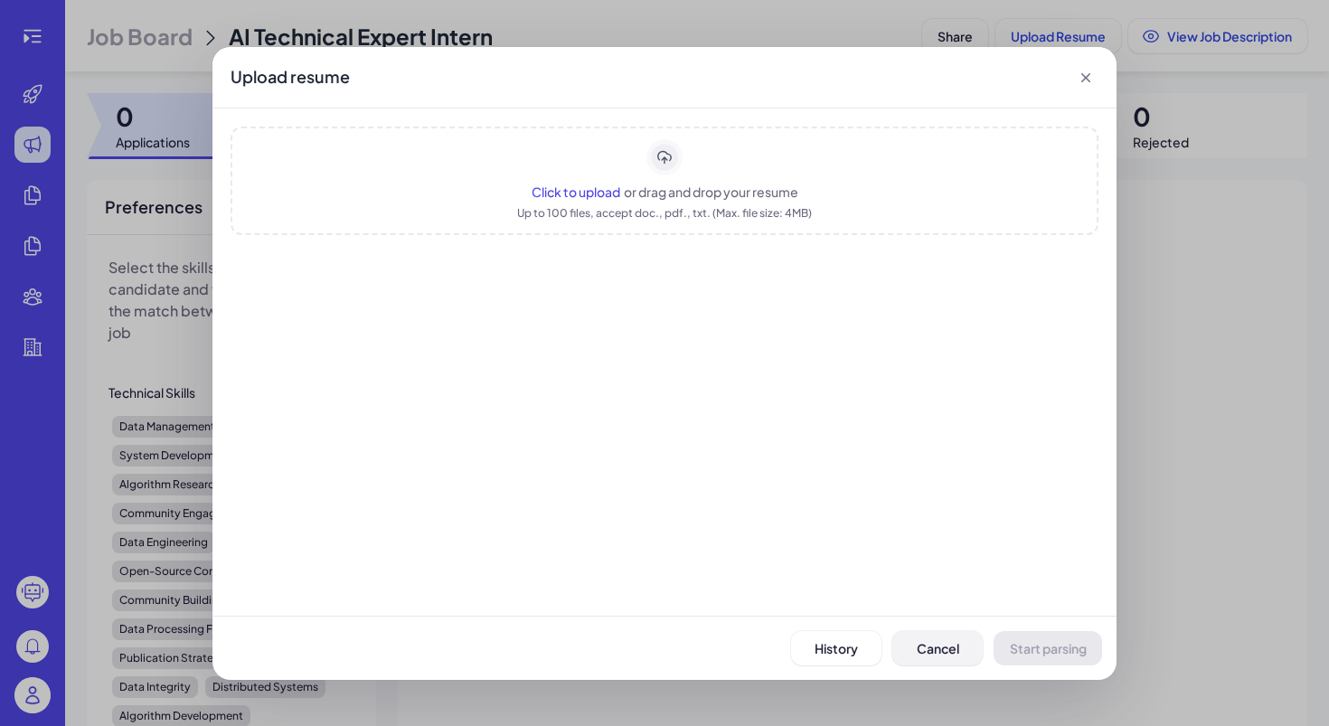
click at [939, 655] on span "Cancel" at bounding box center [938, 648] width 42 height 16
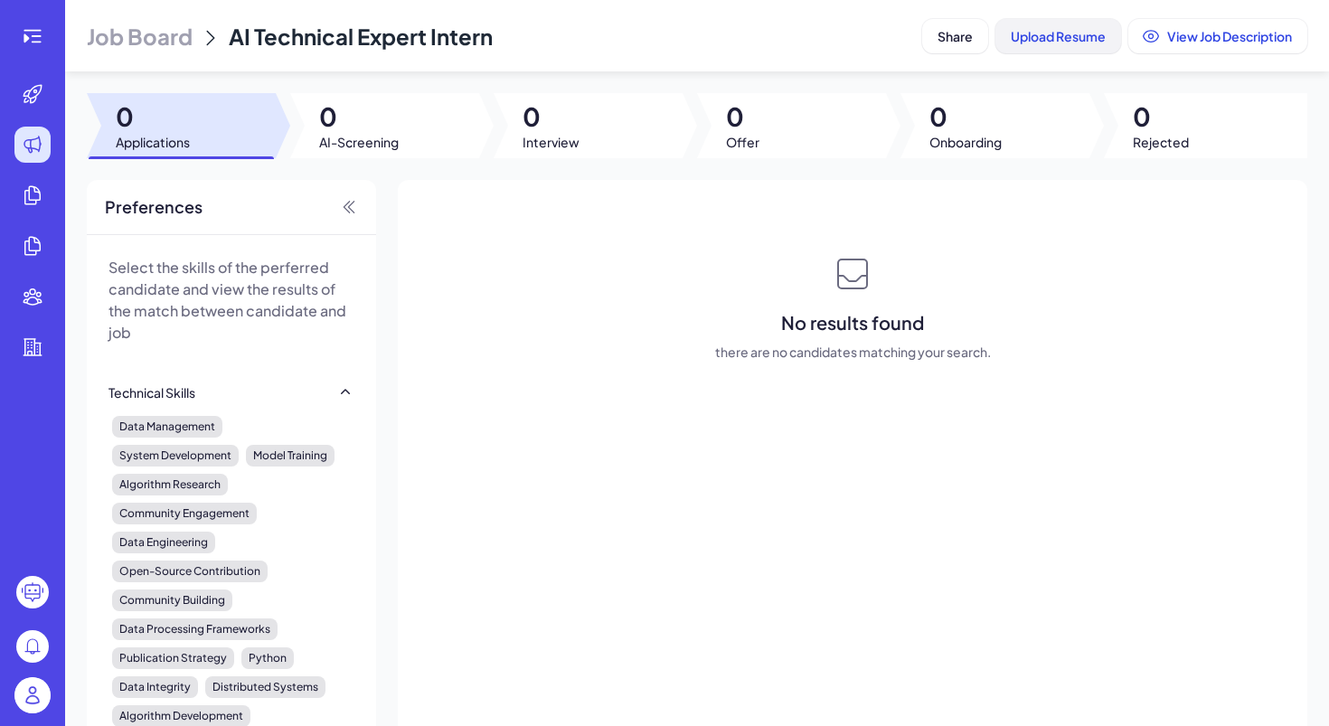
click at [1072, 37] on span "Upload Resume" at bounding box center [1058, 36] width 95 height 16
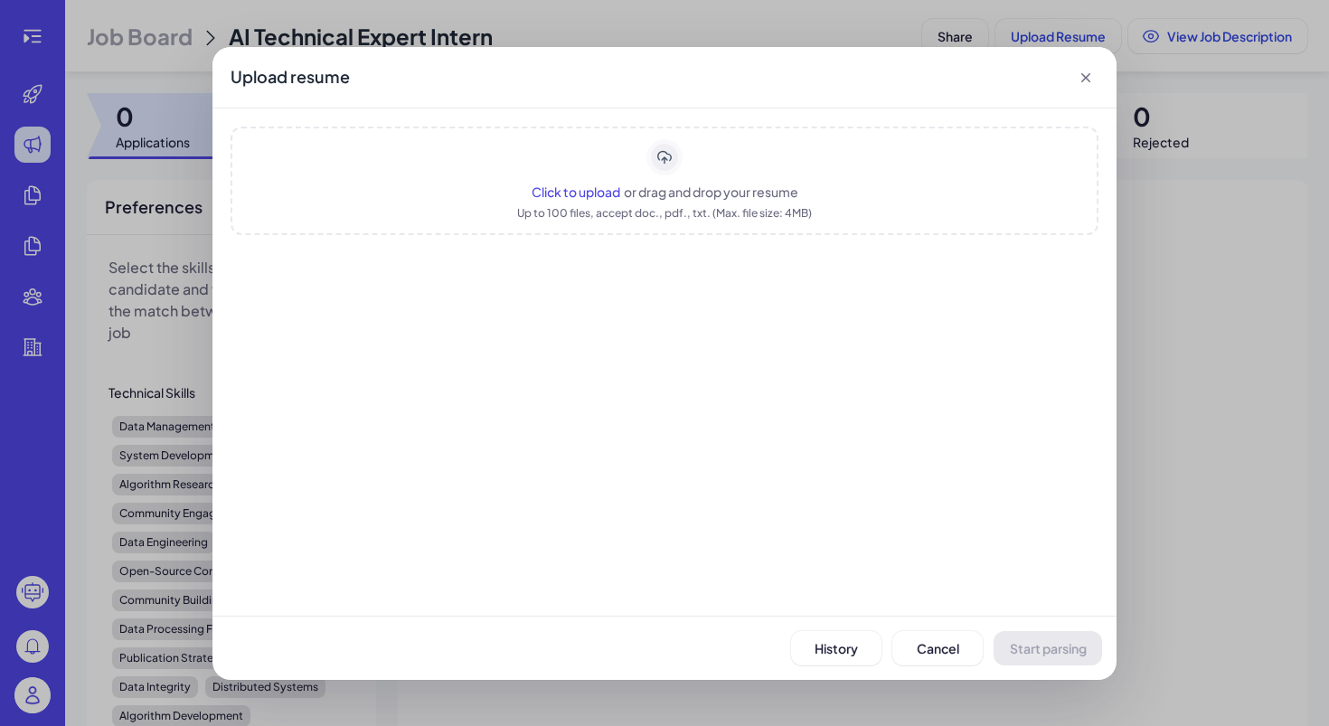
click at [668, 163] on rect "Upload area" at bounding box center [665, 157] width 32 height 32
click at [587, 193] on span "Click to upload" at bounding box center [576, 192] width 89 height 16
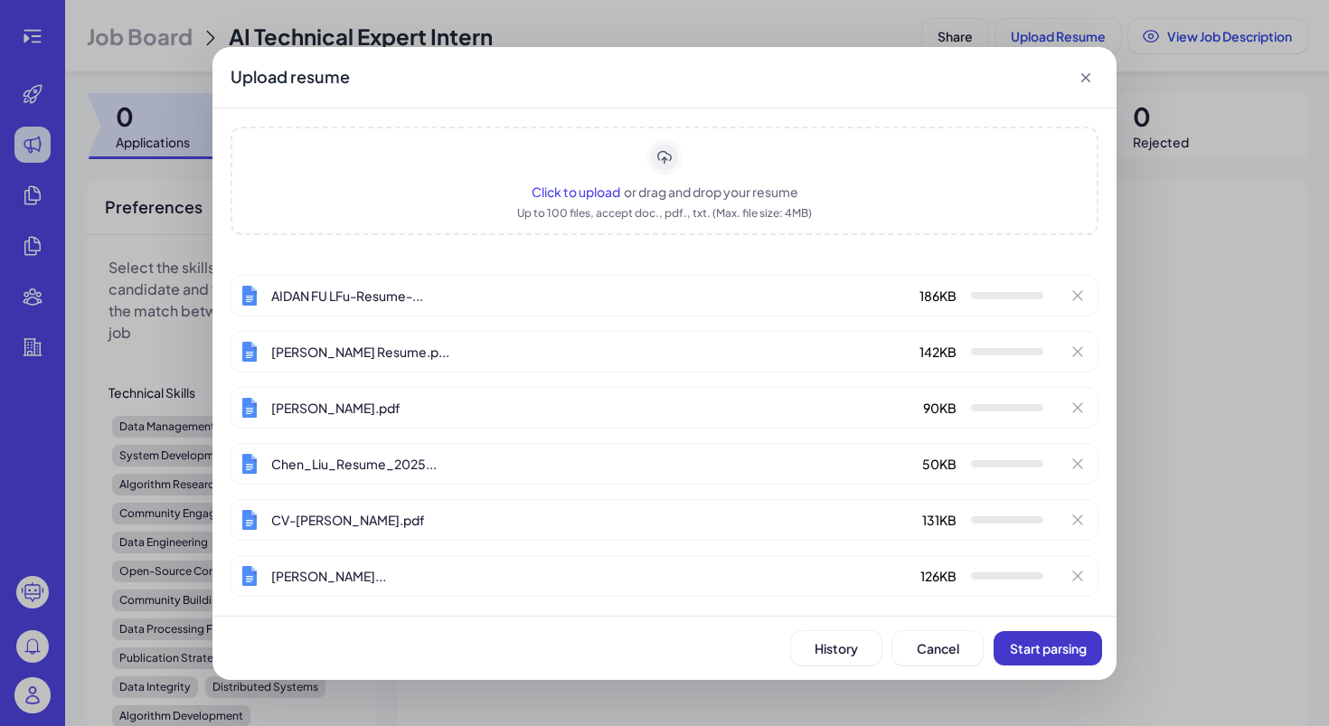
click at [1048, 641] on span "Start parsing" at bounding box center [1048, 648] width 77 height 16
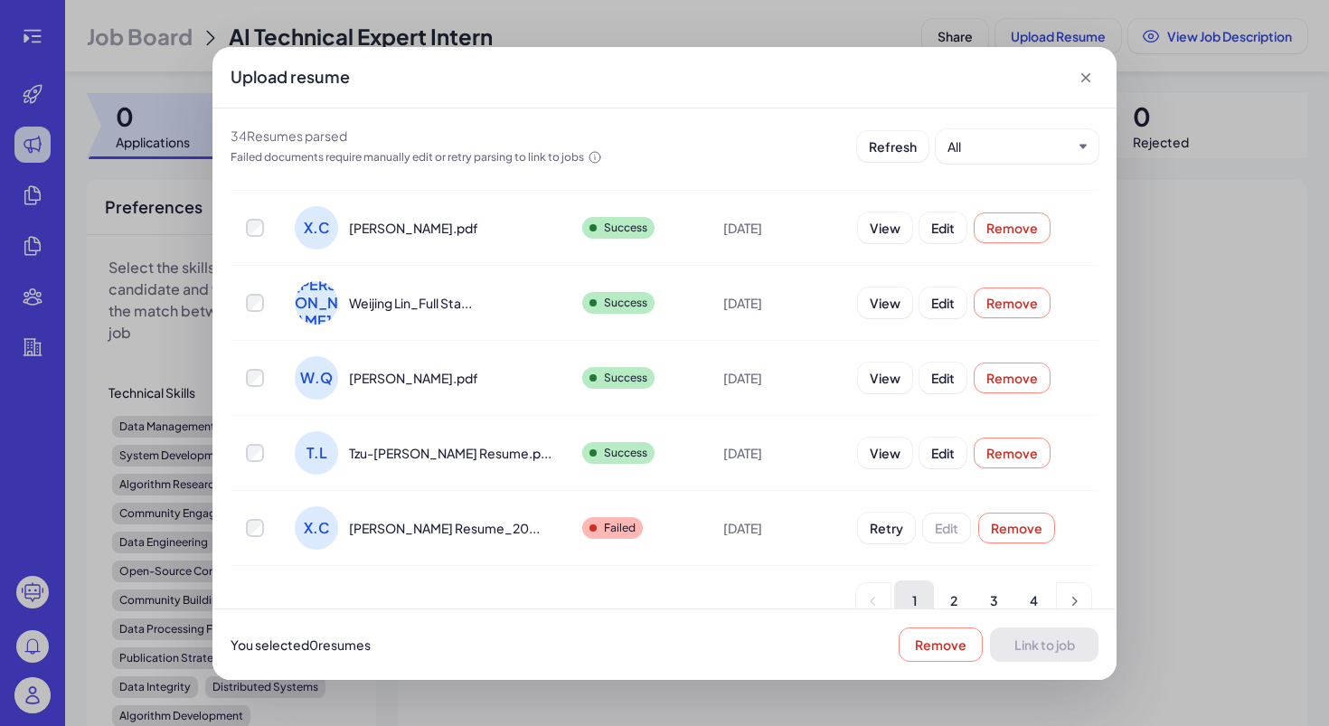
scroll to position [448, 0]
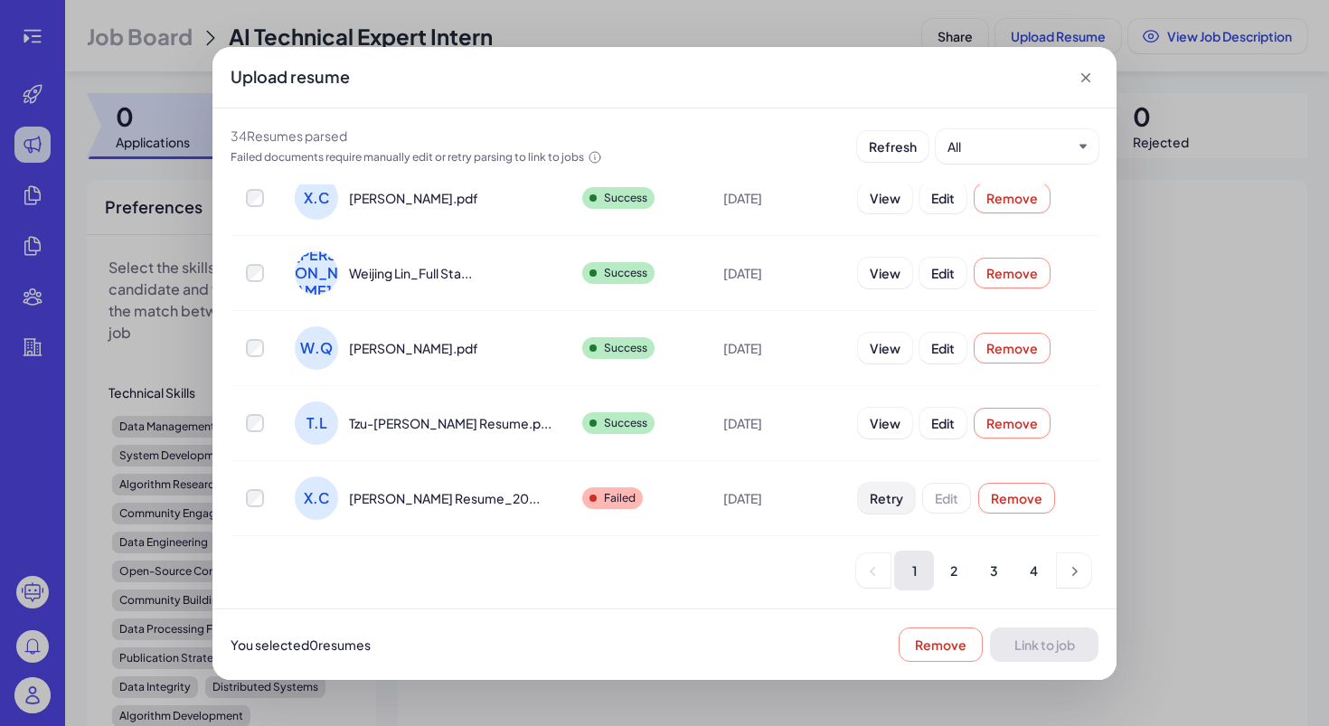
click at [870, 502] on span "Retry" at bounding box center [886, 498] width 33 height 16
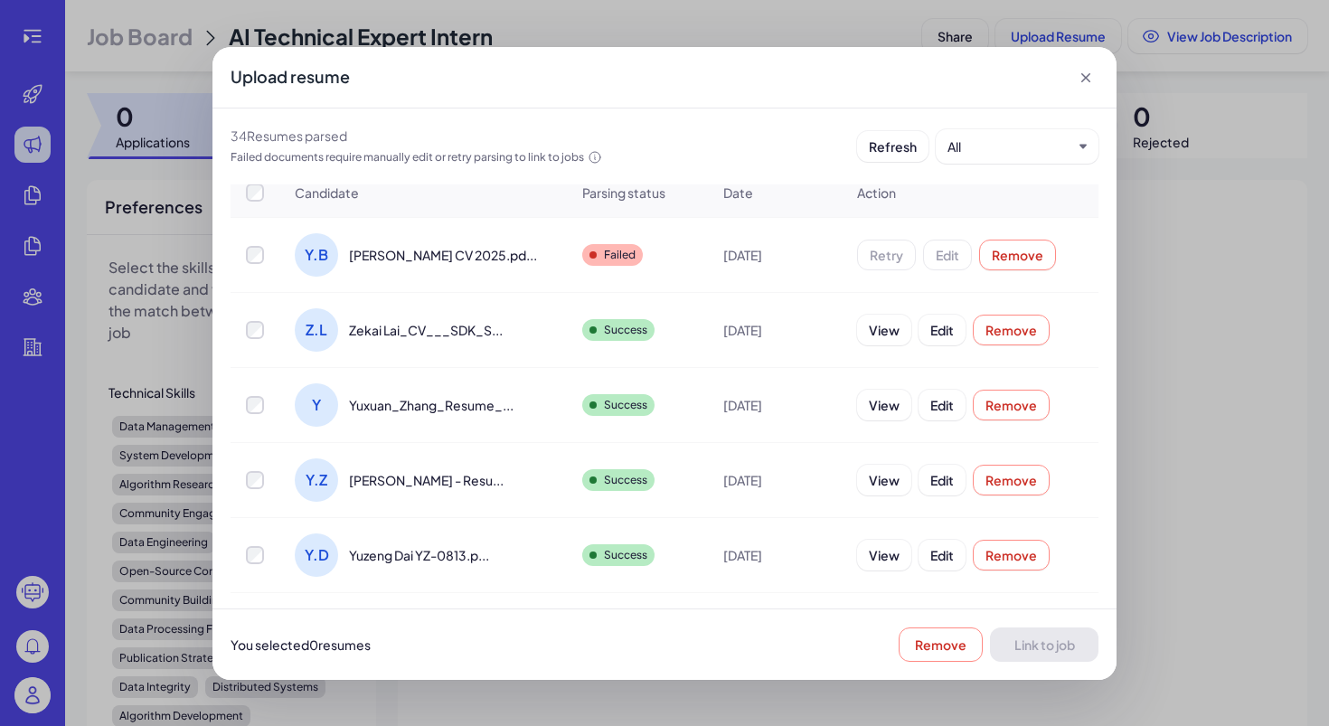
scroll to position [0, 0]
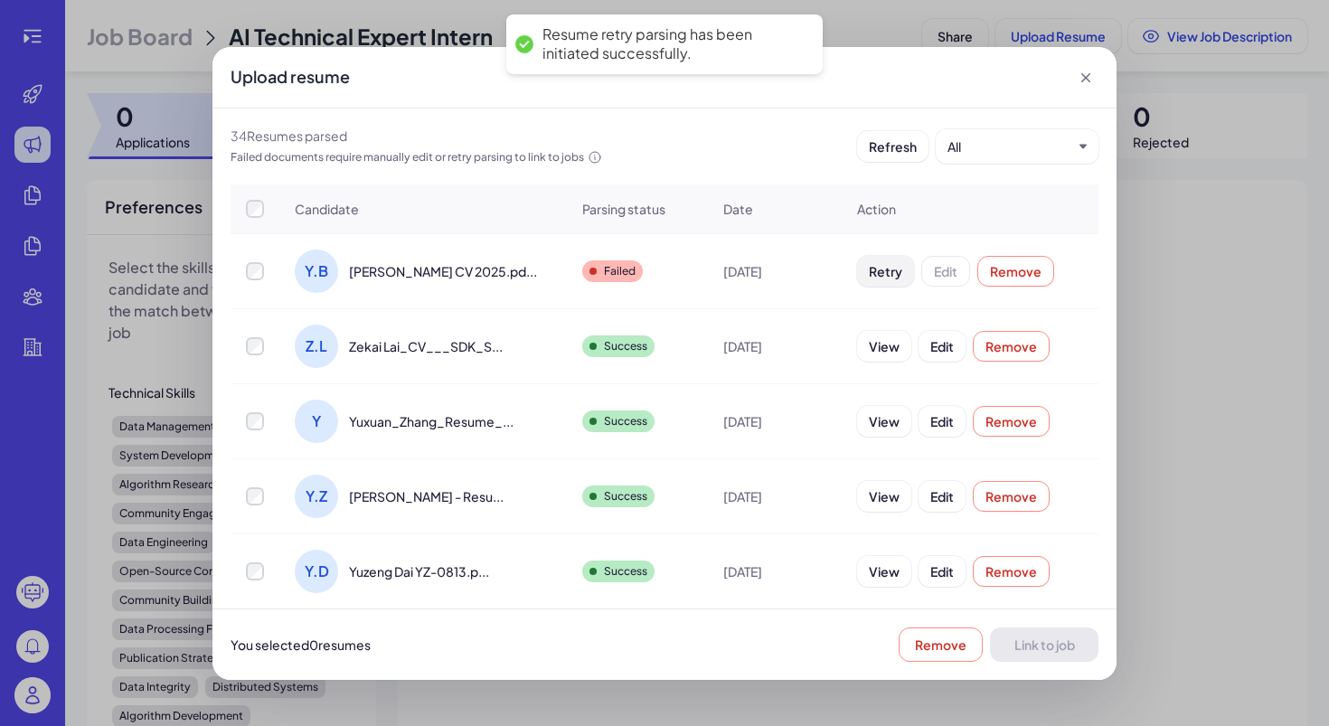
click at [869, 270] on span "Retry" at bounding box center [885, 271] width 33 height 16
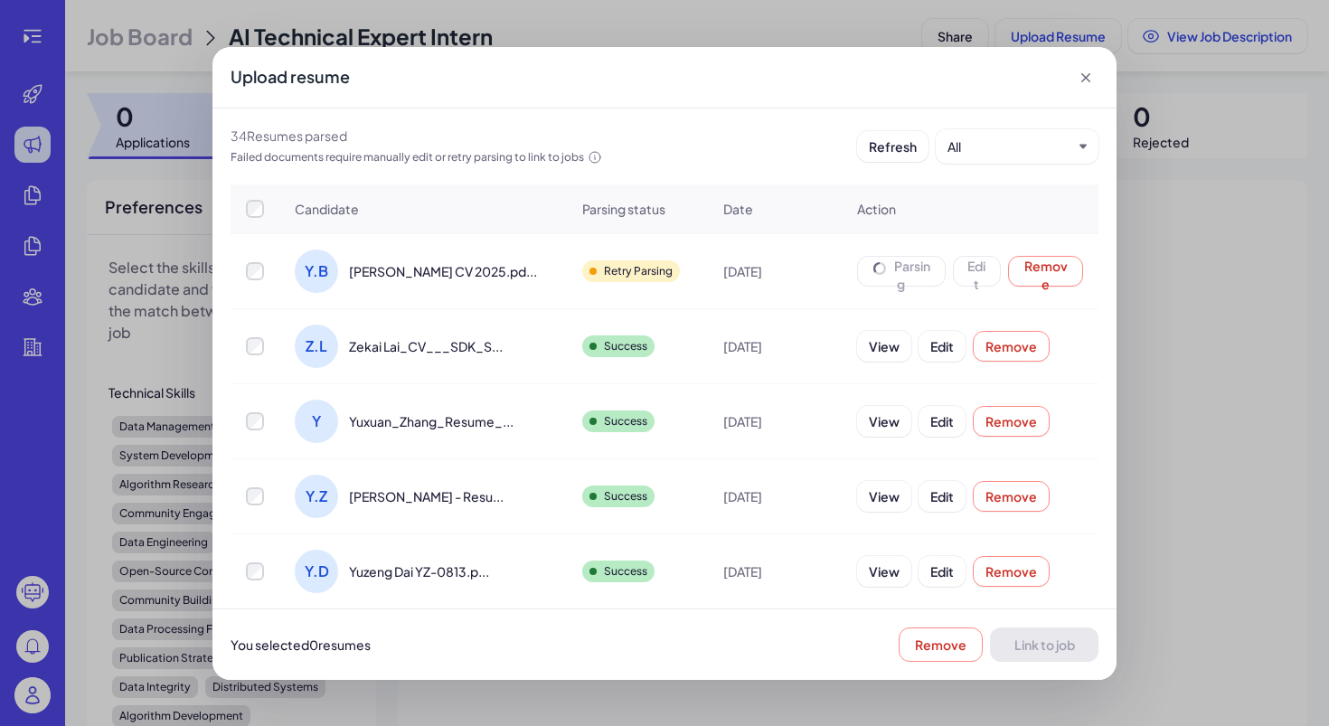
click at [257, 222] on th at bounding box center [255, 209] width 49 height 50
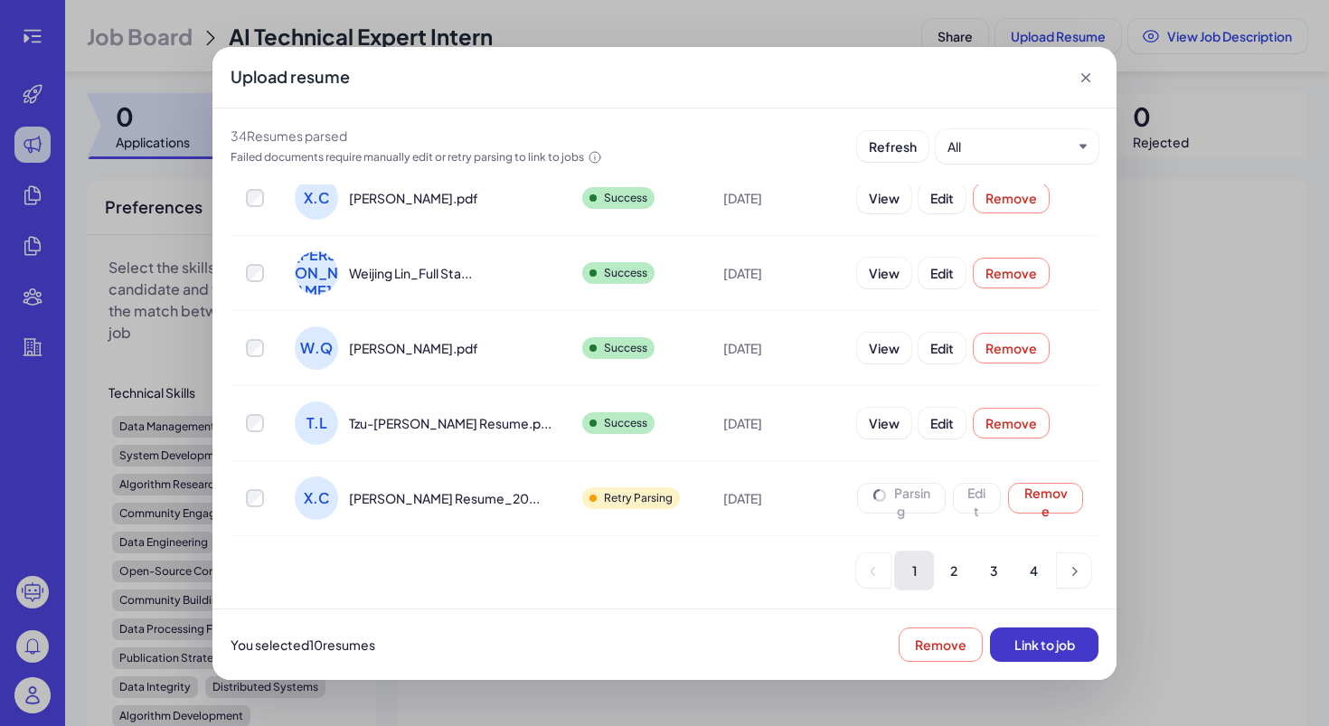
click at [1054, 649] on span "Link to job" at bounding box center [1044, 644] width 61 height 16
click at [1047, 663] on div "You selected 10 resume s Remove Link to job" at bounding box center [664, 643] width 904 height 71
click at [1046, 651] on span "Link to job" at bounding box center [1044, 644] width 61 height 16
click at [1045, 638] on span "Link to job" at bounding box center [1044, 644] width 61 height 16
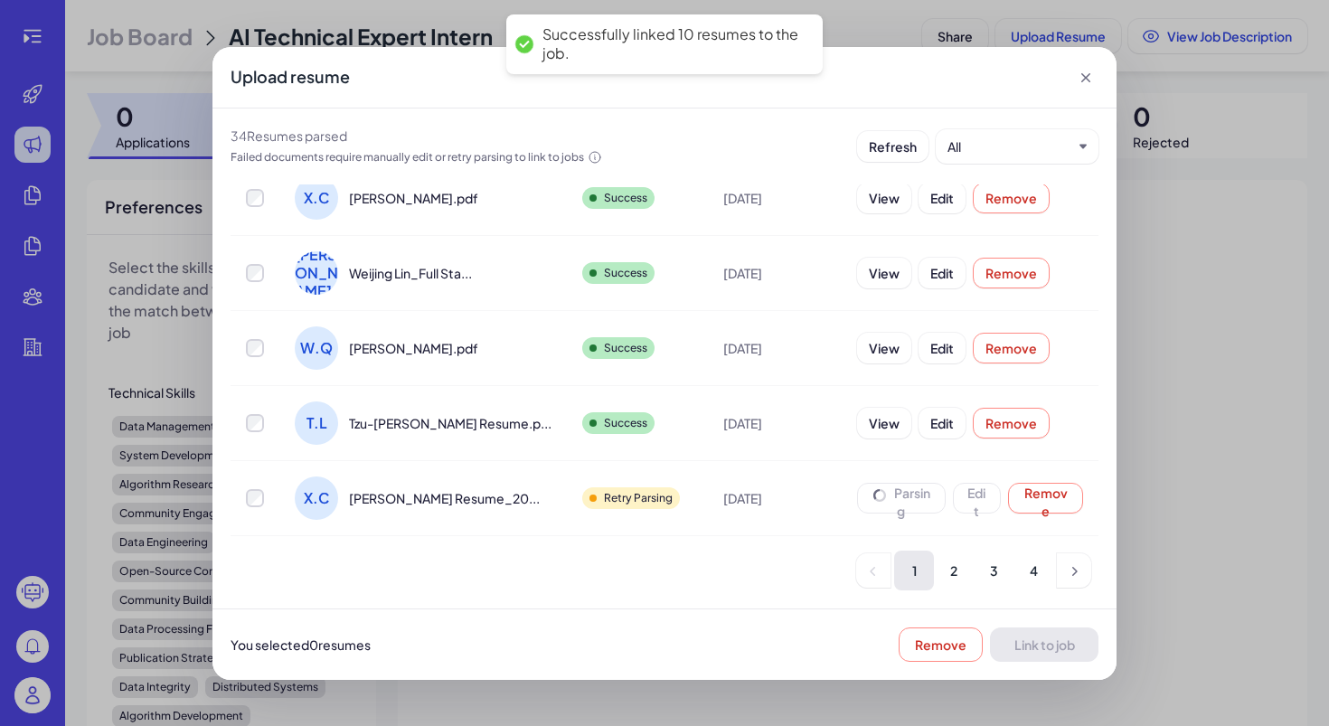
scroll to position [0, 0]
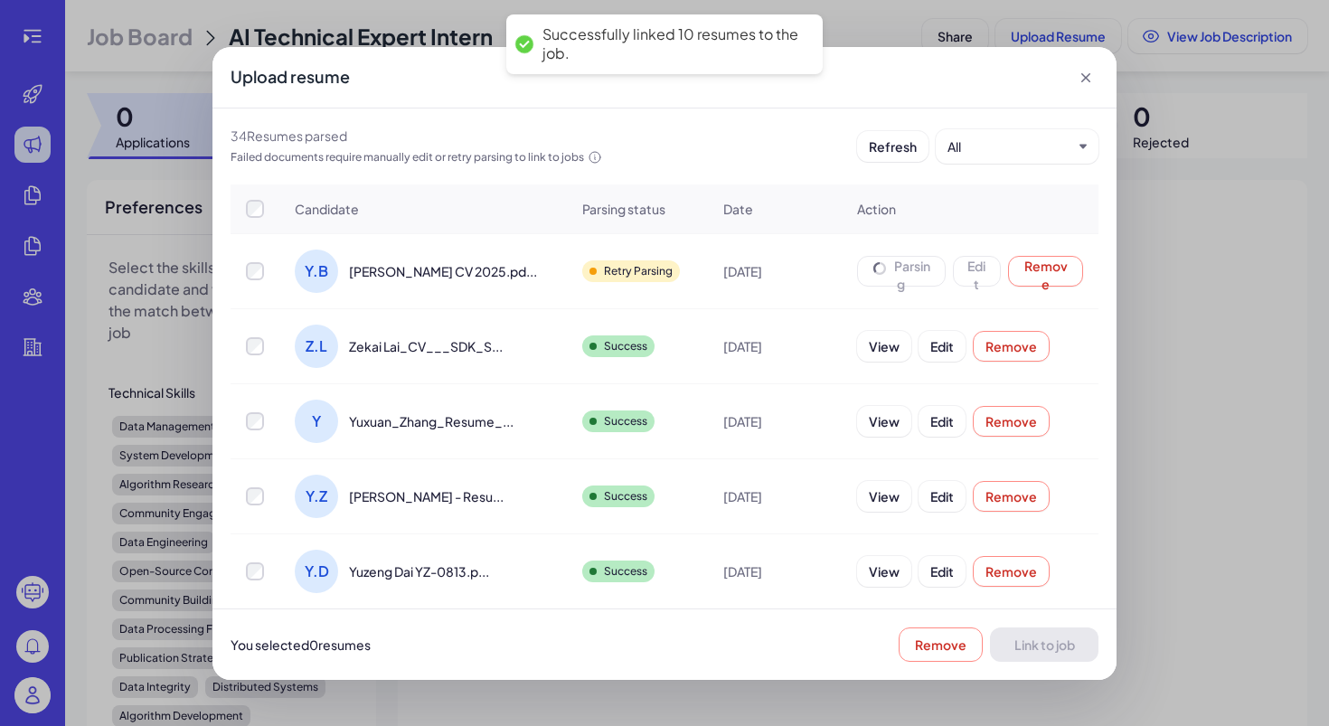
click at [260, 221] on th at bounding box center [255, 209] width 49 height 50
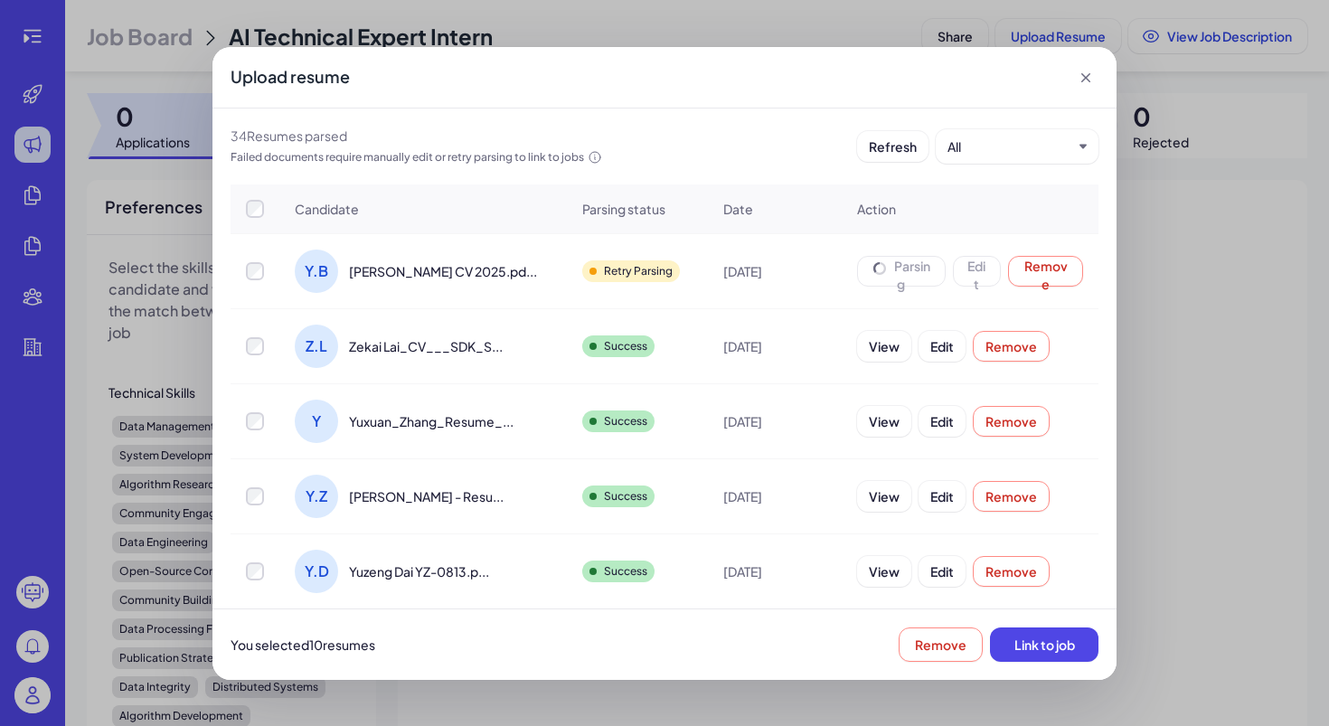
scroll to position [448, 0]
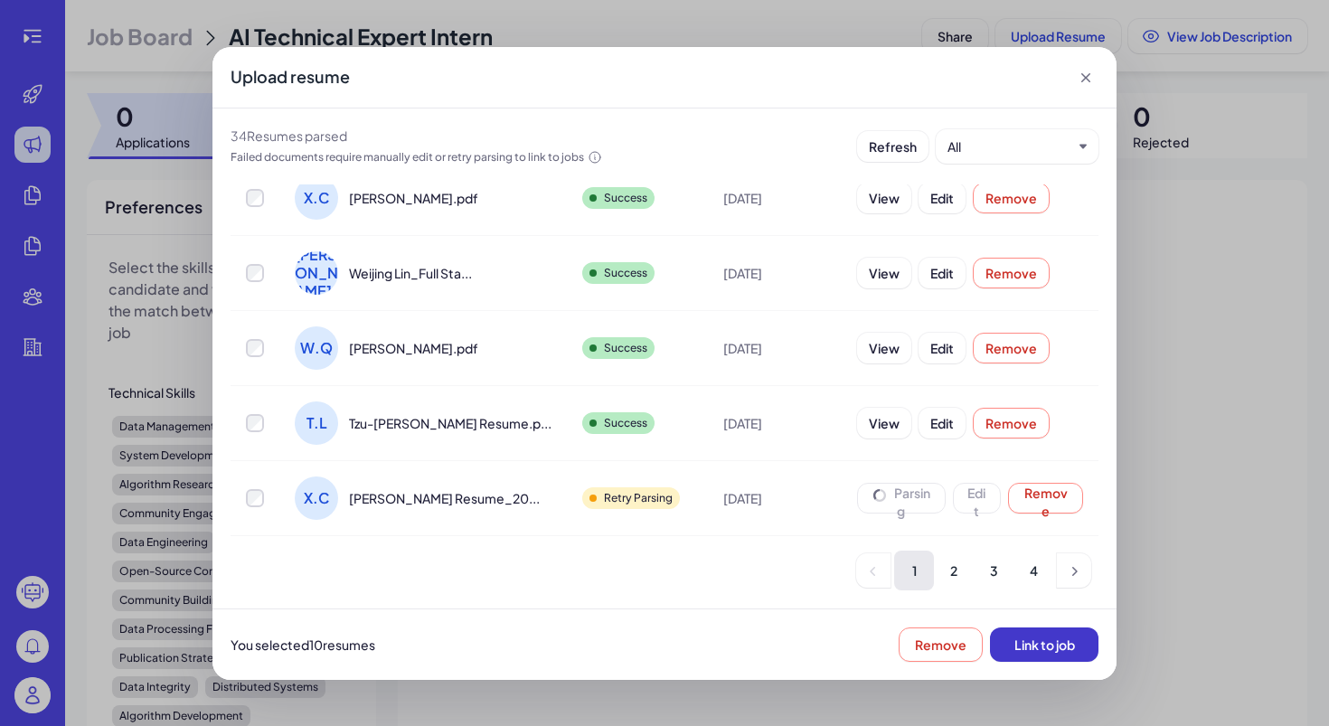
click at [1011, 630] on button "Link to job" at bounding box center [1044, 644] width 108 height 34
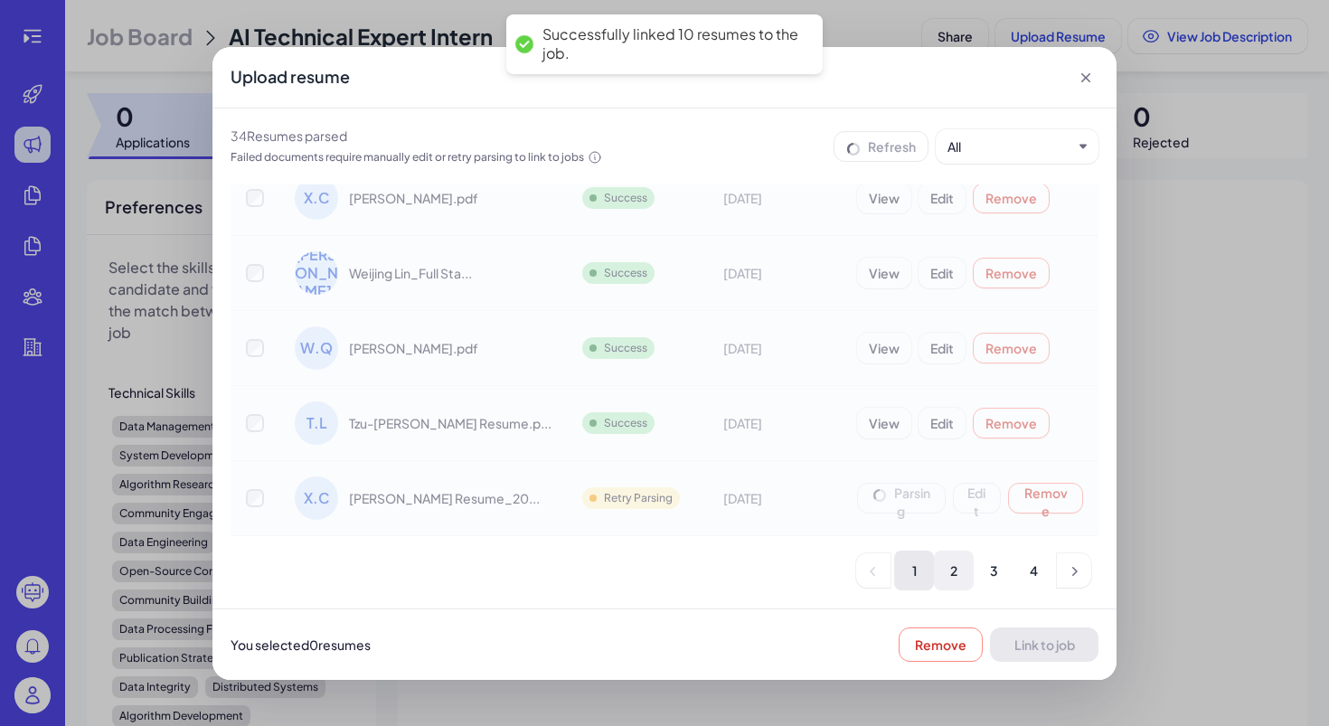
click at [956, 581] on li "2" at bounding box center [954, 571] width 40 height 40
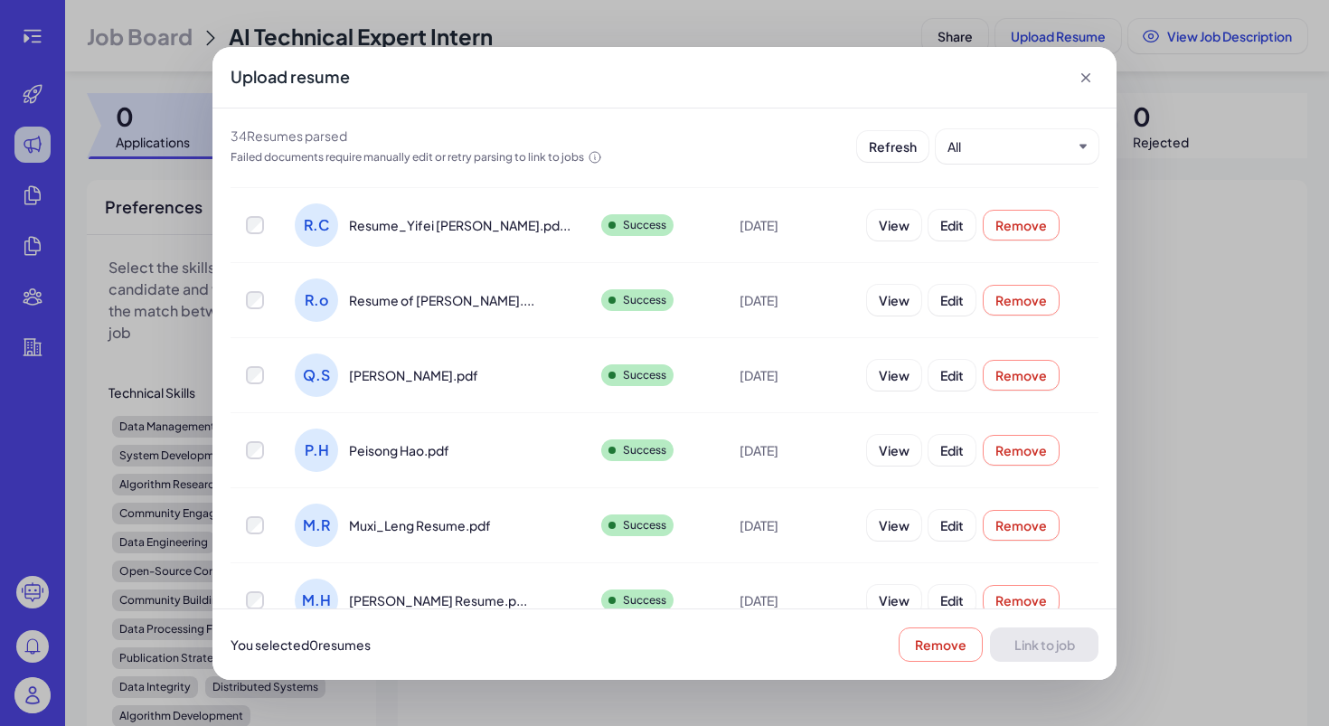
scroll to position [0, 0]
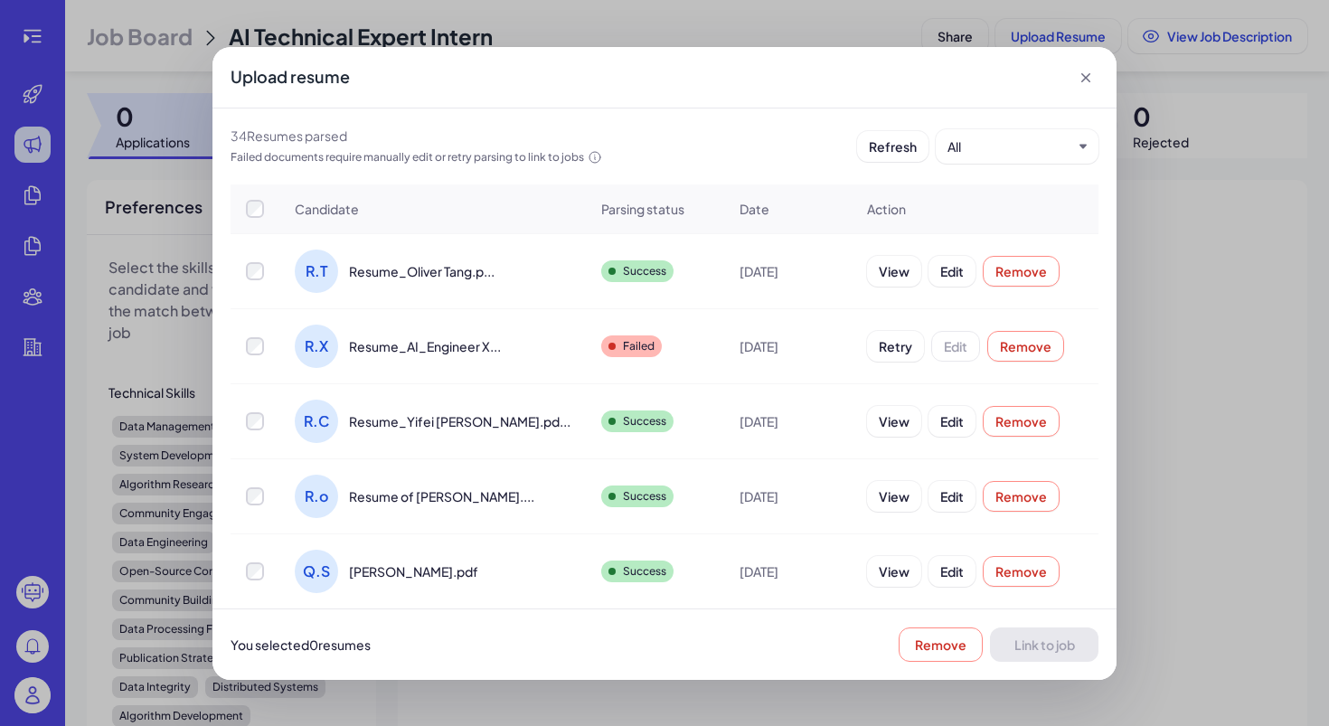
click at [262, 220] on th at bounding box center [255, 209] width 49 height 50
click at [870, 360] on button "Retry" at bounding box center [895, 346] width 57 height 31
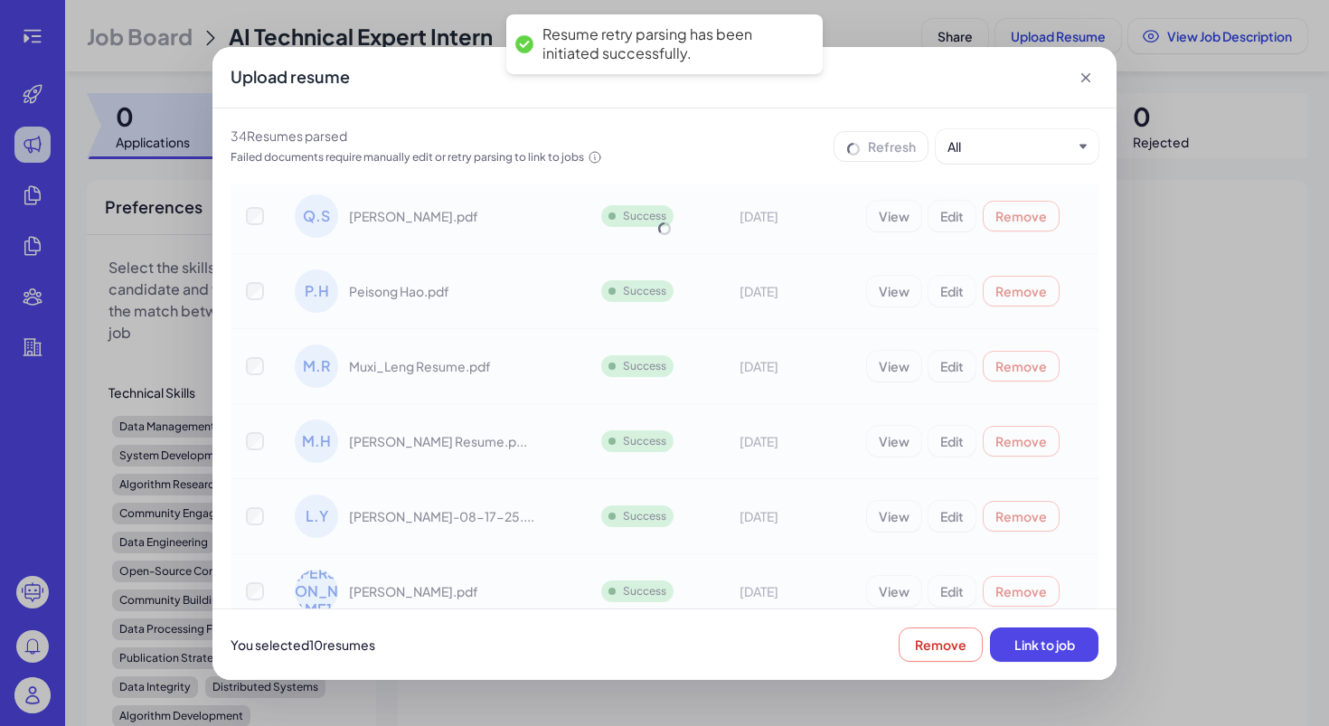
scroll to position [448, 0]
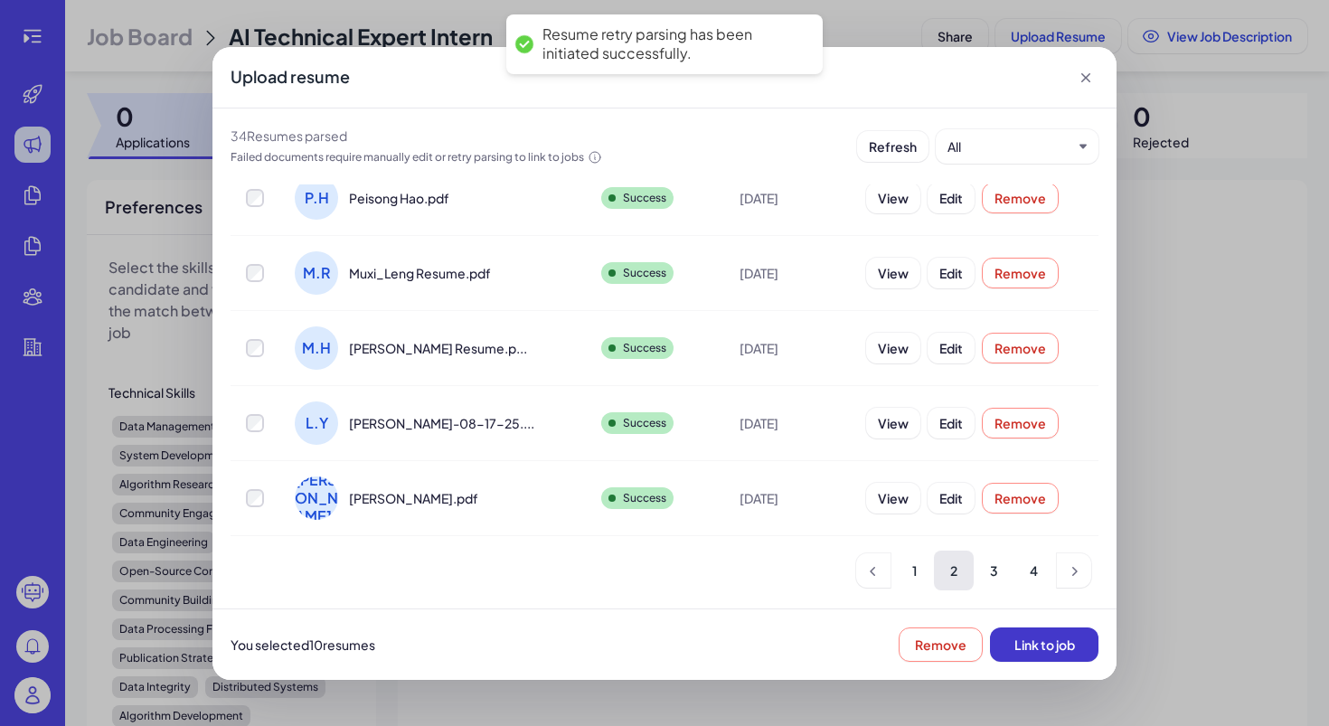
click at [1020, 643] on span "Link to job" at bounding box center [1044, 644] width 61 height 16
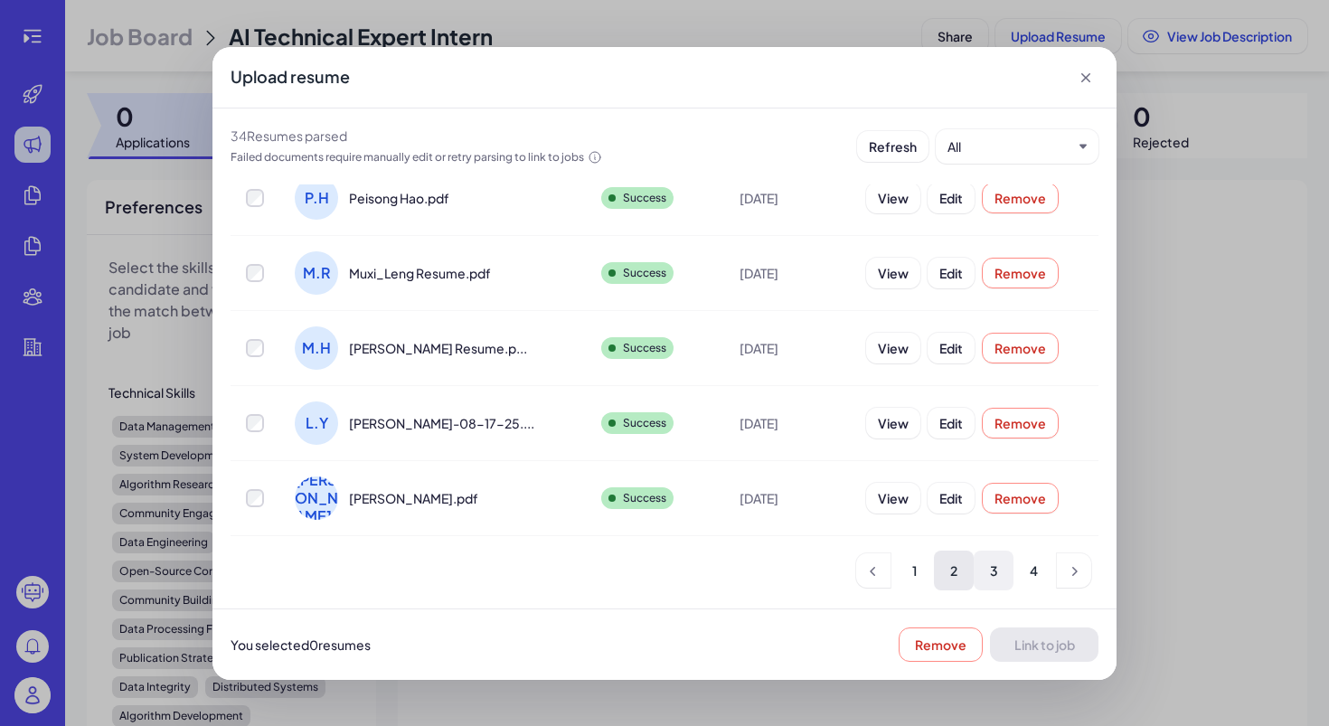
click at [1001, 585] on li "3" at bounding box center [994, 571] width 40 height 40
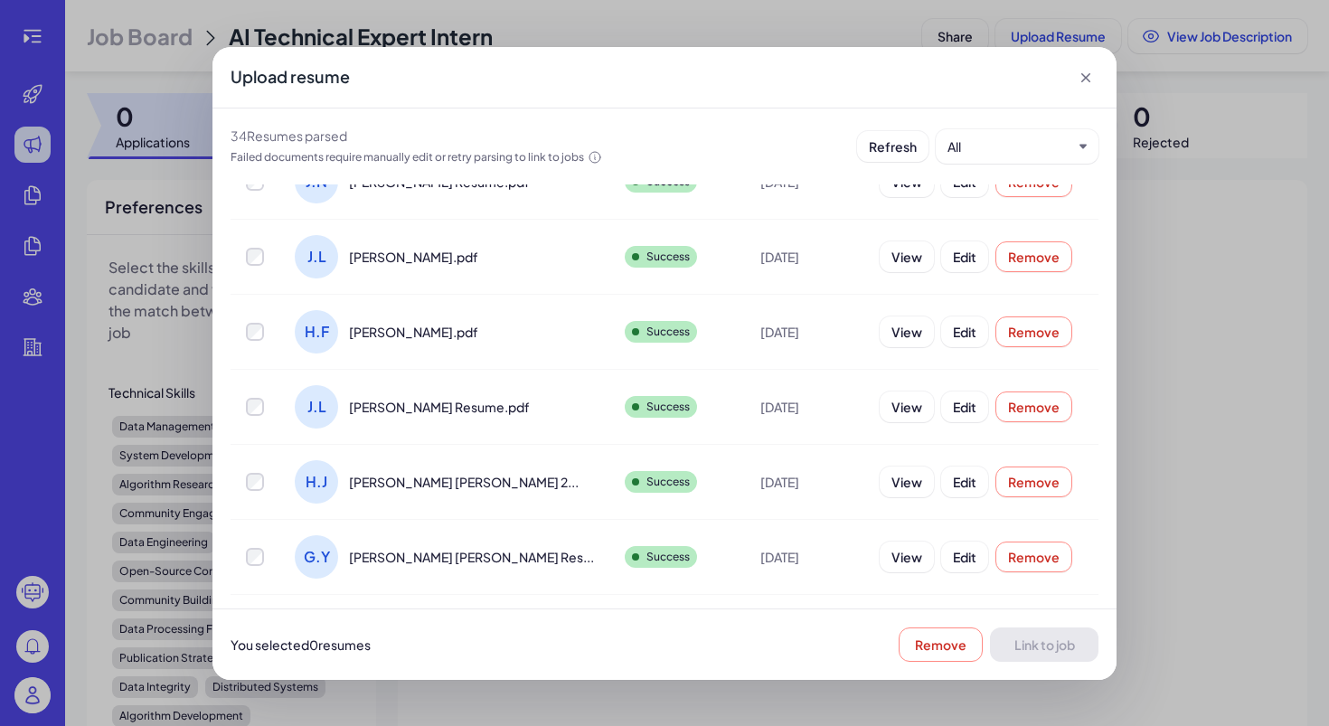
scroll to position [0, 0]
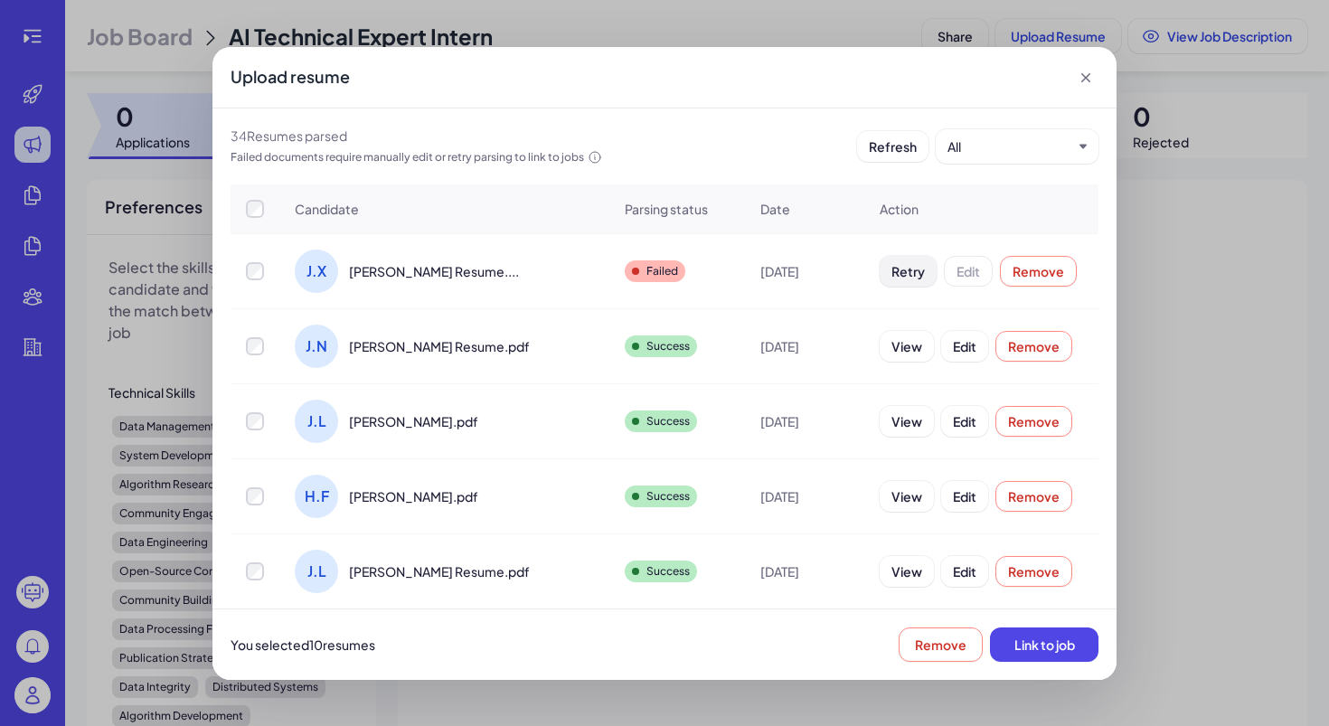
click at [891, 270] on span "Retry" at bounding box center [907, 271] width 33 height 16
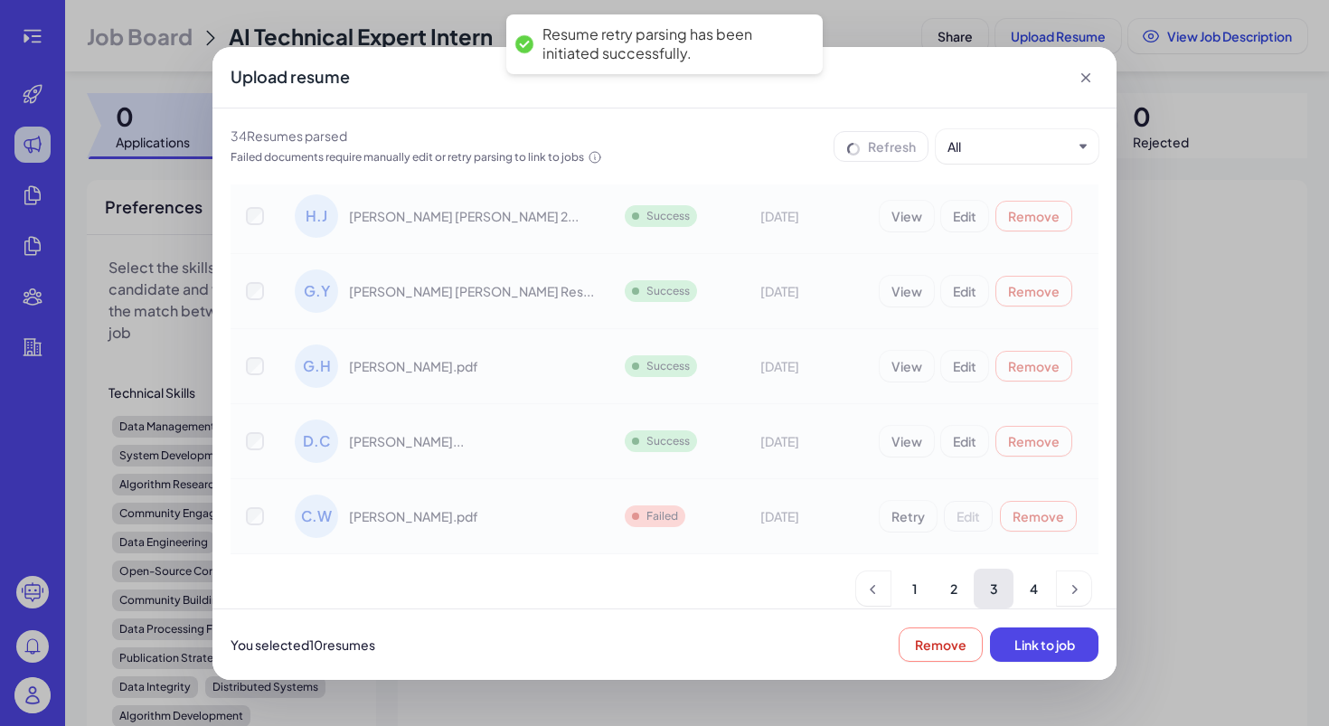
scroll to position [448, 0]
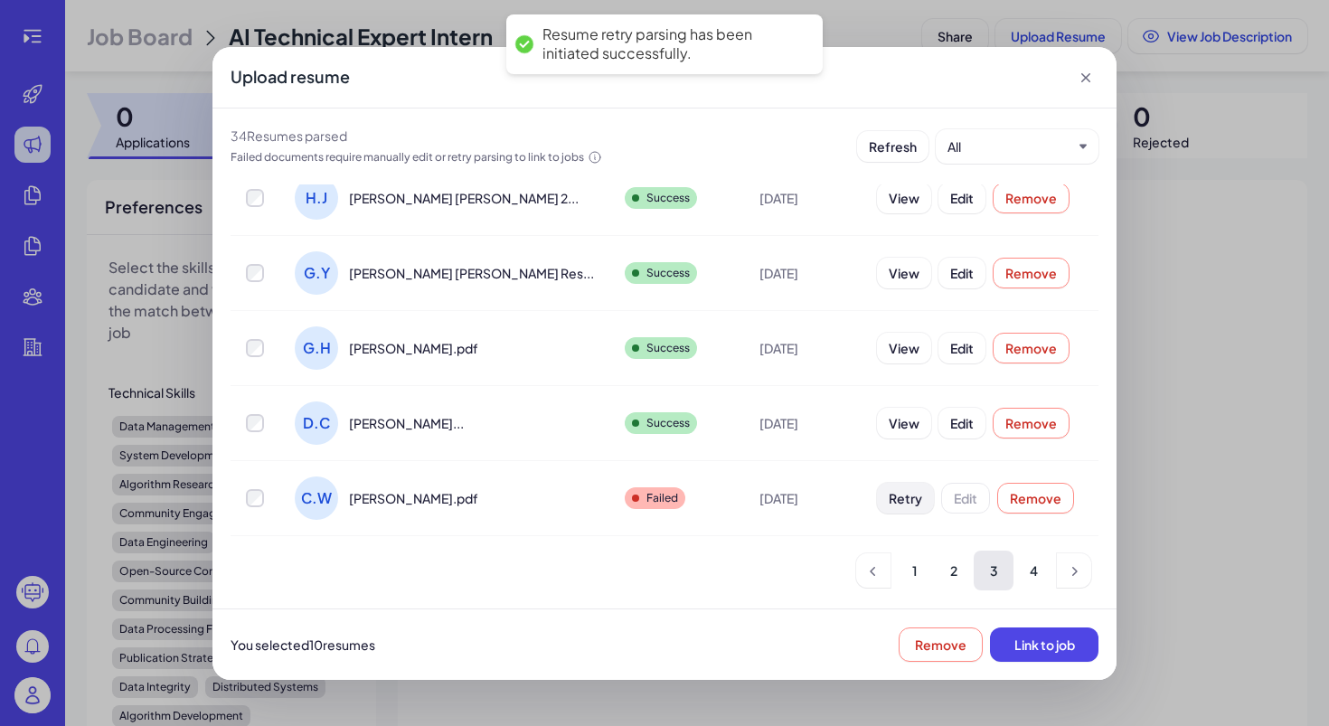
click at [877, 506] on button "Retry" at bounding box center [905, 498] width 57 height 31
click at [1064, 651] on span "Link to job" at bounding box center [1044, 644] width 61 height 16
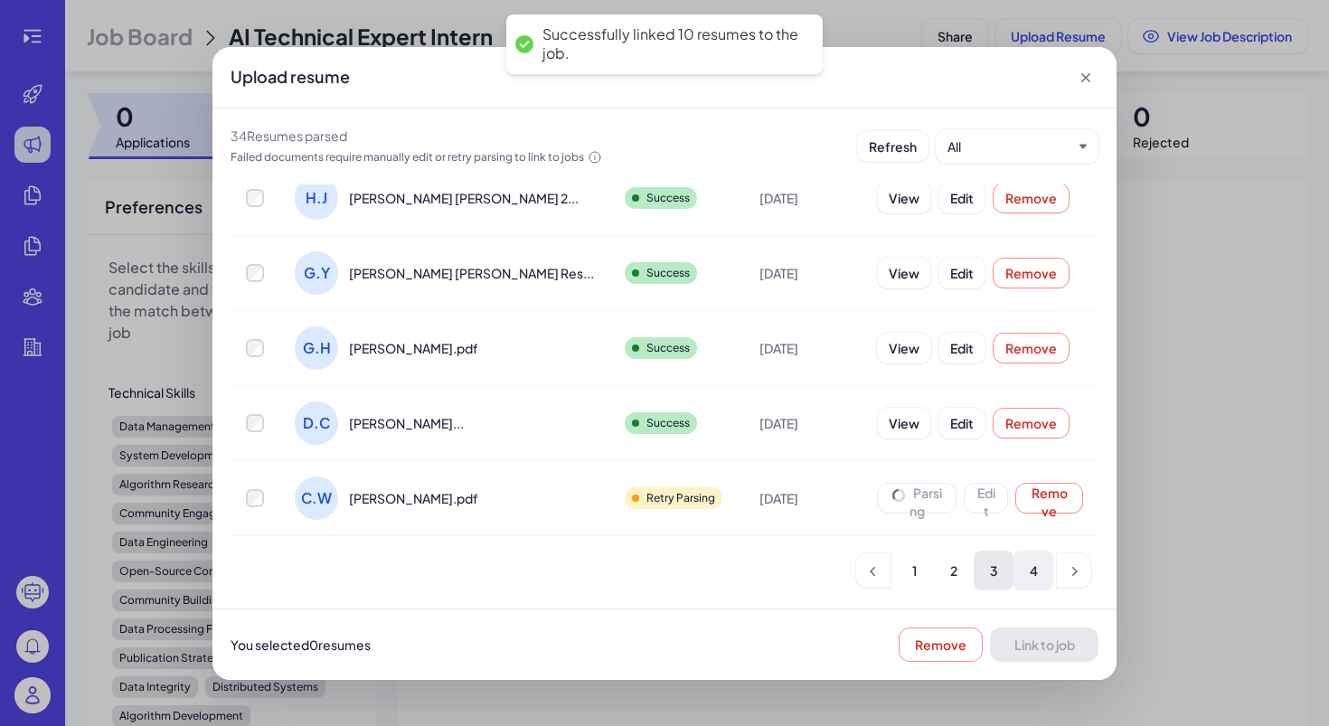
click at [1030, 573] on li "4" at bounding box center [1033, 571] width 40 height 40
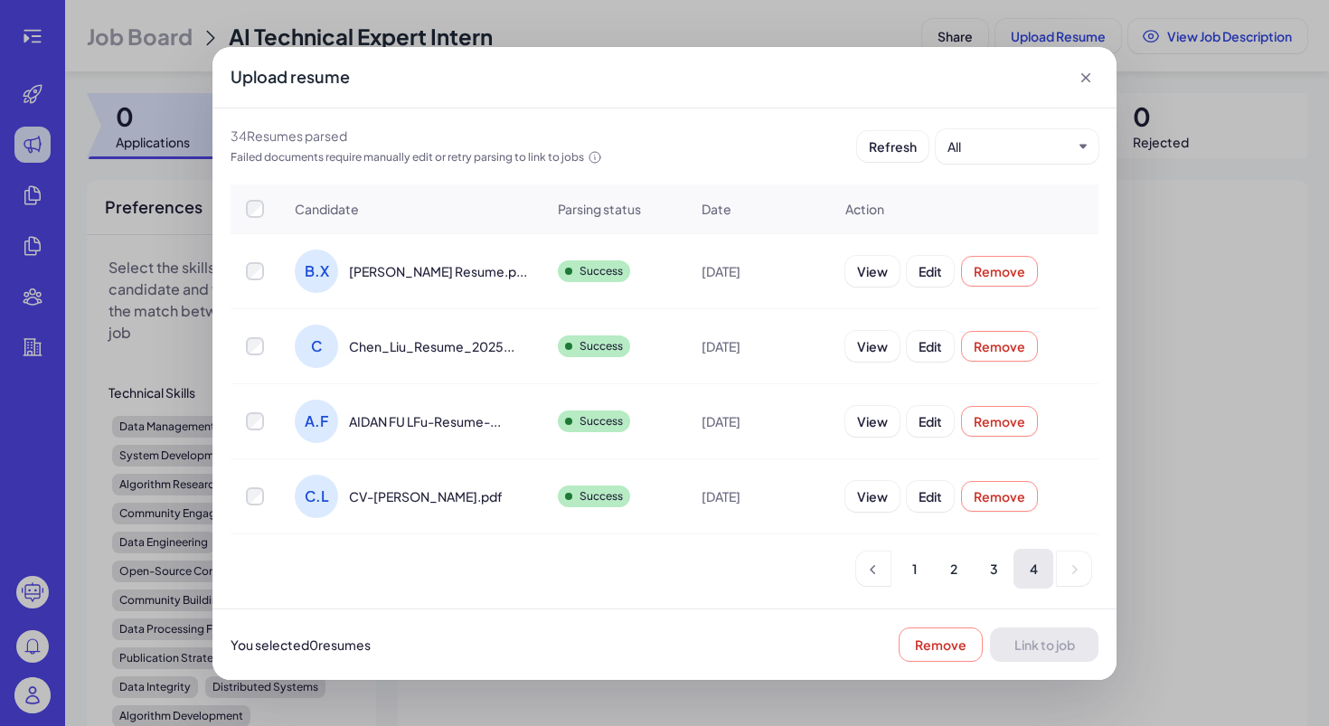
scroll to position [0, 0]
click at [1067, 652] on span "Link to job" at bounding box center [1044, 644] width 61 height 16
click at [983, 579] on li "3" at bounding box center [994, 569] width 40 height 40
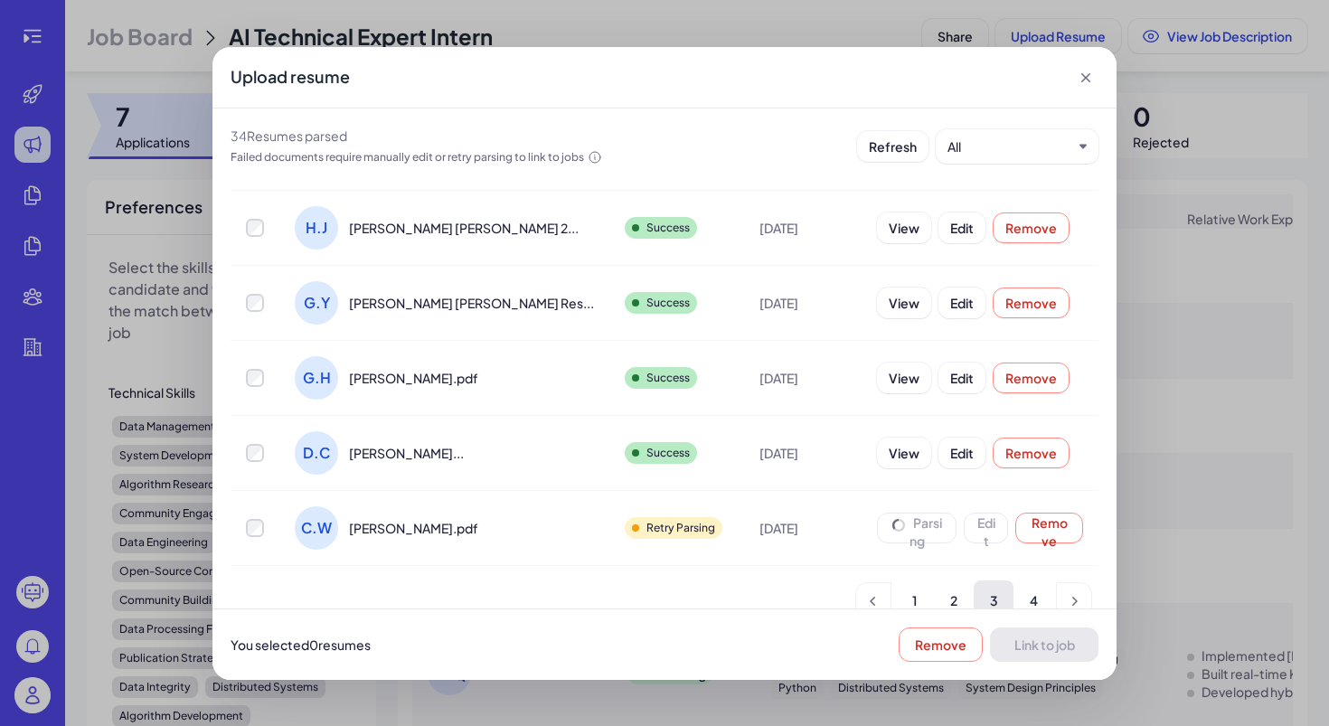
scroll to position [448, 0]
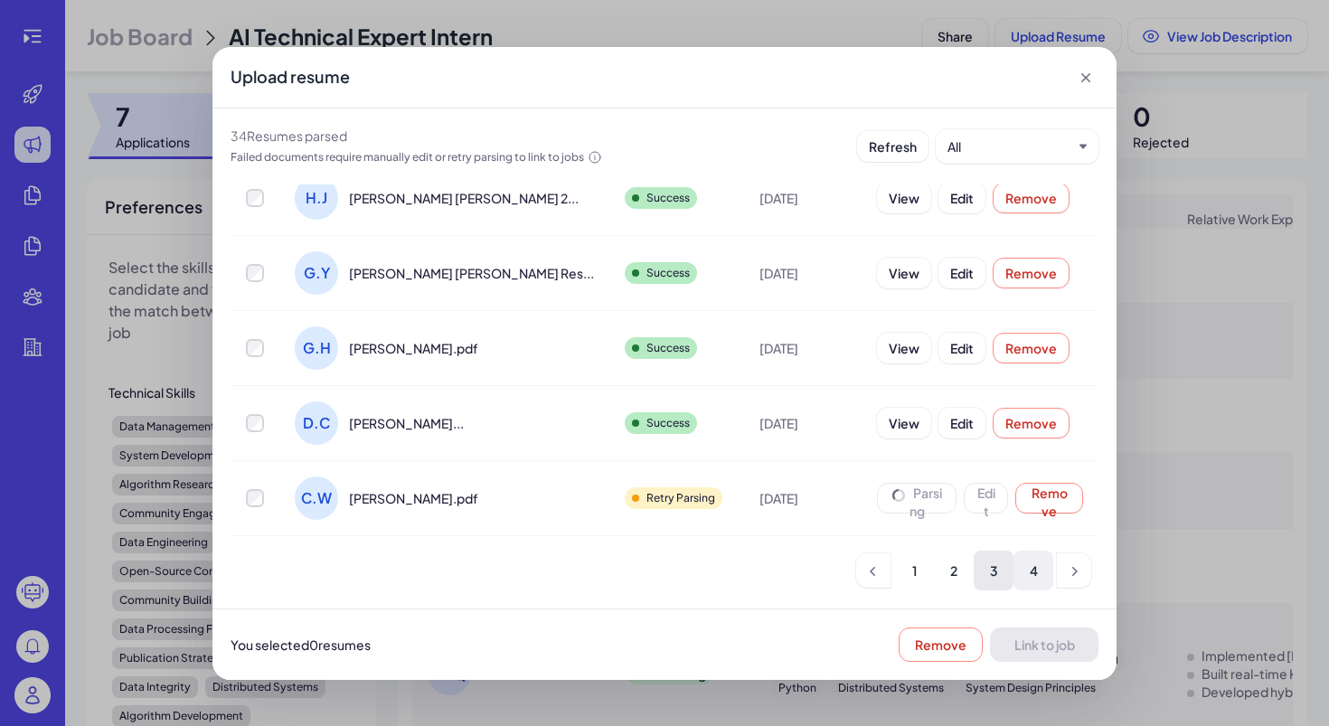
click at [1014, 570] on li "4" at bounding box center [1033, 571] width 40 height 40
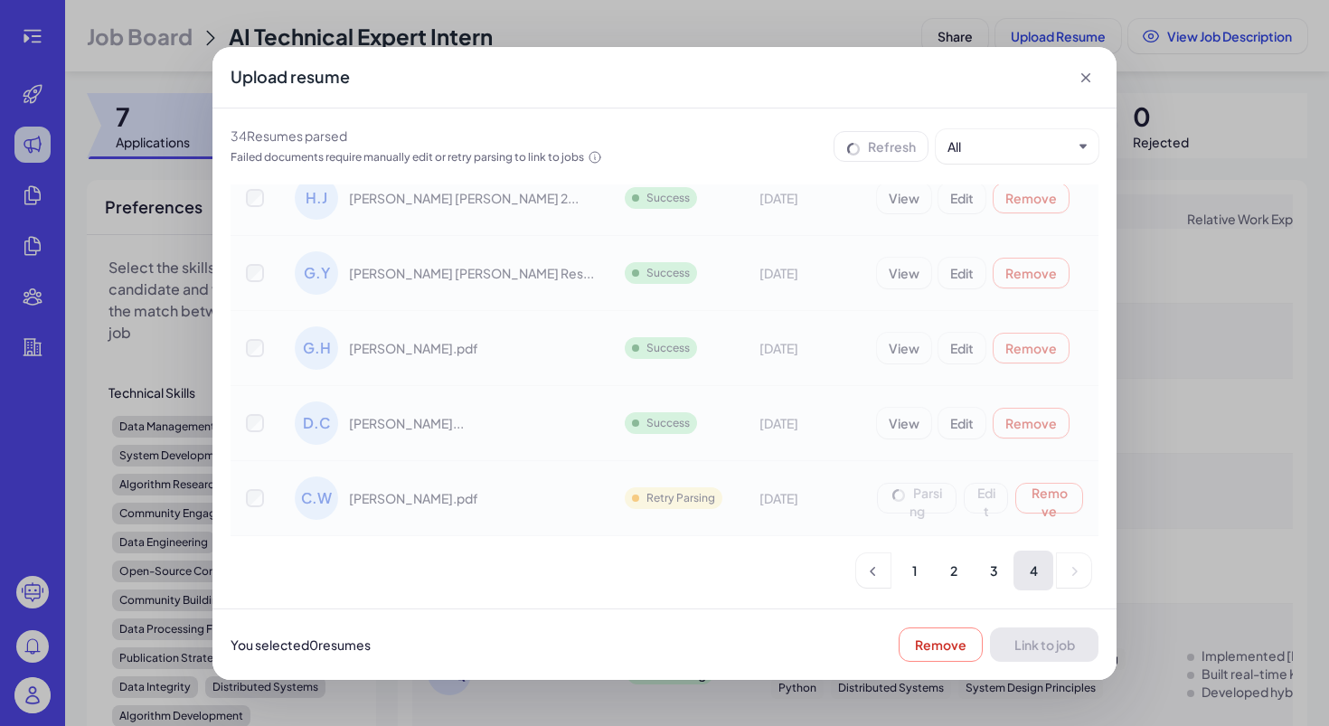
scroll to position [0, 0]
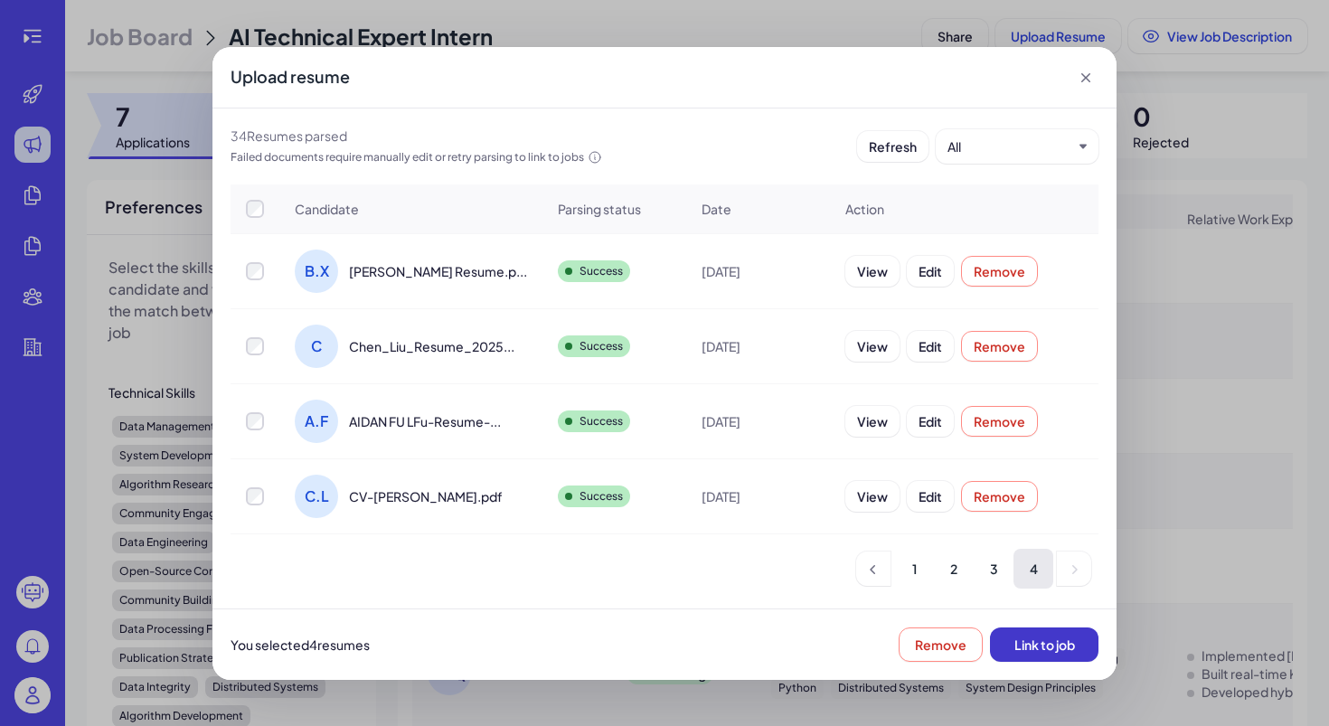
click at [1038, 660] on button "Link to job" at bounding box center [1044, 644] width 108 height 34
click at [989, 567] on li "3" at bounding box center [994, 569] width 40 height 40
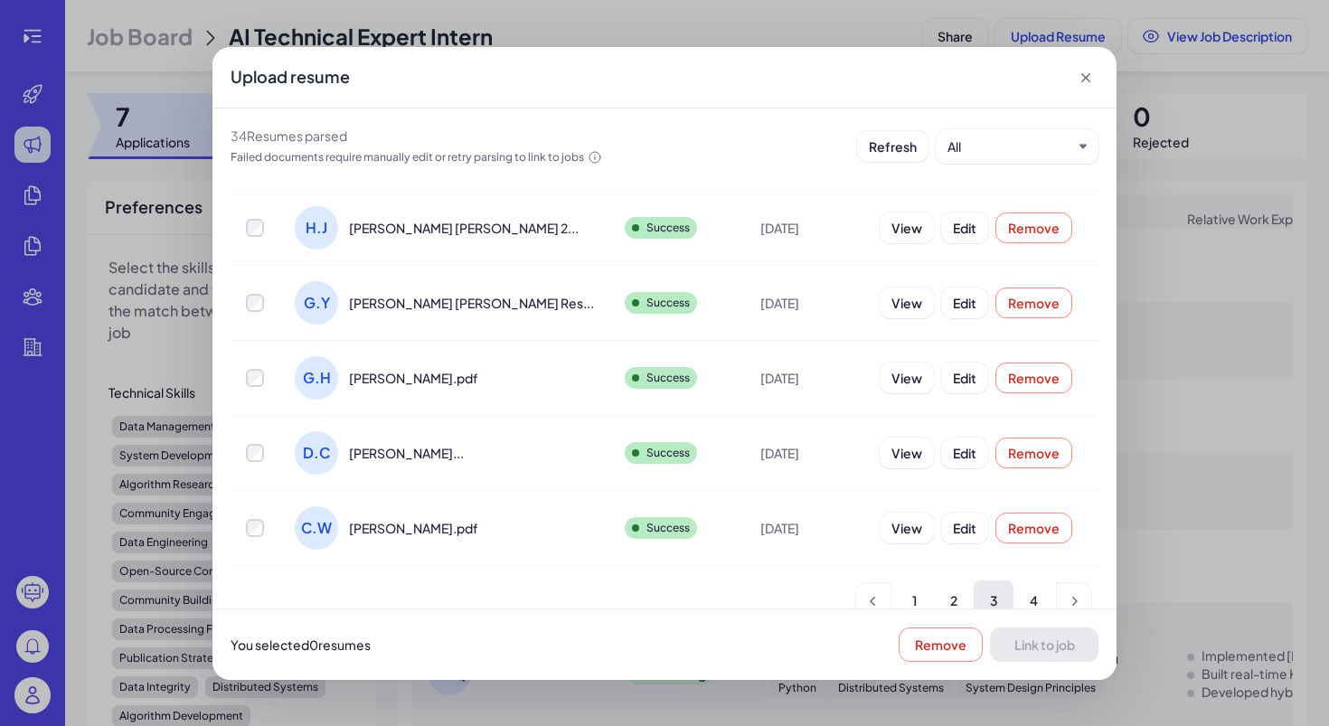
scroll to position [448, 0]
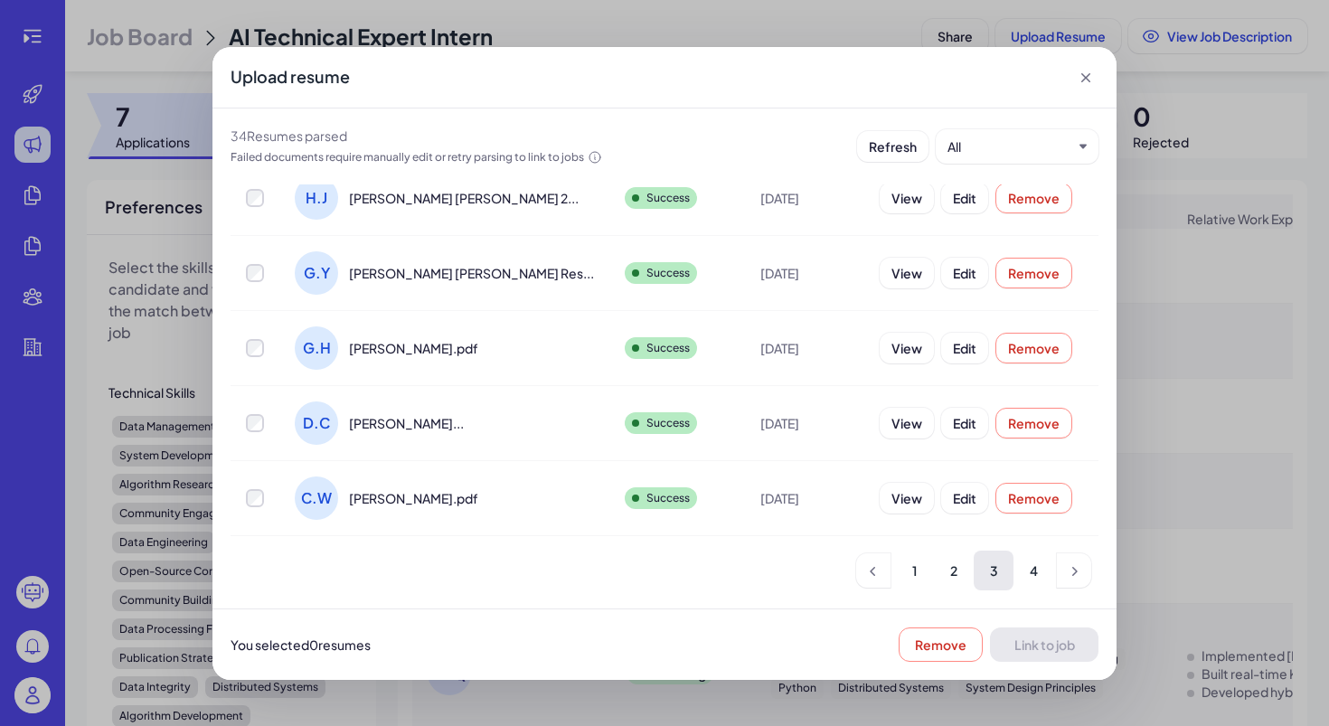
click at [896, 540] on div "Candidate Parsing status Date Action J.X Jiawei Xiong Resume.... Success Sep 15…" at bounding box center [665, 163] width 868 height 854
click at [949, 577] on li "2" at bounding box center [954, 571] width 40 height 40
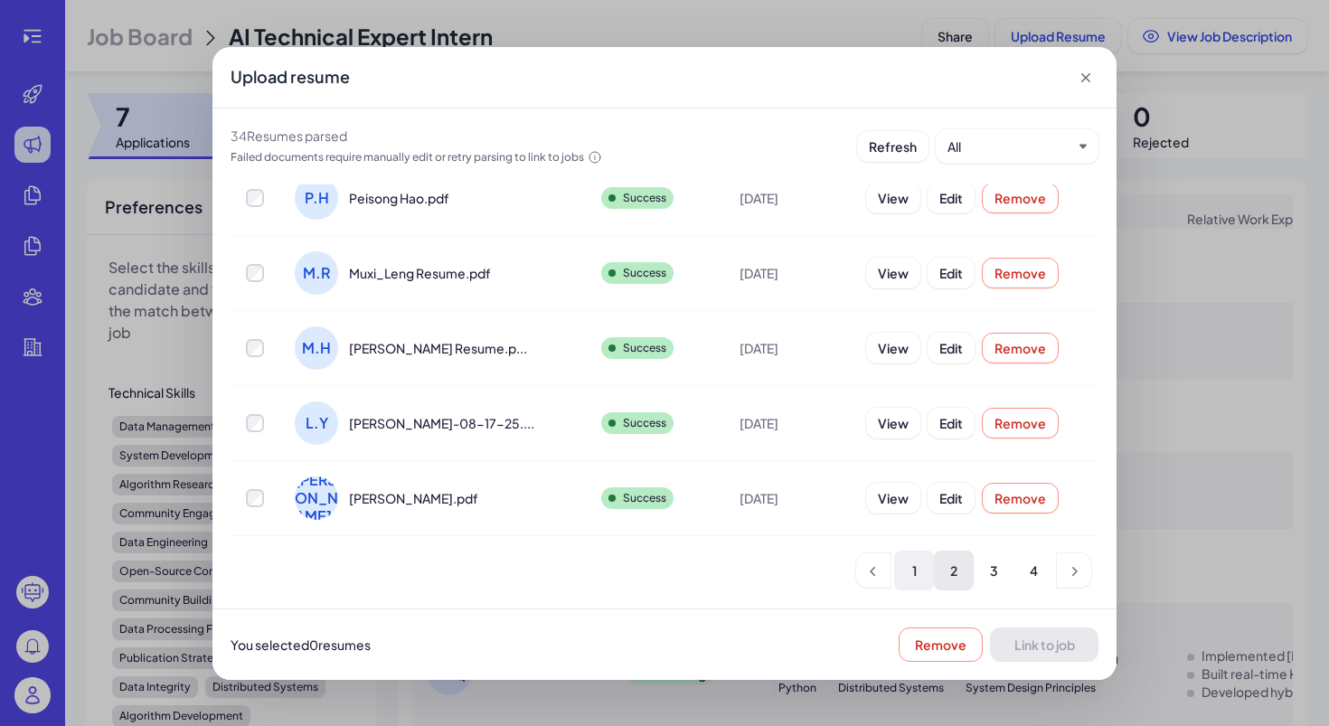
click at [917, 569] on li "1" at bounding box center [914, 571] width 40 height 40
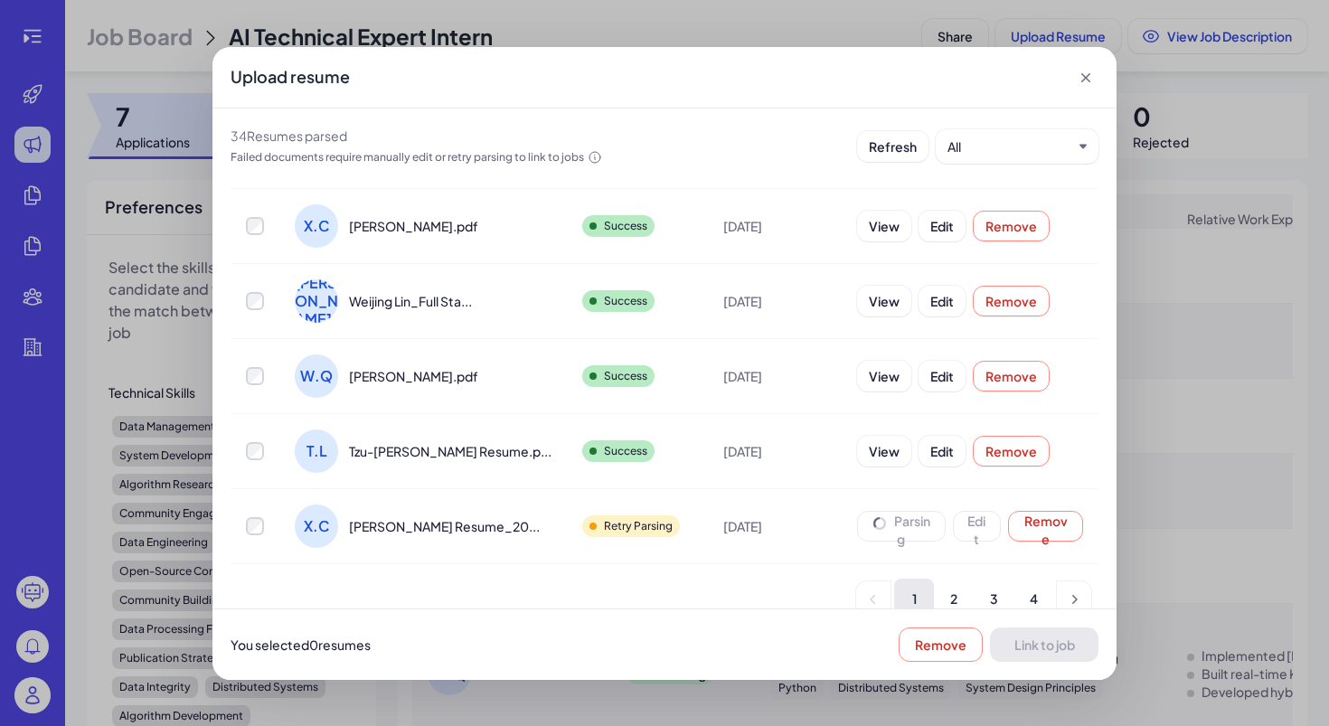
scroll to position [430, 0]
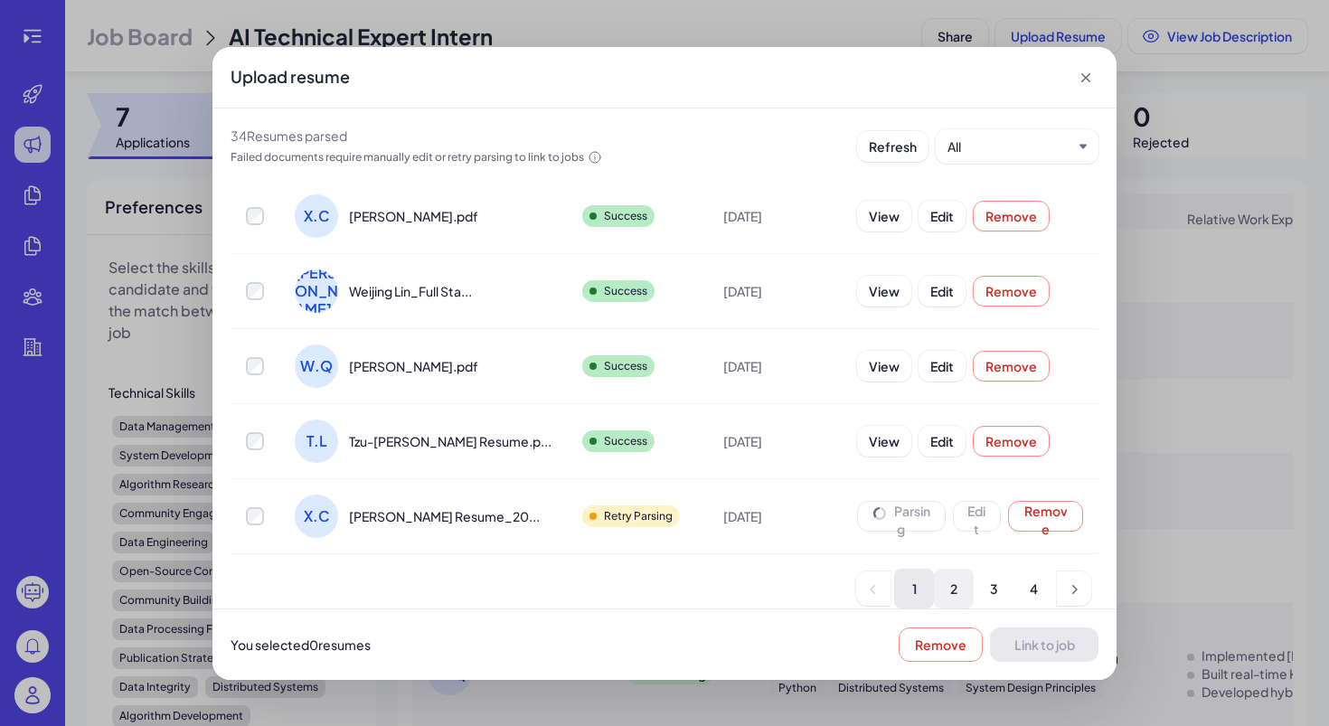
click at [952, 578] on li "2" at bounding box center [954, 589] width 40 height 40
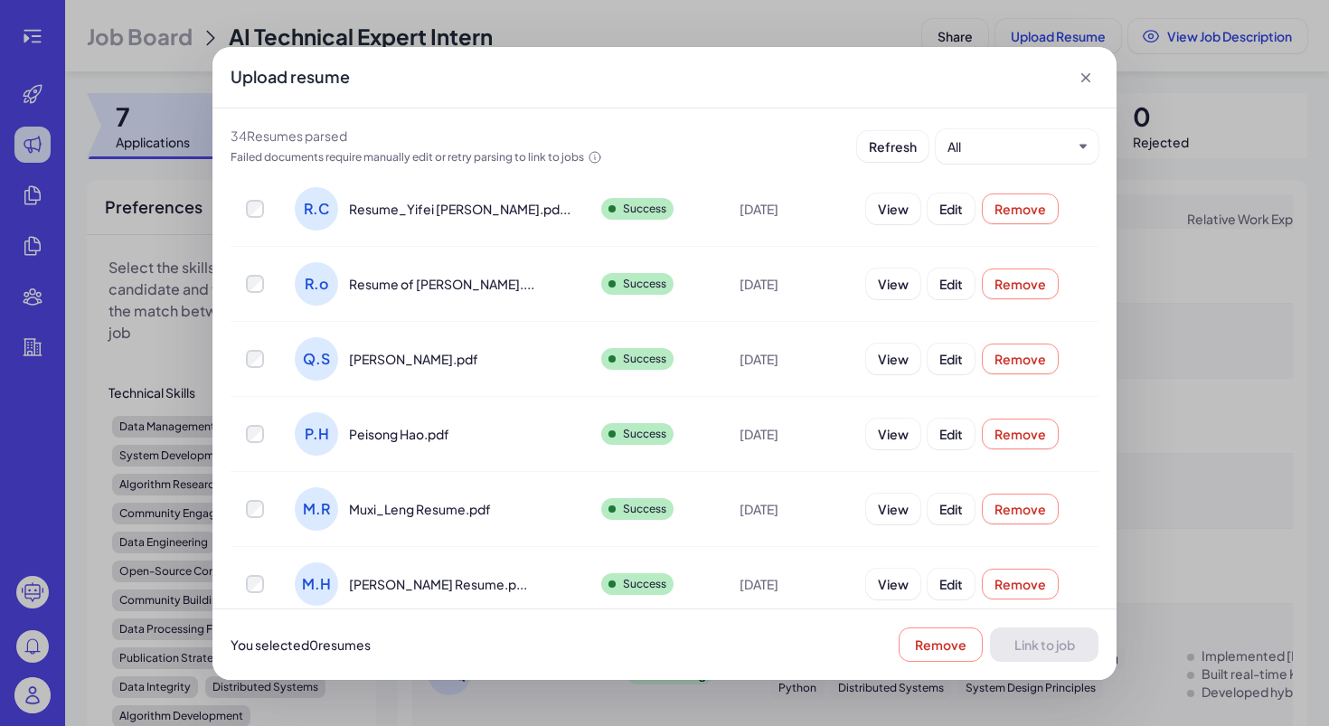
scroll to position [448, 0]
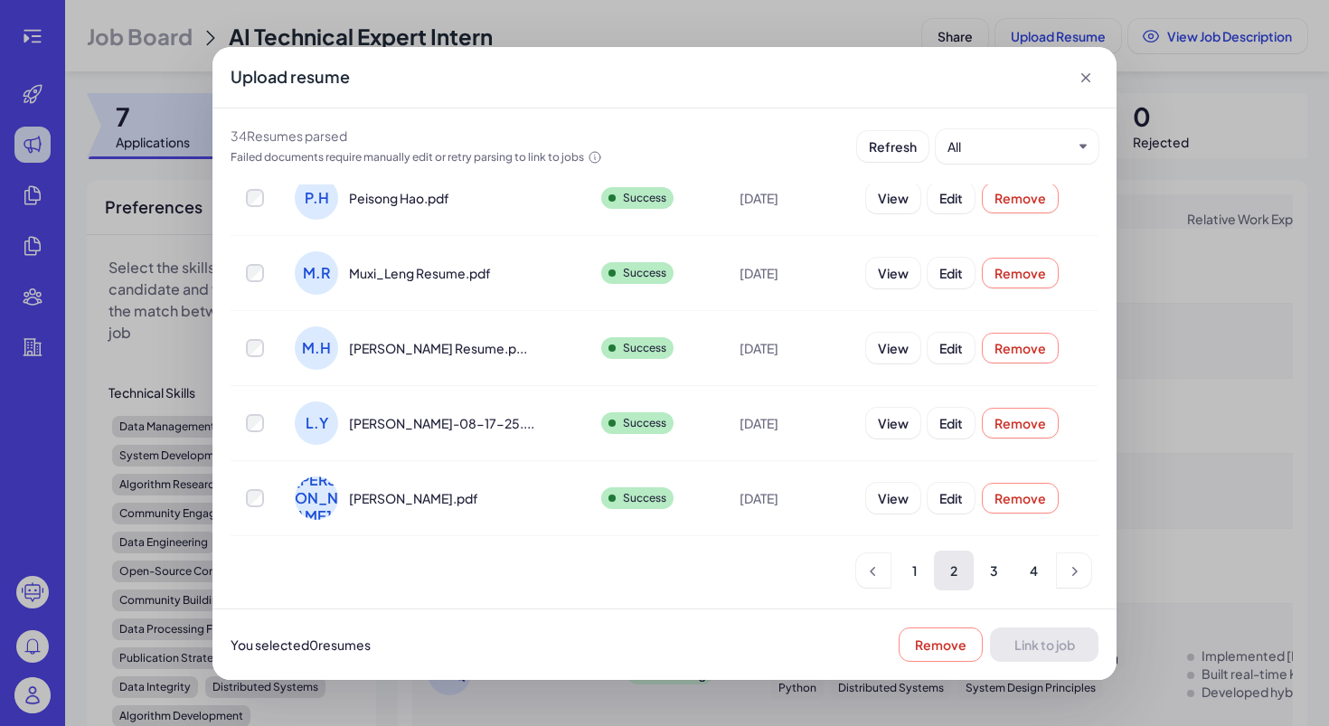
click at [1088, 76] on icon at bounding box center [1086, 78] width 18 height 18
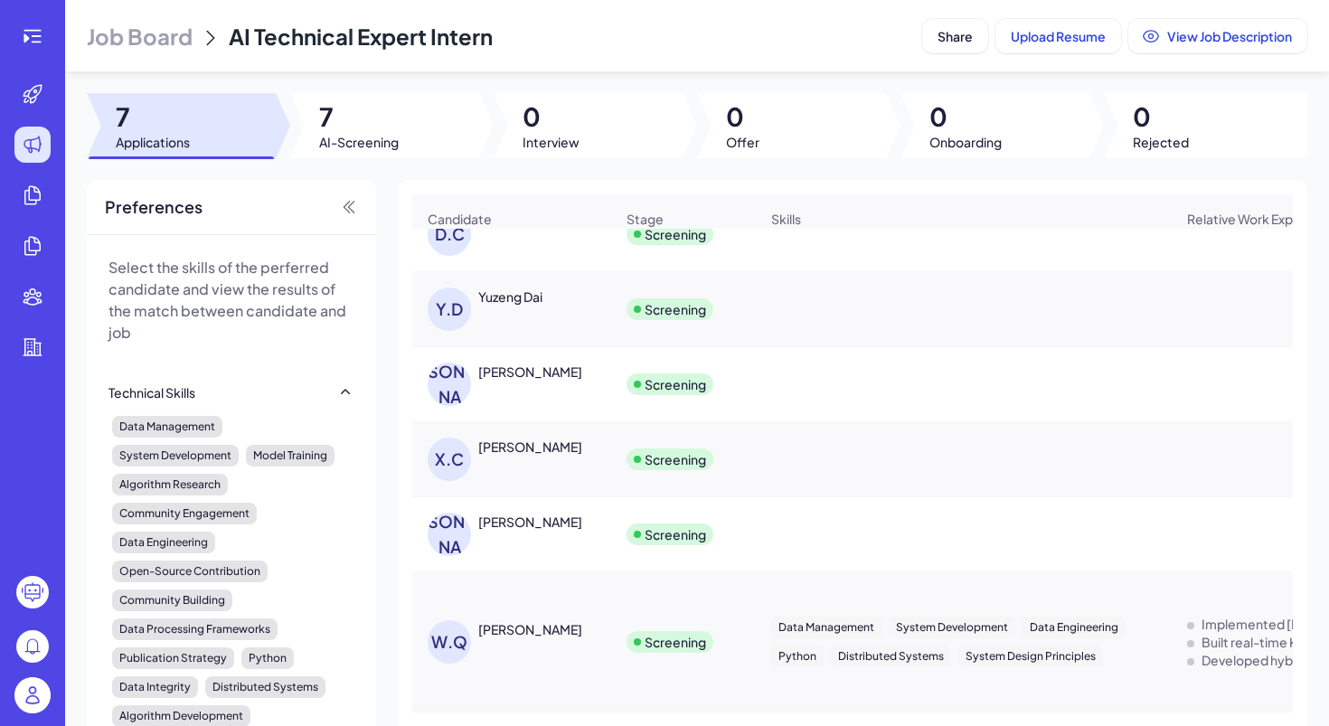
scroll to position [0, 0]
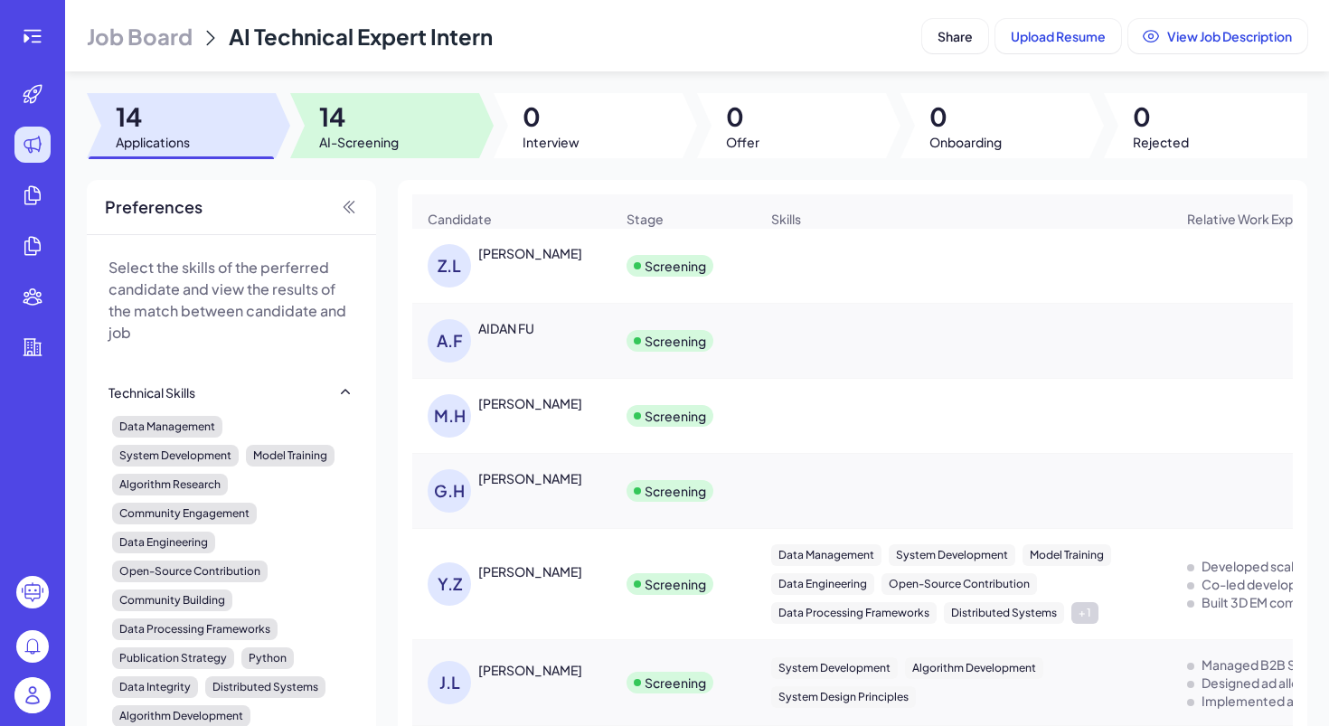
click at [344, 146] on span "AI-Screening" at bounding box center [359, 142] width 80 height 18
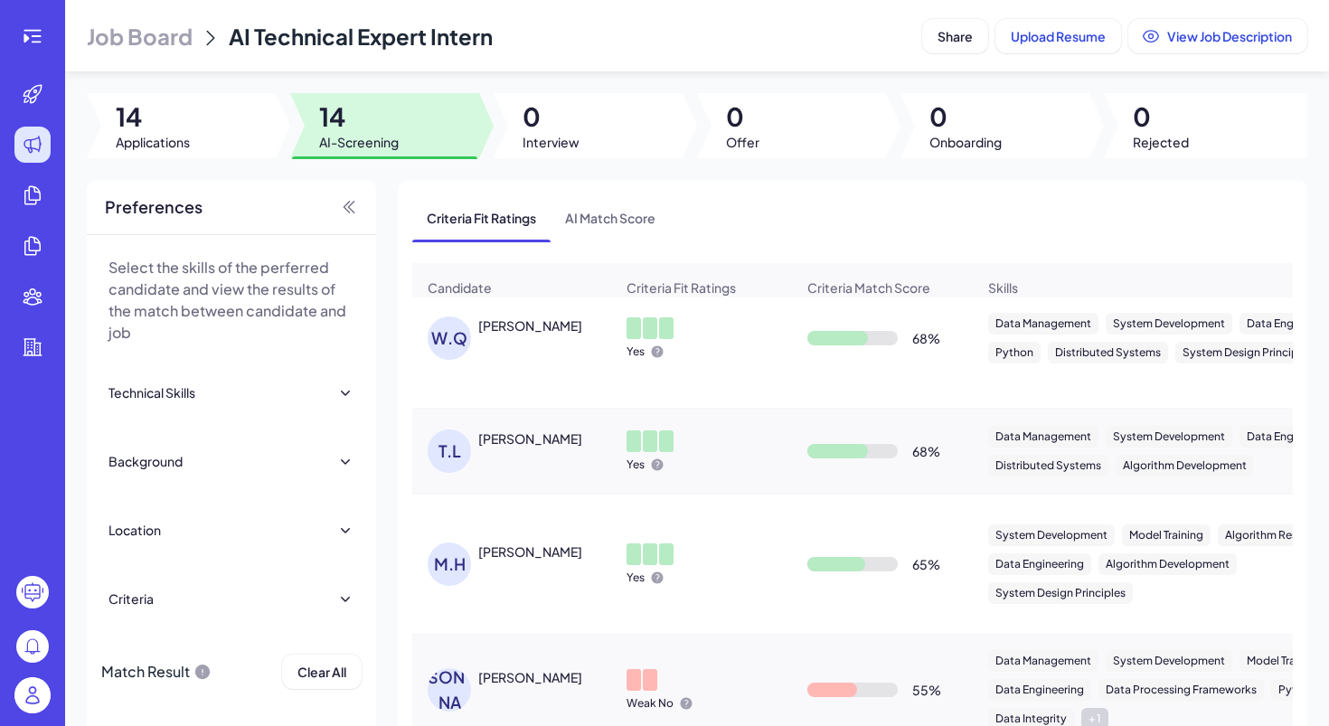
click at [341, 397] on icon at bounding box center [345, 392] width 18 height 18
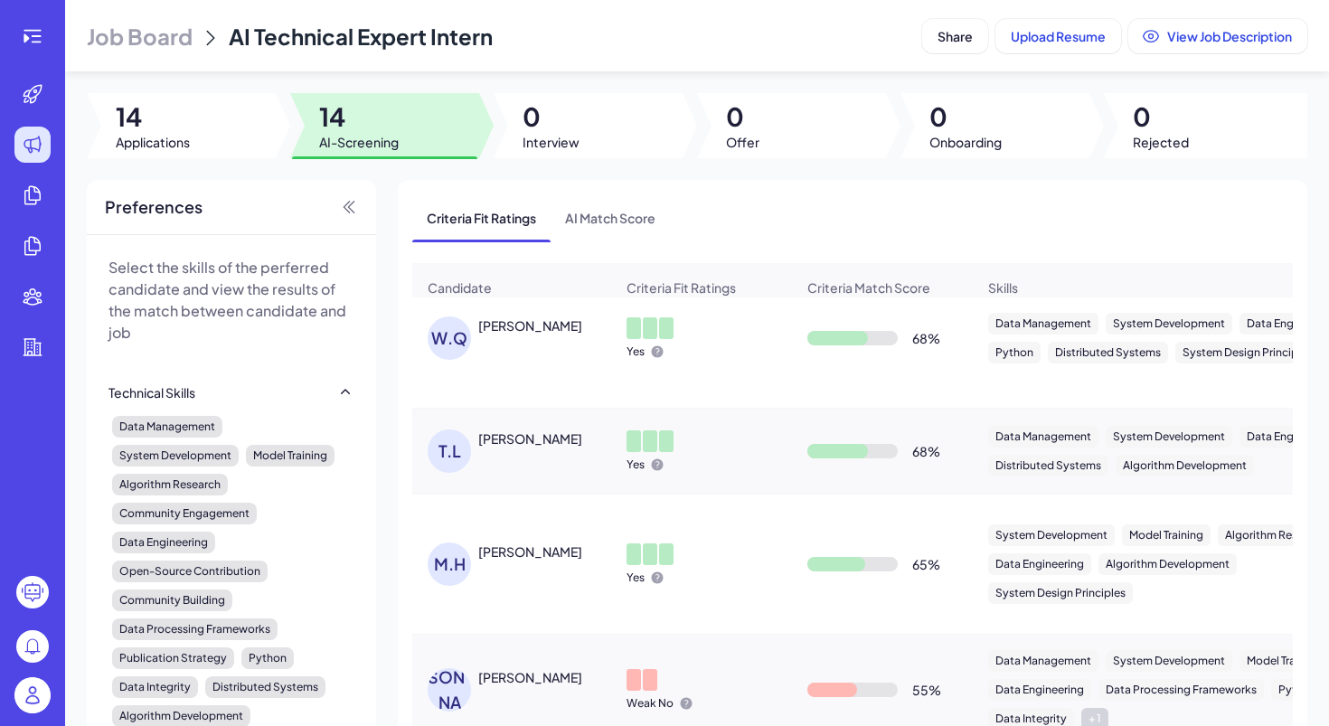
click at [341, 397] on icon at bounding box center [345, 392] width 18 height 18
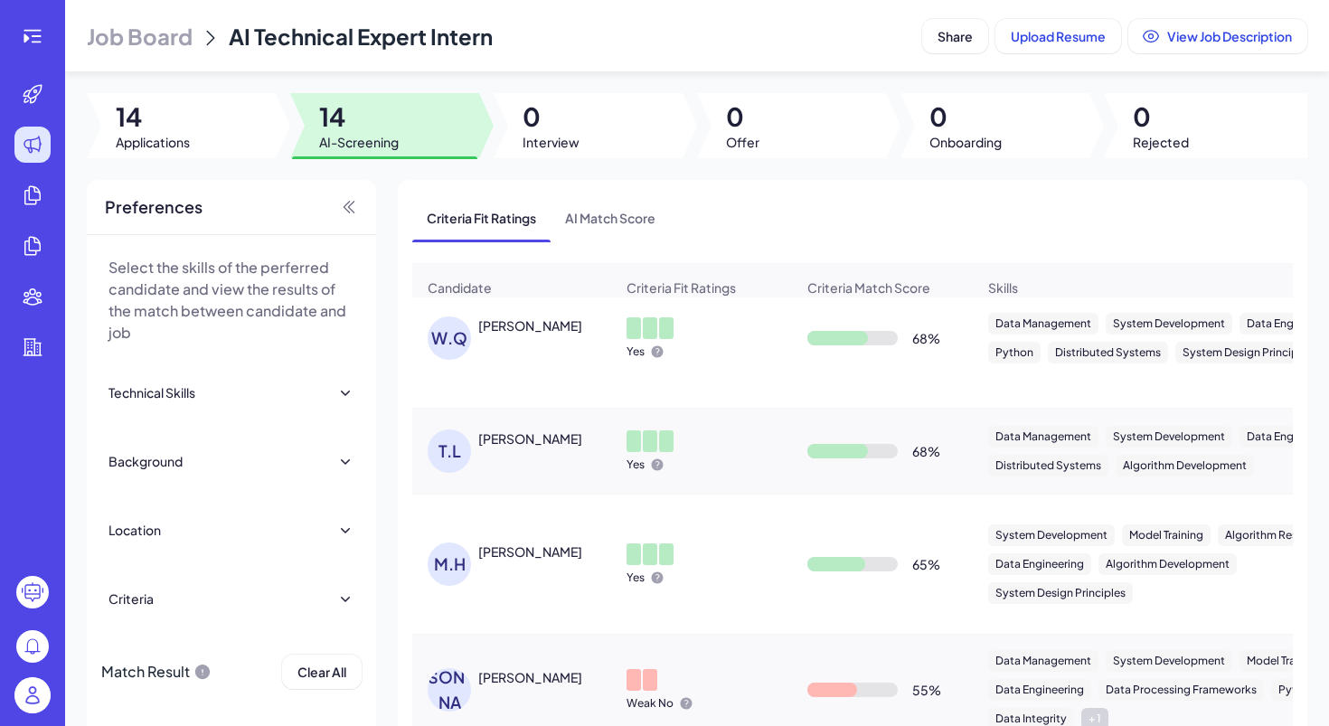
click at [352, 447] on div "Background" at bounding box center [231, 461] width 246 height 40
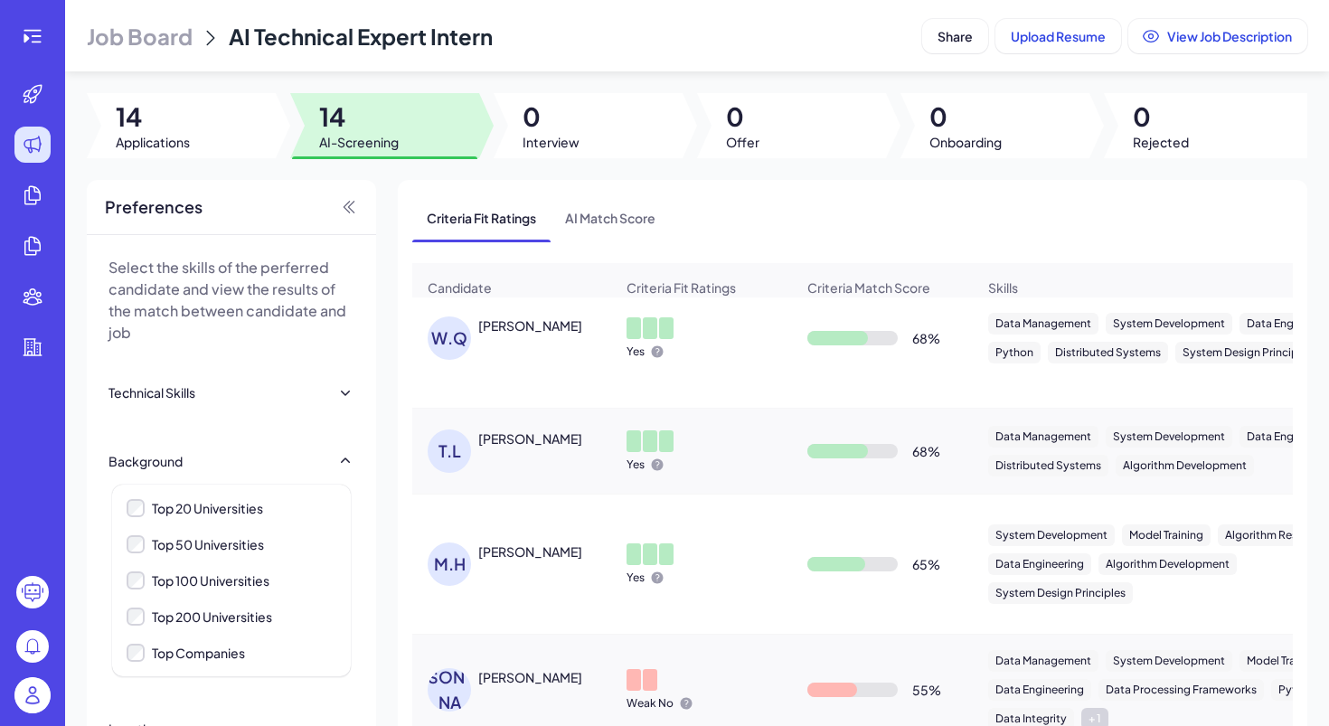
click at [354, 457] on div "Select the skills of the perferred candidate and view the results of the match …" at bounding box center [231, 537] width 289 height 604
click at [346, 459] on icon at bounding box center [345, 459] width 9 height 5
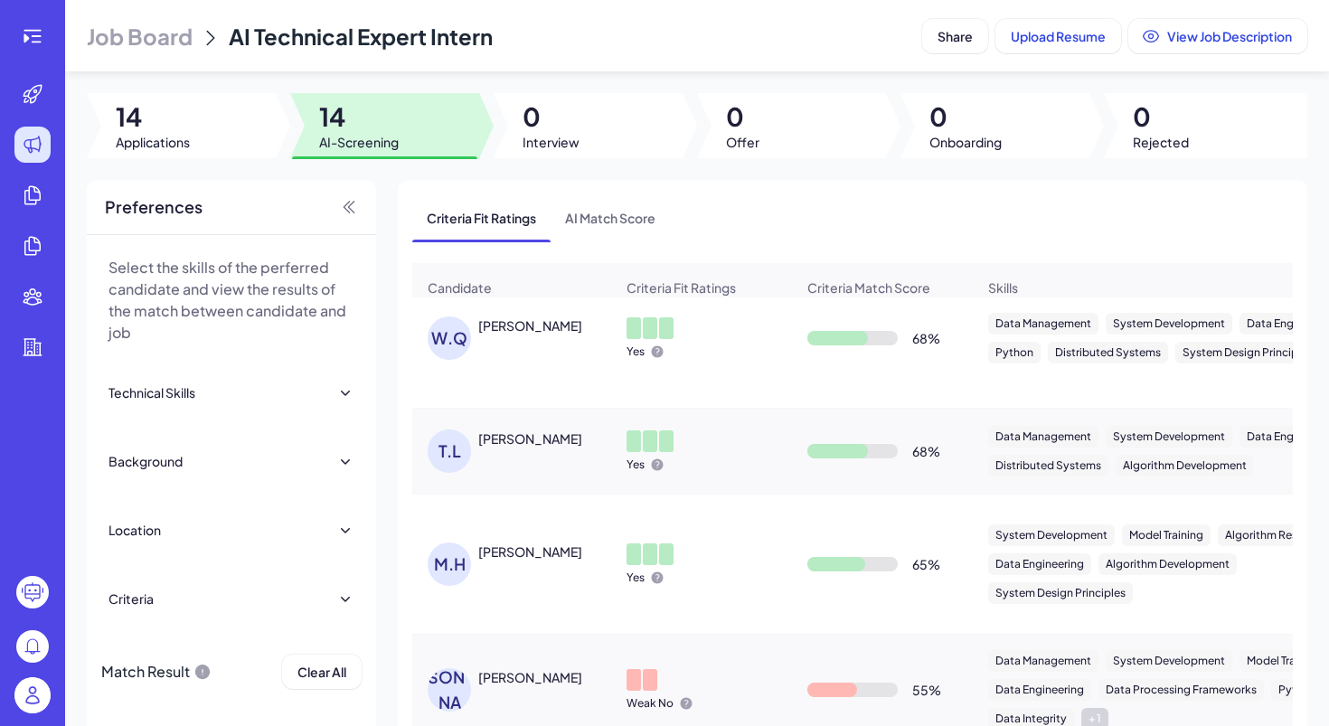
click at [334, 600] on div "Criteria" at bounding box center [231, 599] width 246 height 40
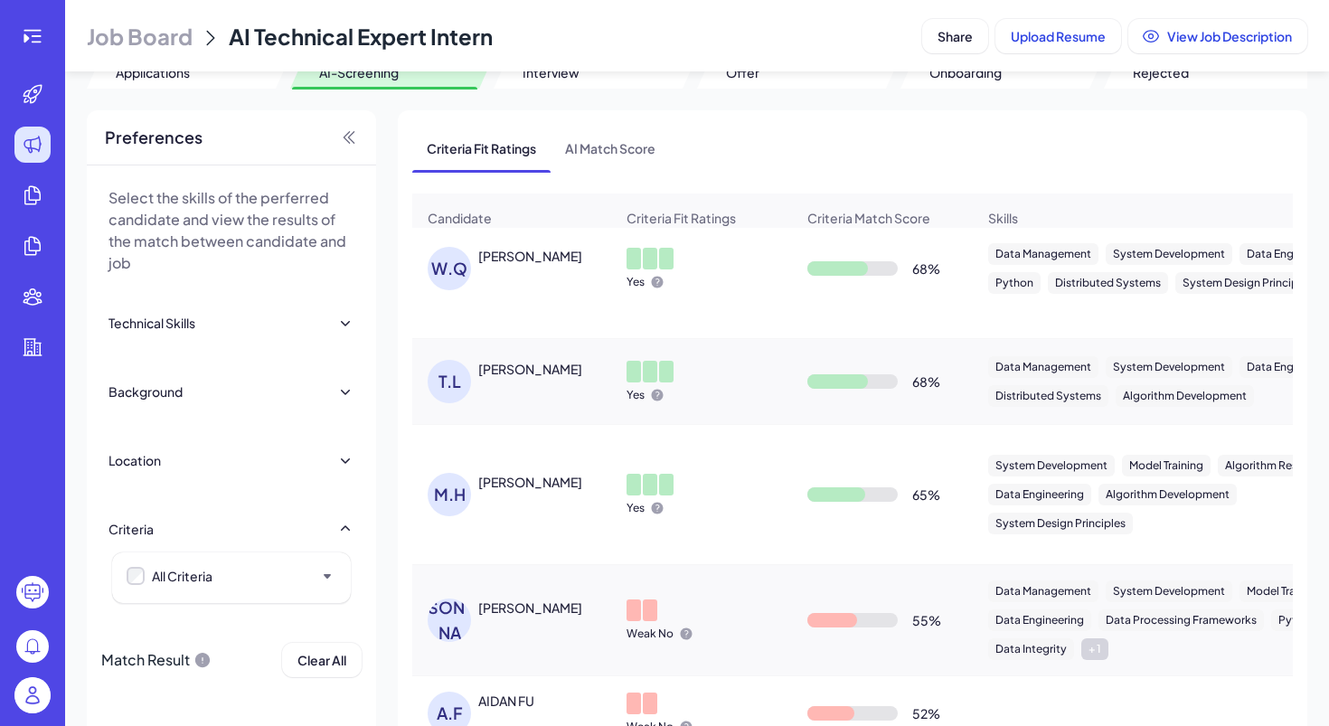
scroll to position [141, 0]
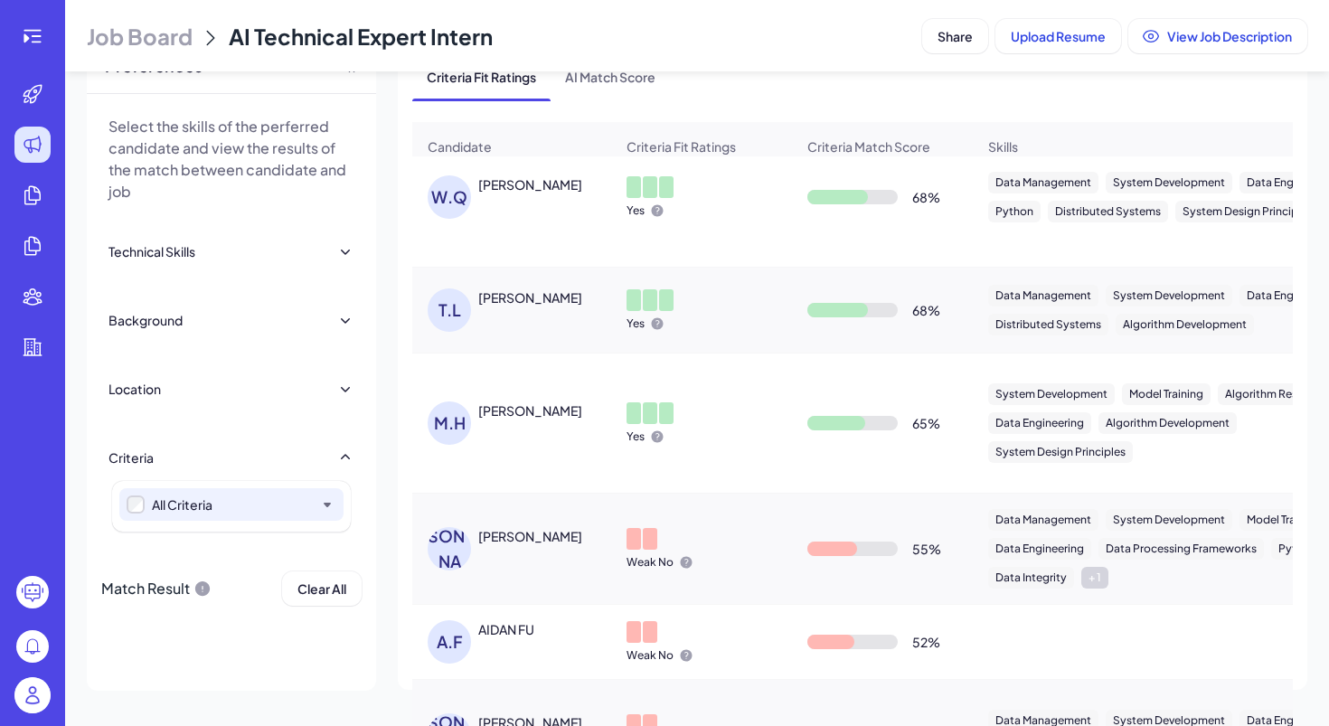
click at [320, 495] on icon at bounding box center [327, 504] width 18 height 18
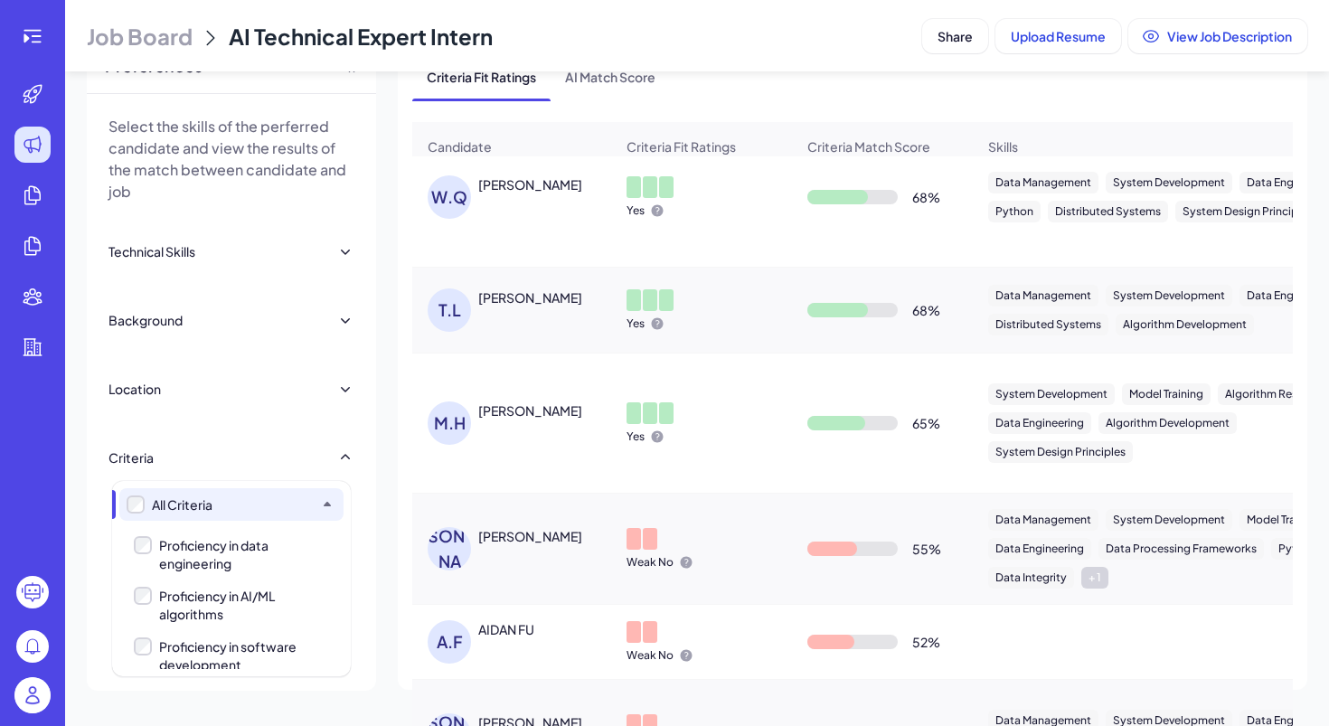
scroll to position [0, 0]
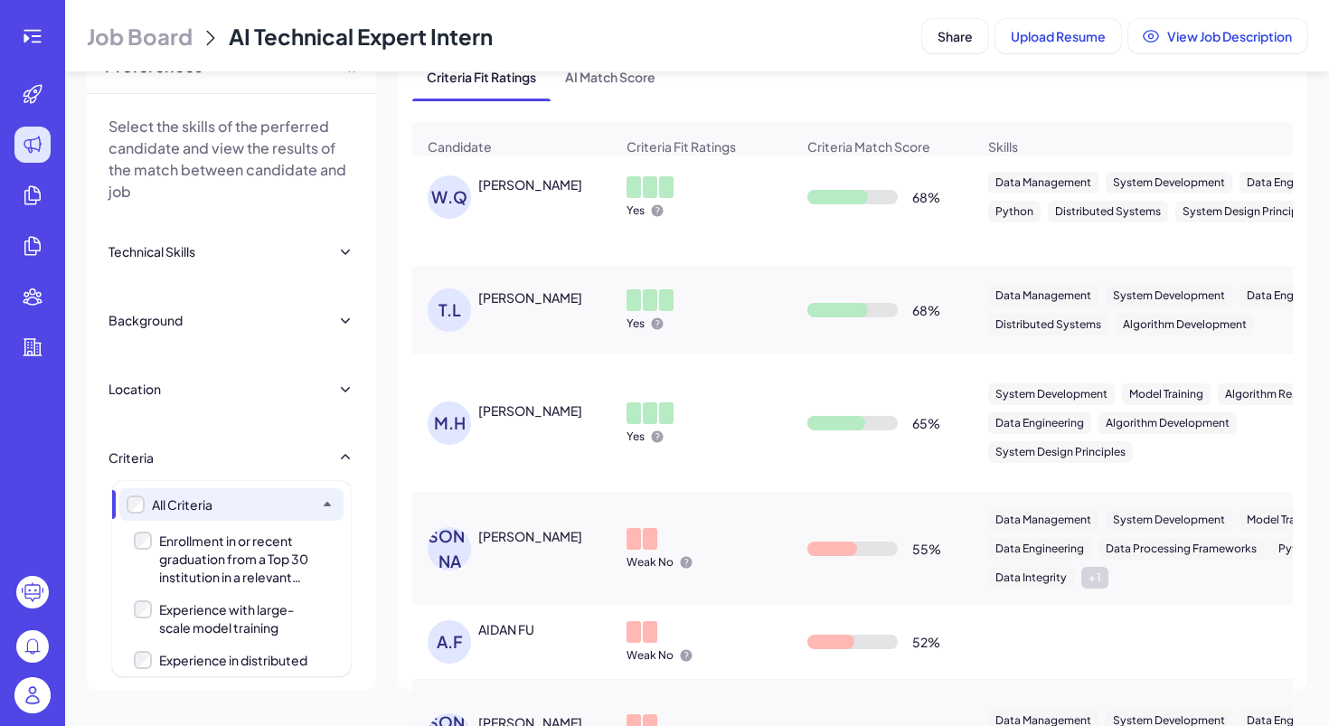
click at [149, 552] on label "Enrollment in or recent graduation from a Top 30 institution in a relevant field" at bounding box center [235, 559] width 202 height 54
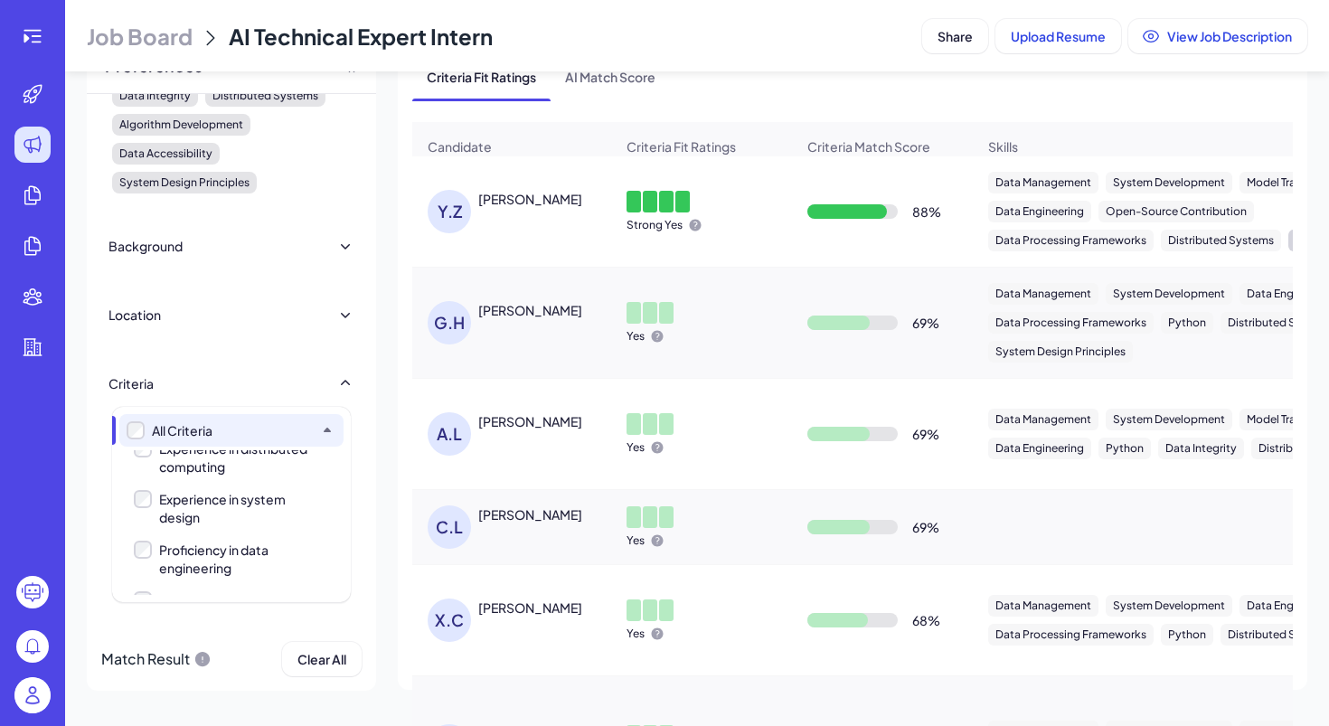
click at [529, 203] on div "[PERSON_NAME]" at bounding box center [530, 199] width 104 height 18
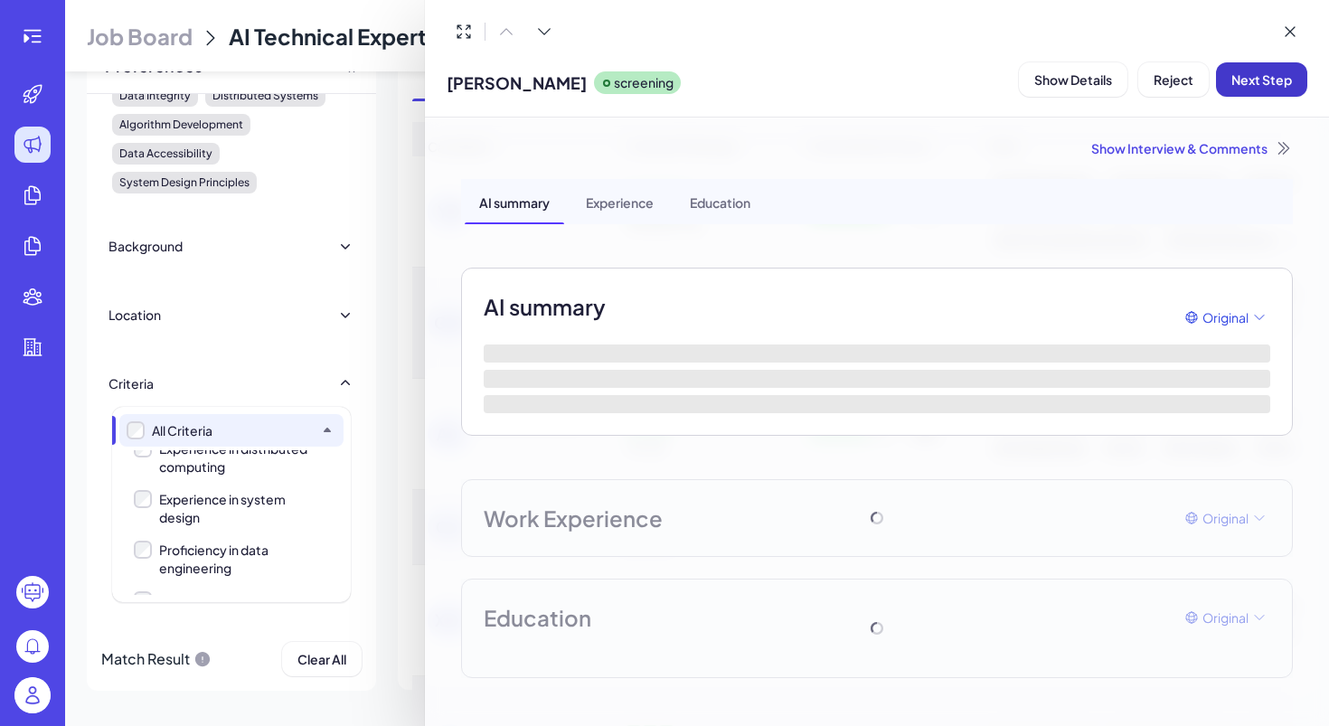
click at [1265, 81] on span "Next Step" at bounding box center [1261, 79] width 61 height 16
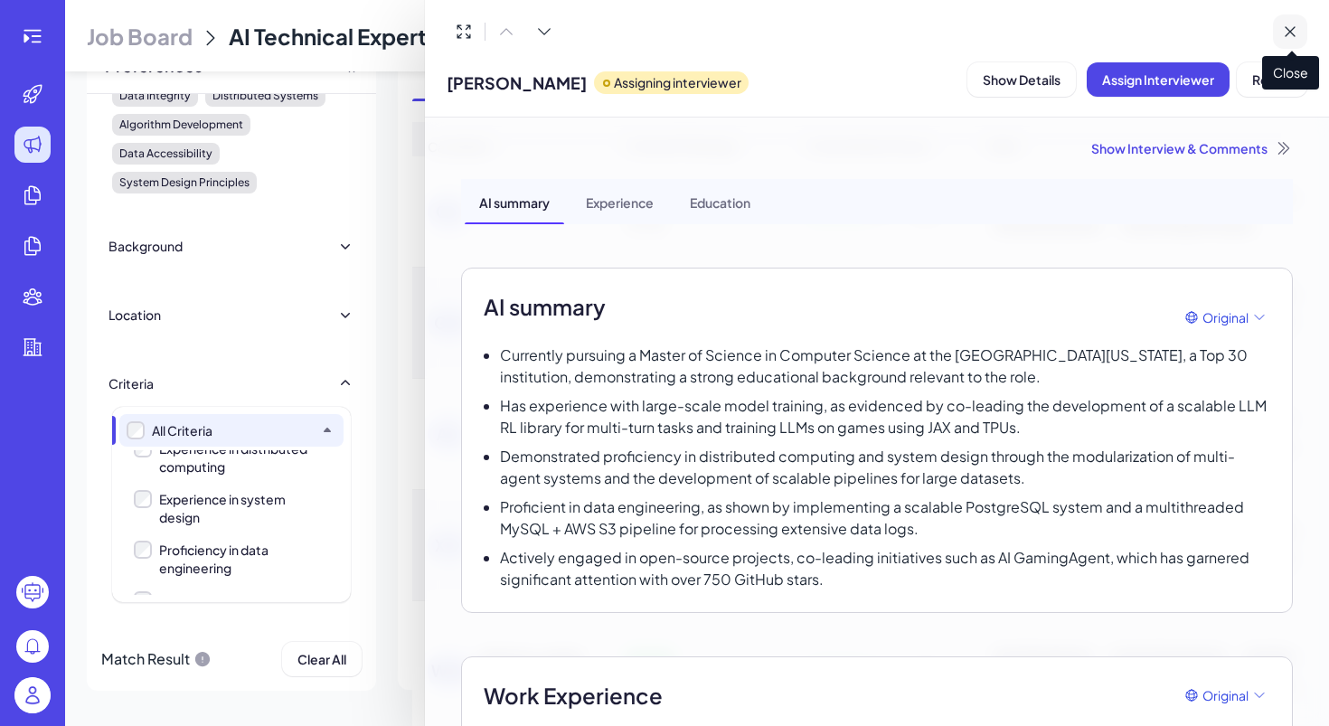
click at [1277, 33] on button at bounding box center [1290, 31] width 34 height 34
